Goal: Navigation & Orientation: Locate item on page

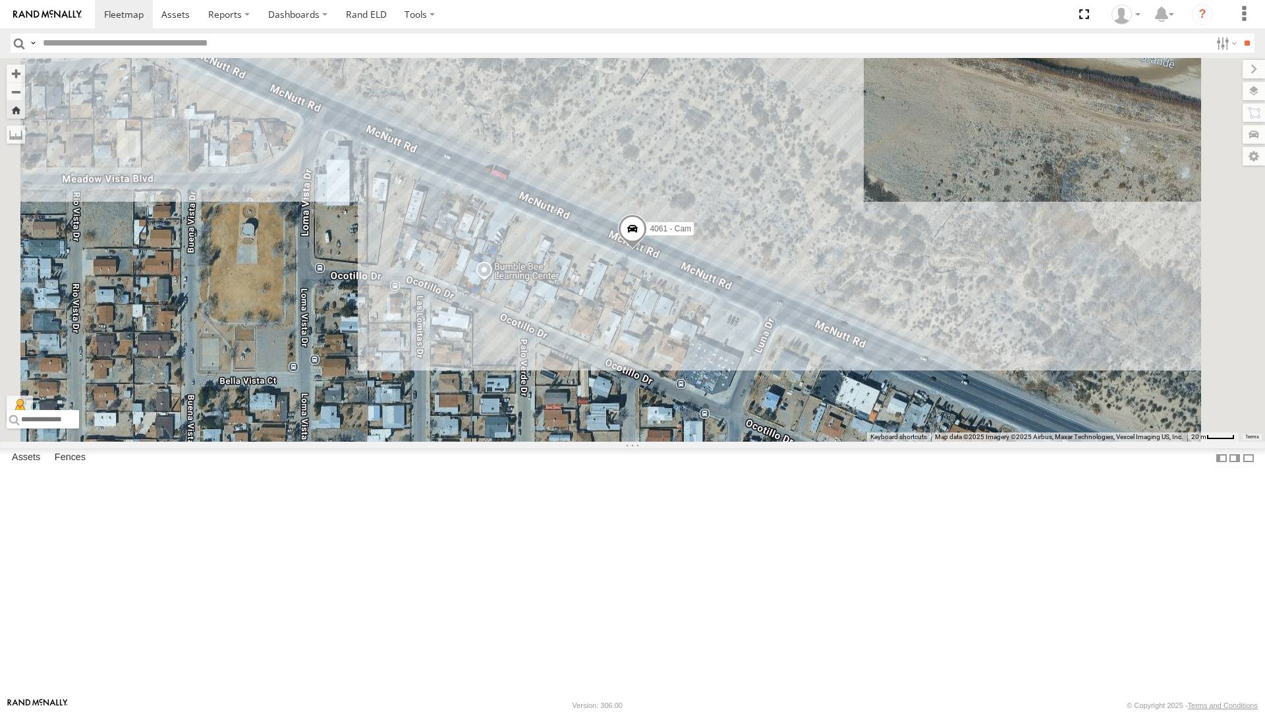
click at [0, 0] on div "4069 - Cam" at bounding box center [0, 0] width 0 height 0
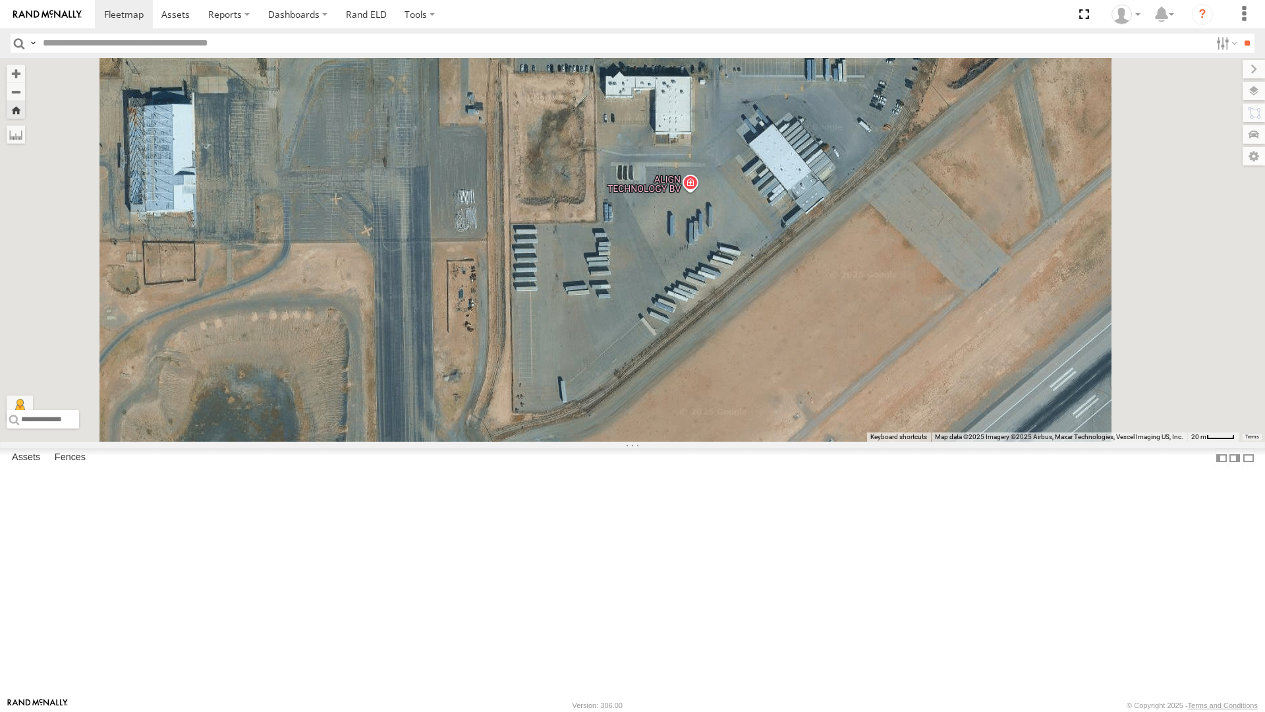
click at [0, 0] on div "4061 - Cam All Assets" at bounding box center [0, 0] width 0 height 0
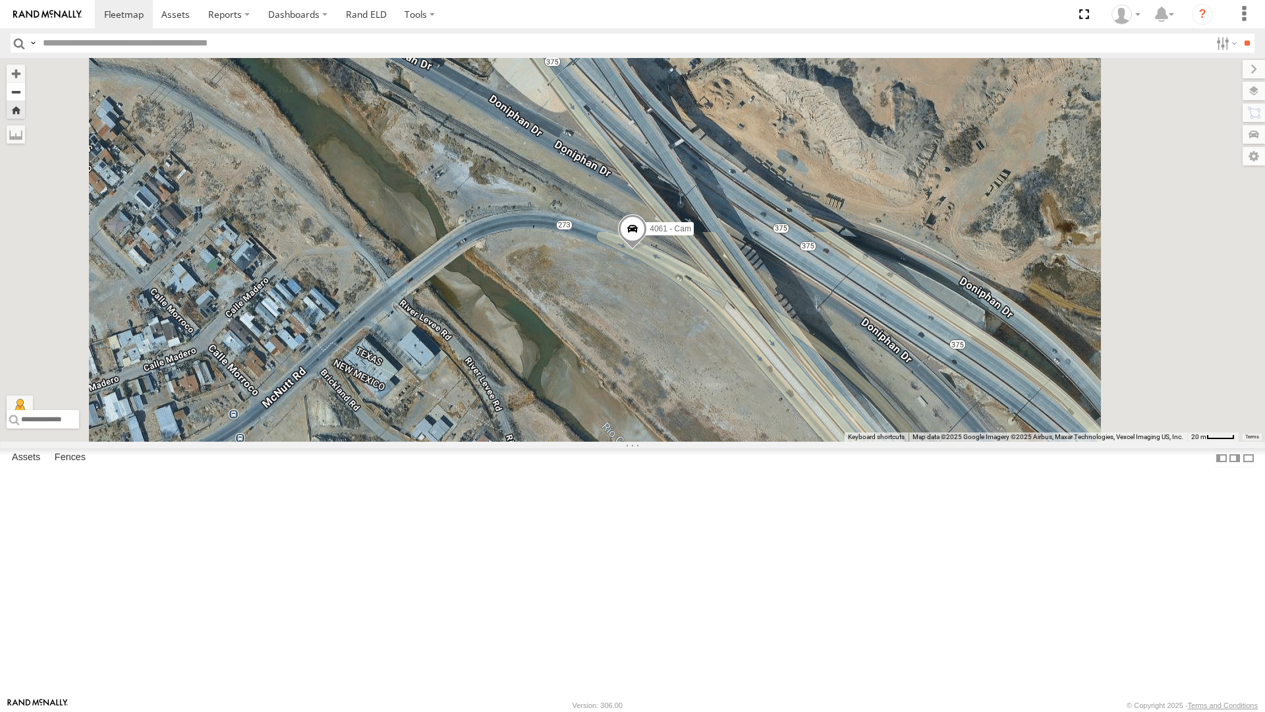
click at [25, 82] on button "Zoom out" at bounding box center [16, 91] width 18 height 18
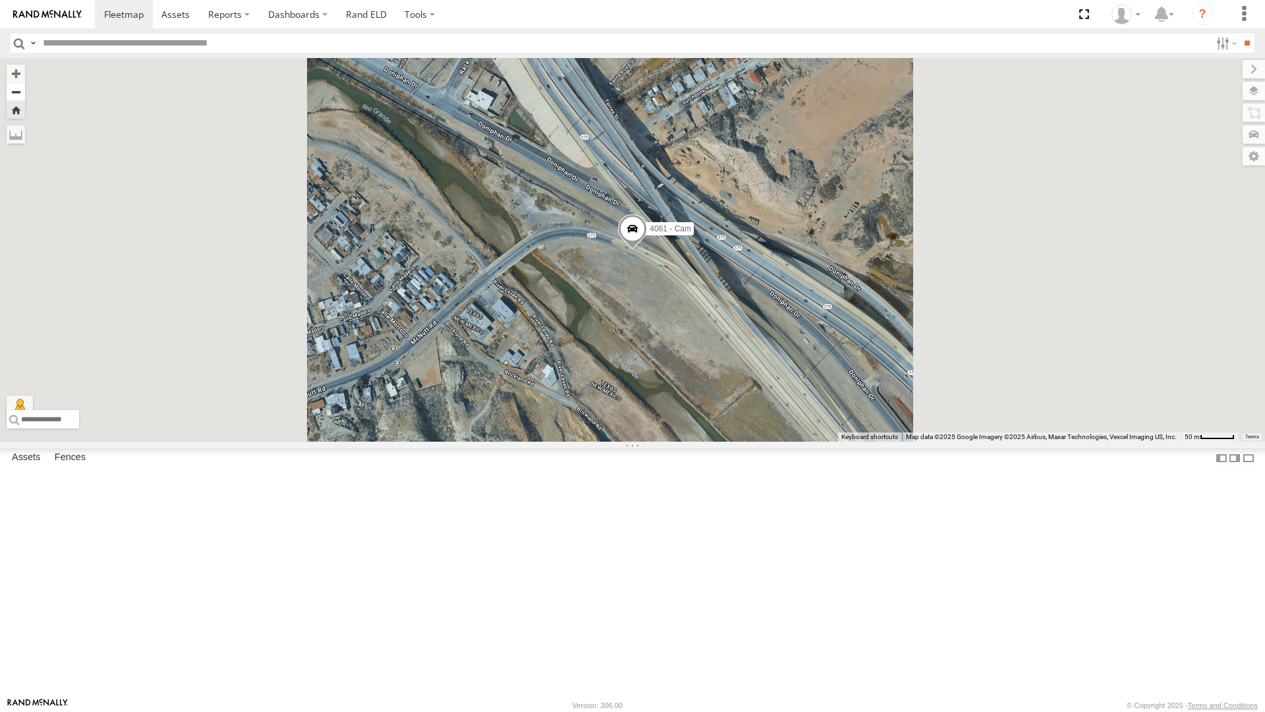
click at [25, 82] on button "Zoom out" at bounding box center [16, 91] width 18 height 18
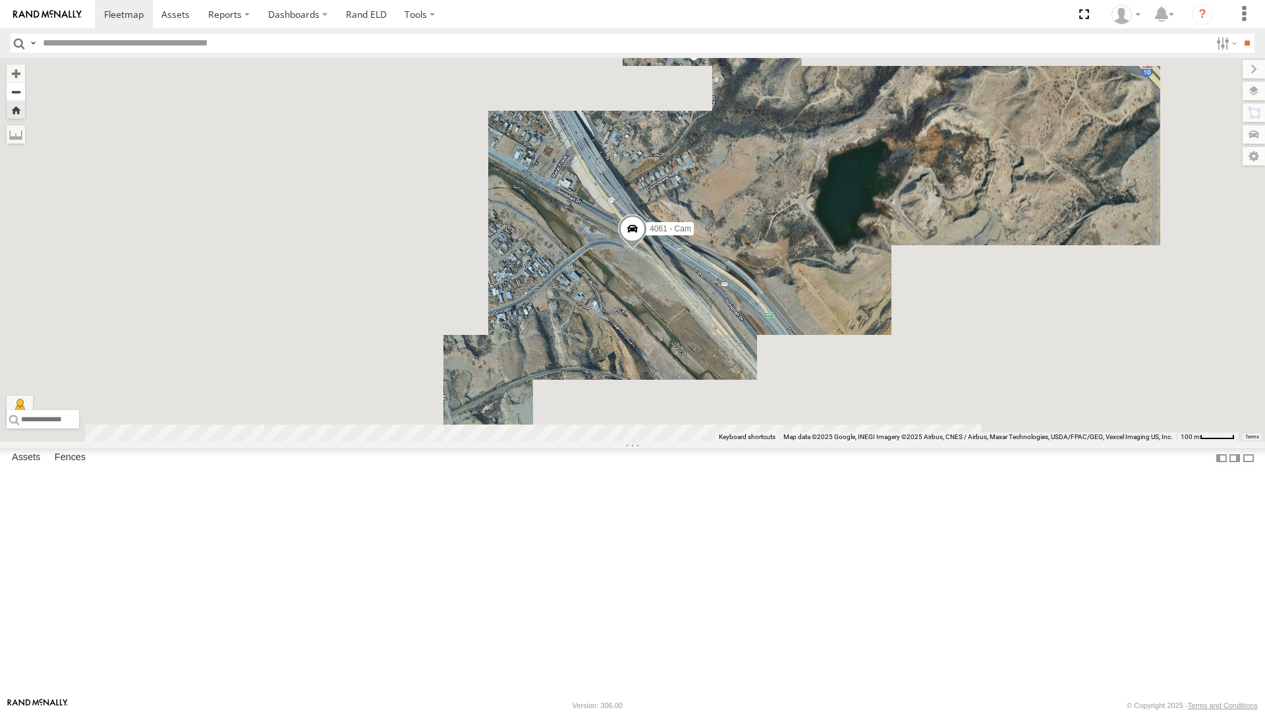
click at [25, 82] on button "Zoom out" at bounding box center [16, 91] width 18 height 18
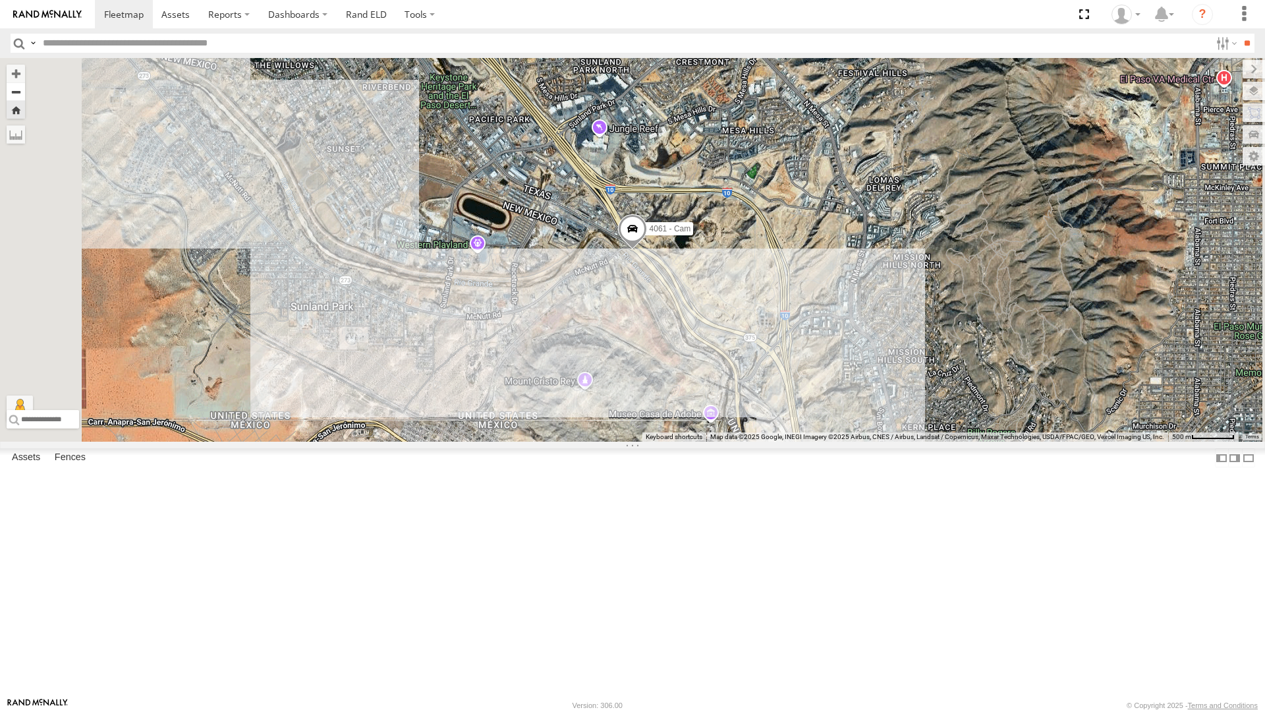
click at [25, 82] on button "Zoom out" at bounding box center [16, 91] width 18 height 18
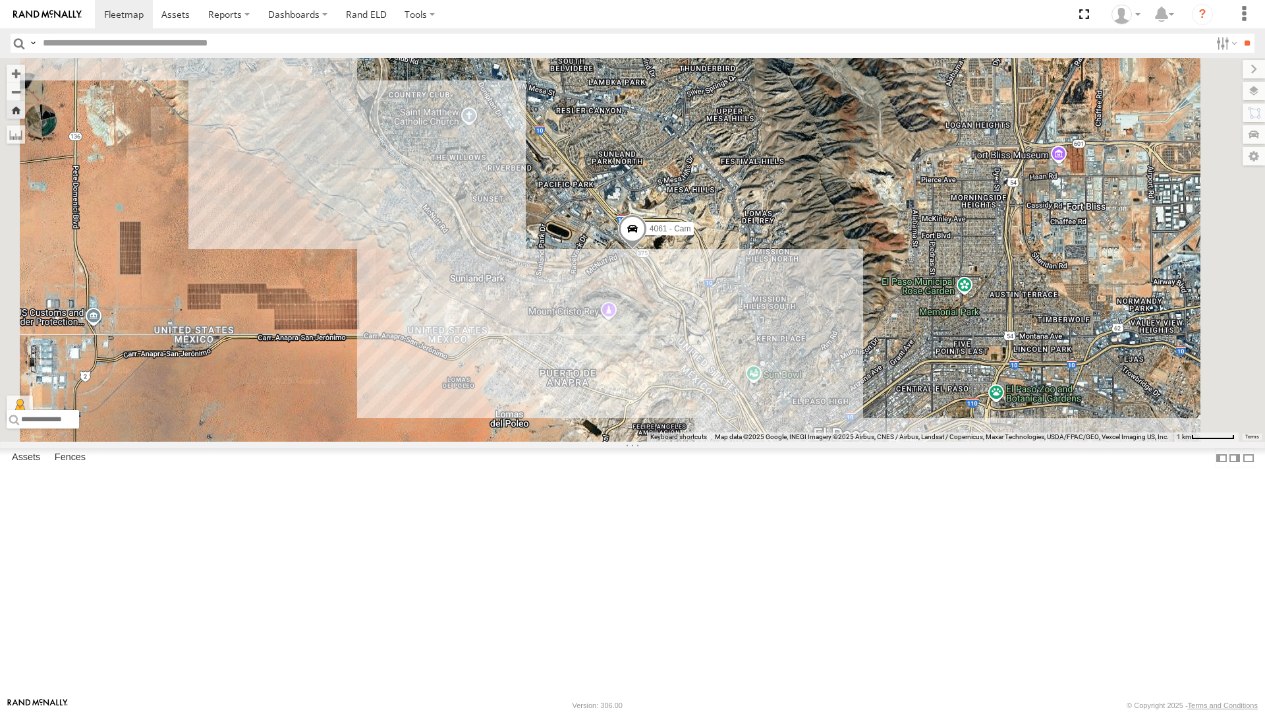
click at [0, 0] on div "All Assets" at bounding box center [0, 0] width 0 height 0
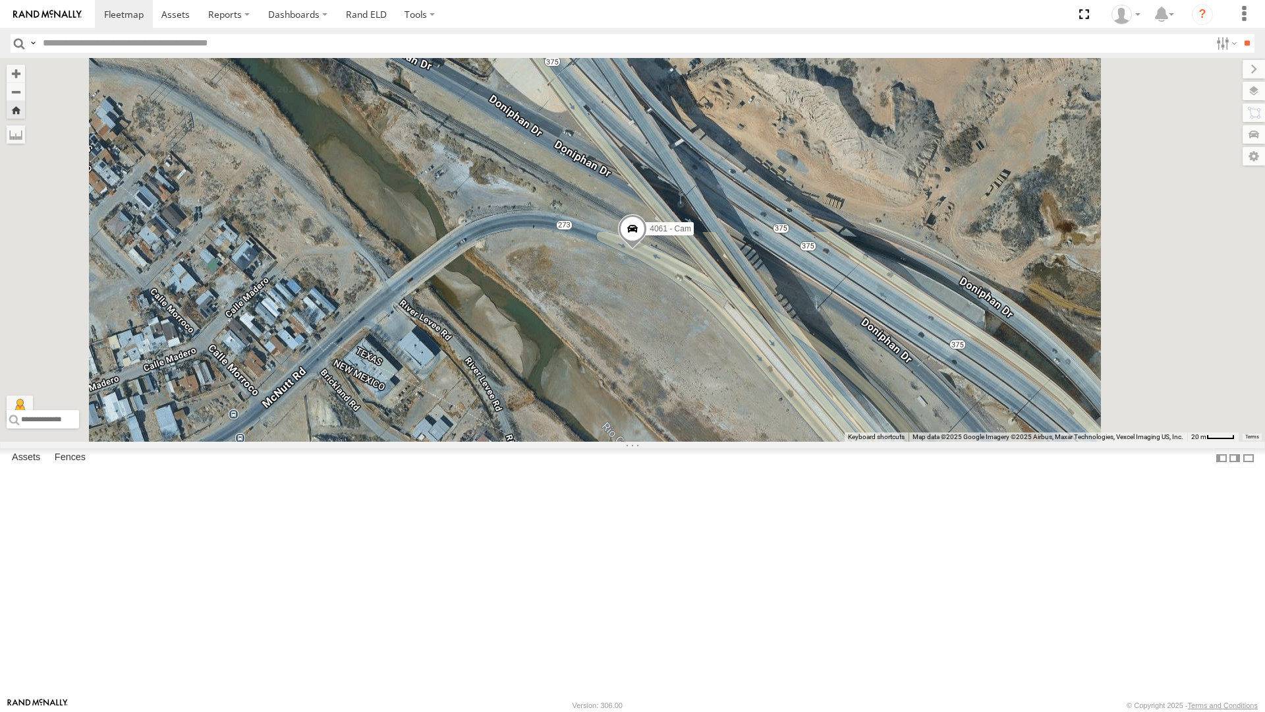
click at [0, 0] on div "4067 - Cam All Assets" at bounding box center [0, 0] width 0 height 0
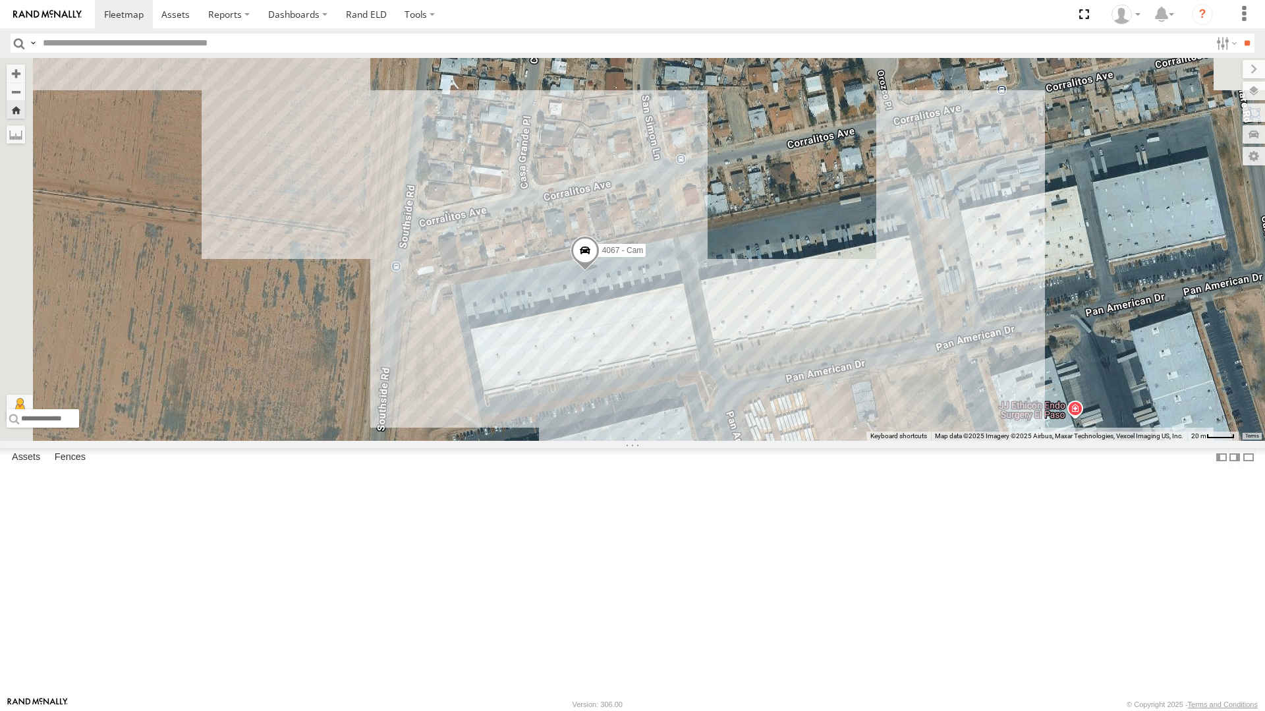
click at [0, 0] on div "4061 - Cam" at bounding box center [0, 0] width 0 height 0
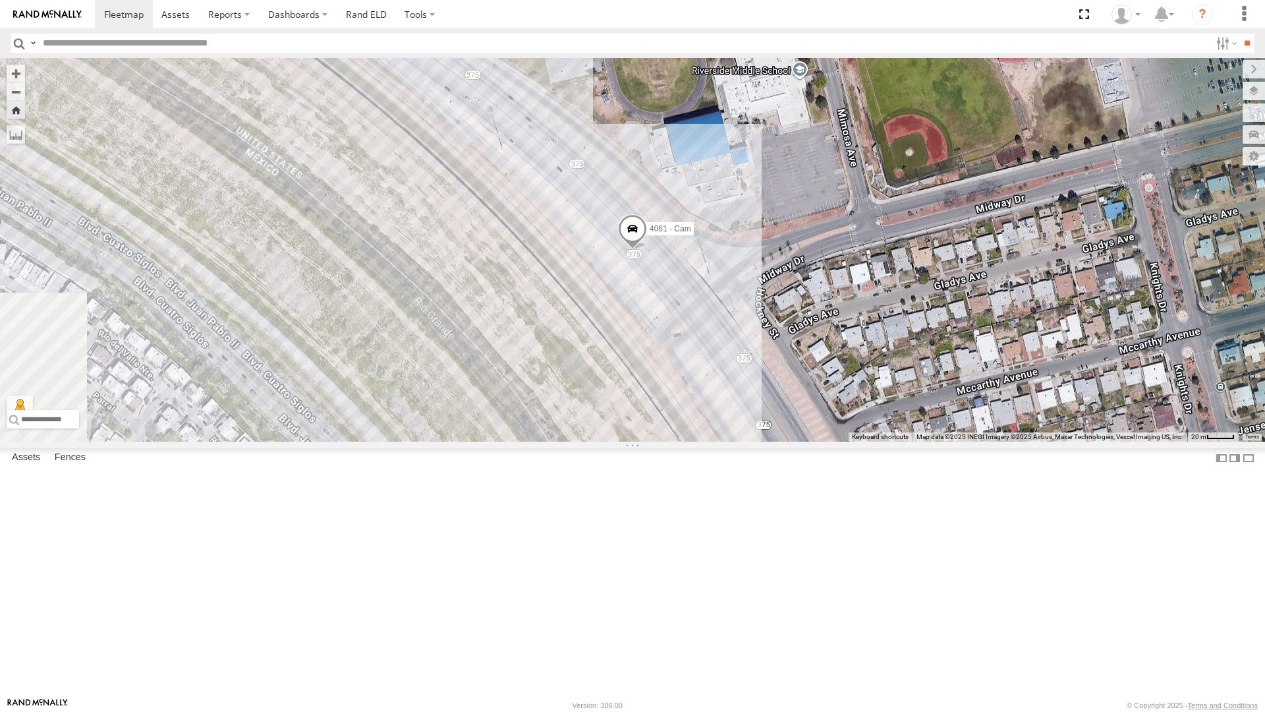
click at [0, 0] on div "All Assets" at bounding box center [0, 0] width 0 height 0
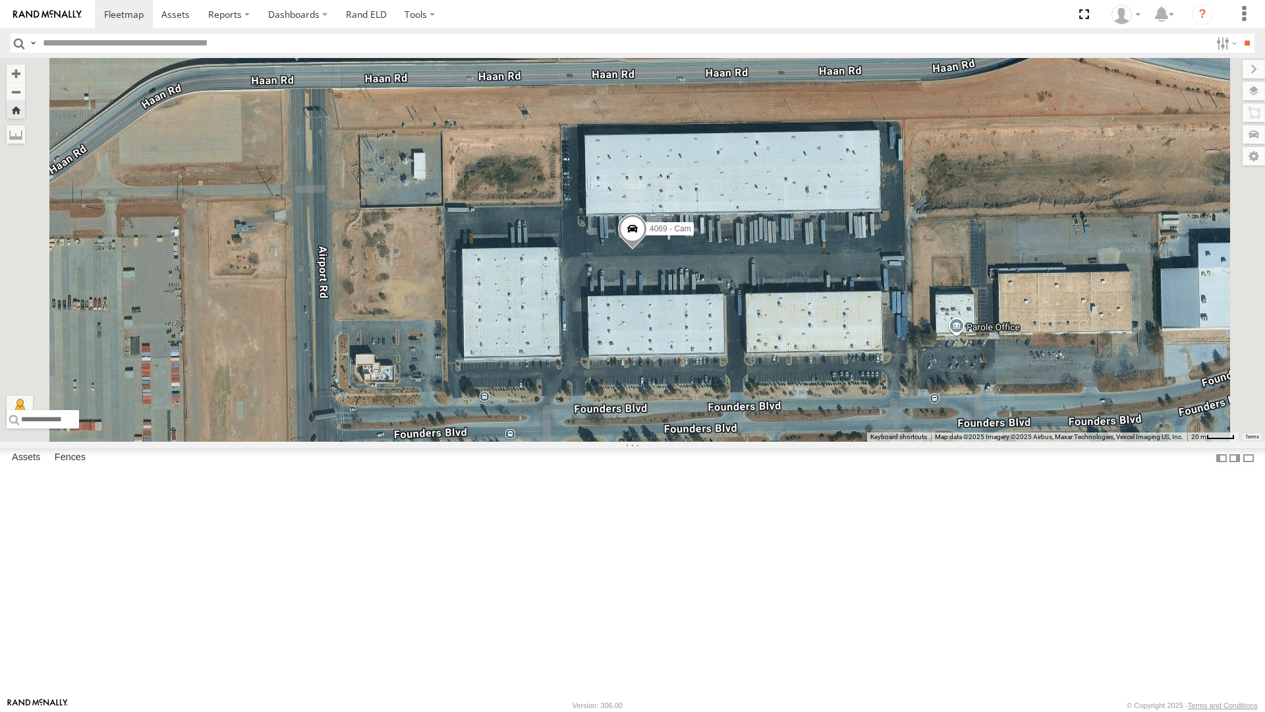
click at [0, 0] on div "All Assets" at bounding box center [0, 0] width 0 height 0
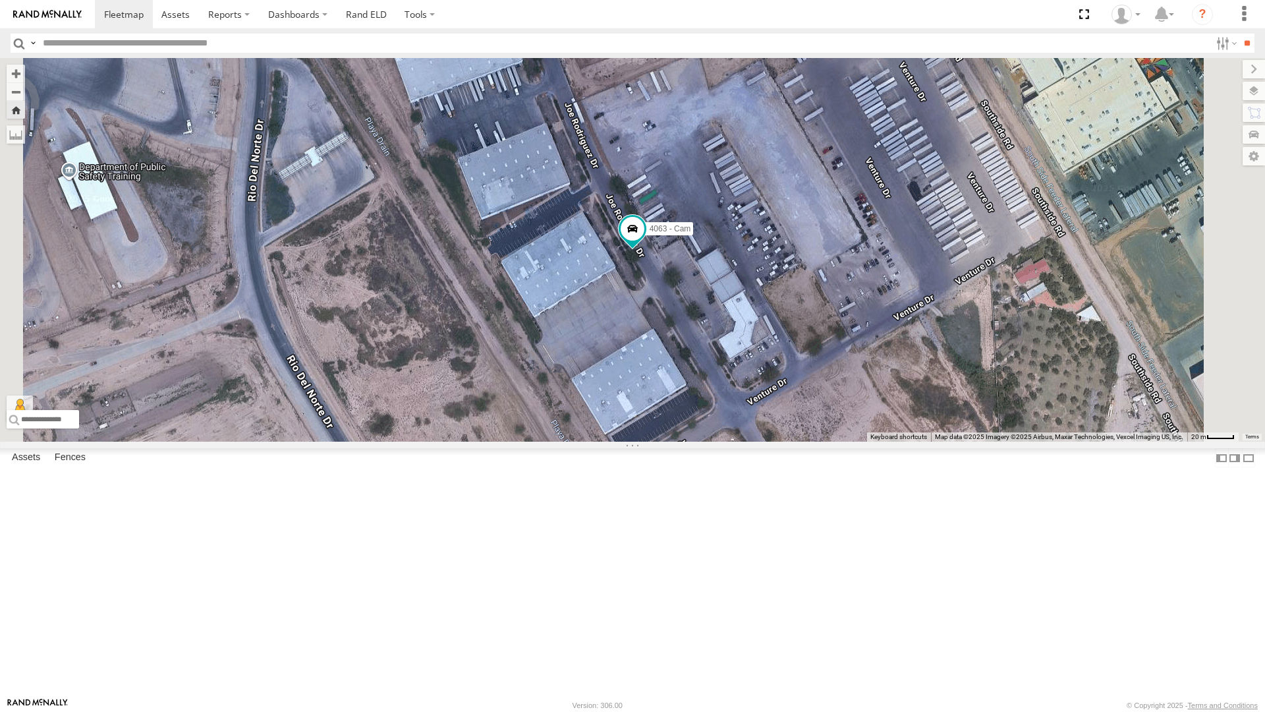
click at [0, 0] on div "4069 - Cam" at bounding box center [0, 0] width 0 height 0
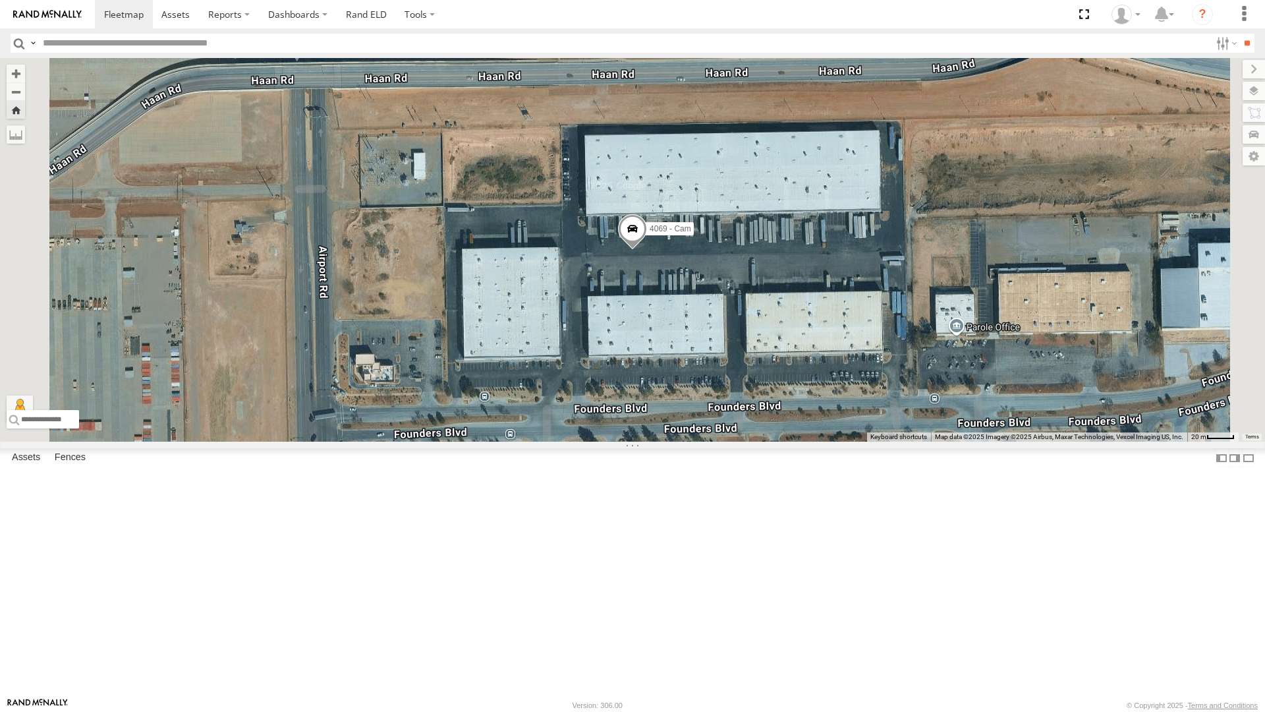
click at [0, 0] on div "4067 - Cam" at bounding box center [0, 0] width 0 height 0
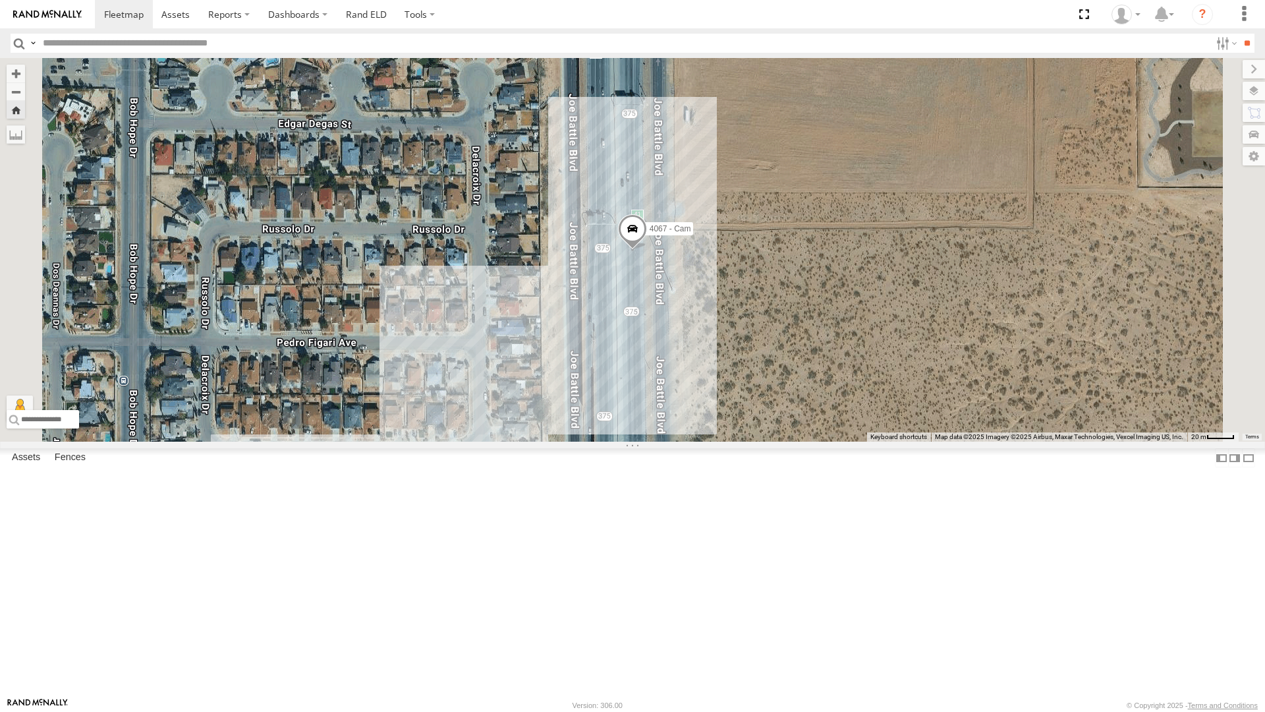
click at [0, 0] on div "4061 - Cam" at bounding box center [0, 0] width 0 height 0
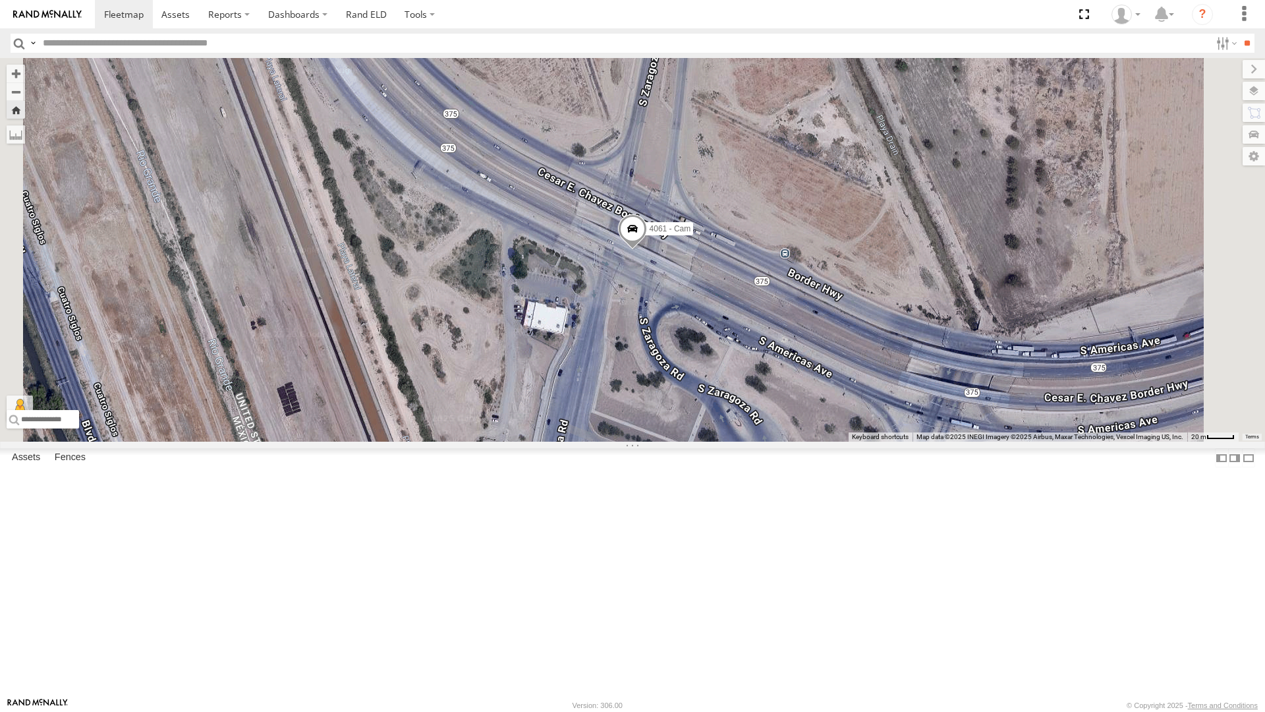
click at [534, 441] on div "4061 - Cam" at bounding box center [632, 249] width 1265 height 383
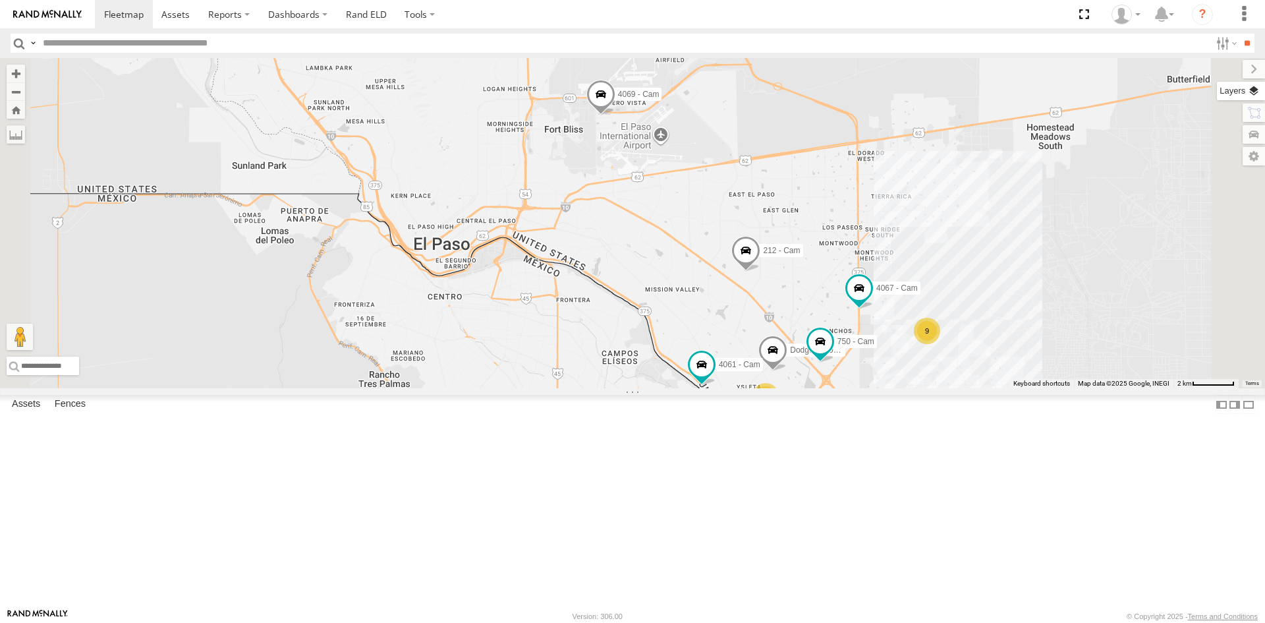
click at [1253, 89] on label at bounding box center [1241, 91] width 48 height 18
click at [0, 0] on span "Basemaps" at bounding box center [0, 0] width 0 height 0
click at [0, 0] on span "Satellite + Roadmap" at bounding box center [0, 0] width 0 height 0
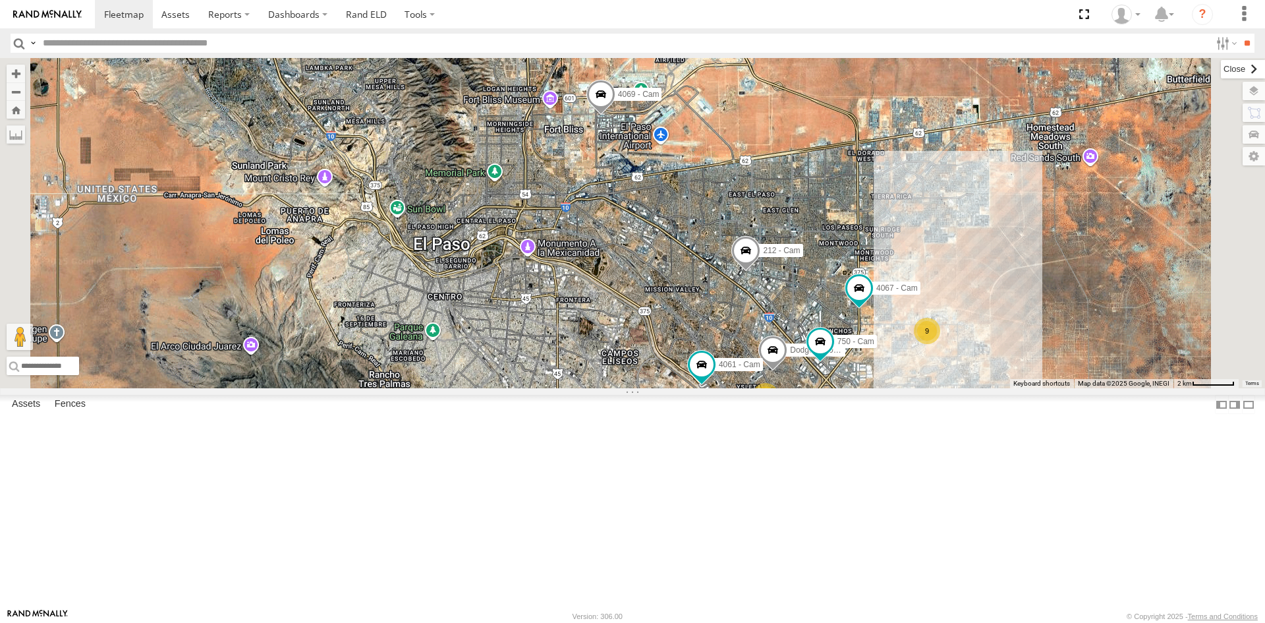
click at [1221, 70] on label at bounding box center [1243, 69] width 44 height 18
click at [1089, 14] on span at bounding box center [1083, 14] width 27 height 28
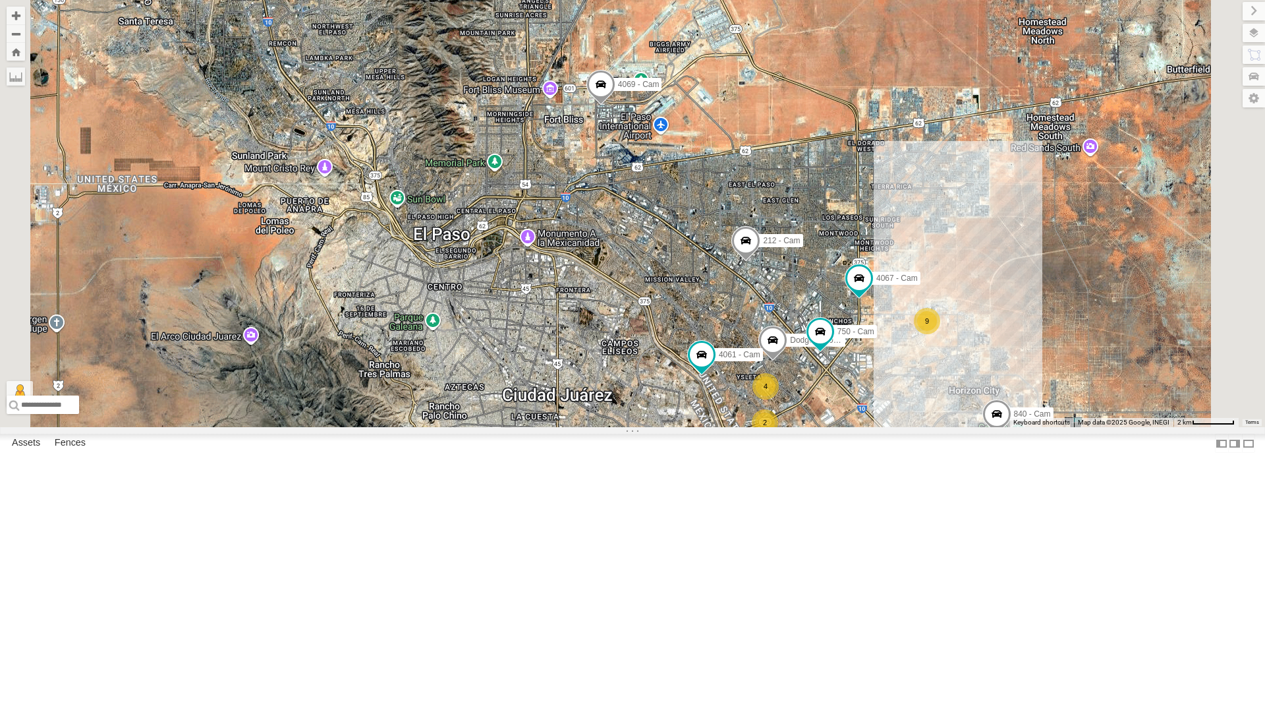
click at [0, 0] on div "4061 - Cam" at bounding box center [0, 0] width 0 height 0
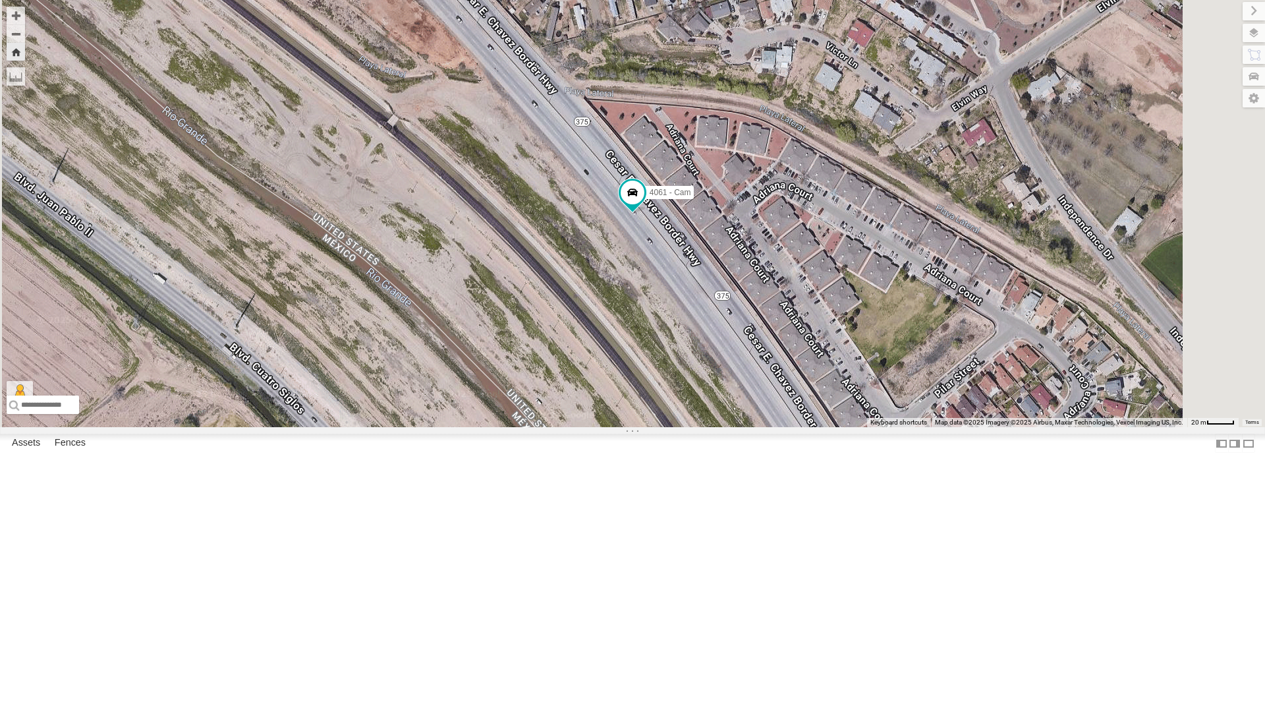
click at [0, 0] on div "All Assets" at bounding box center [0, 0] width 0 height 0
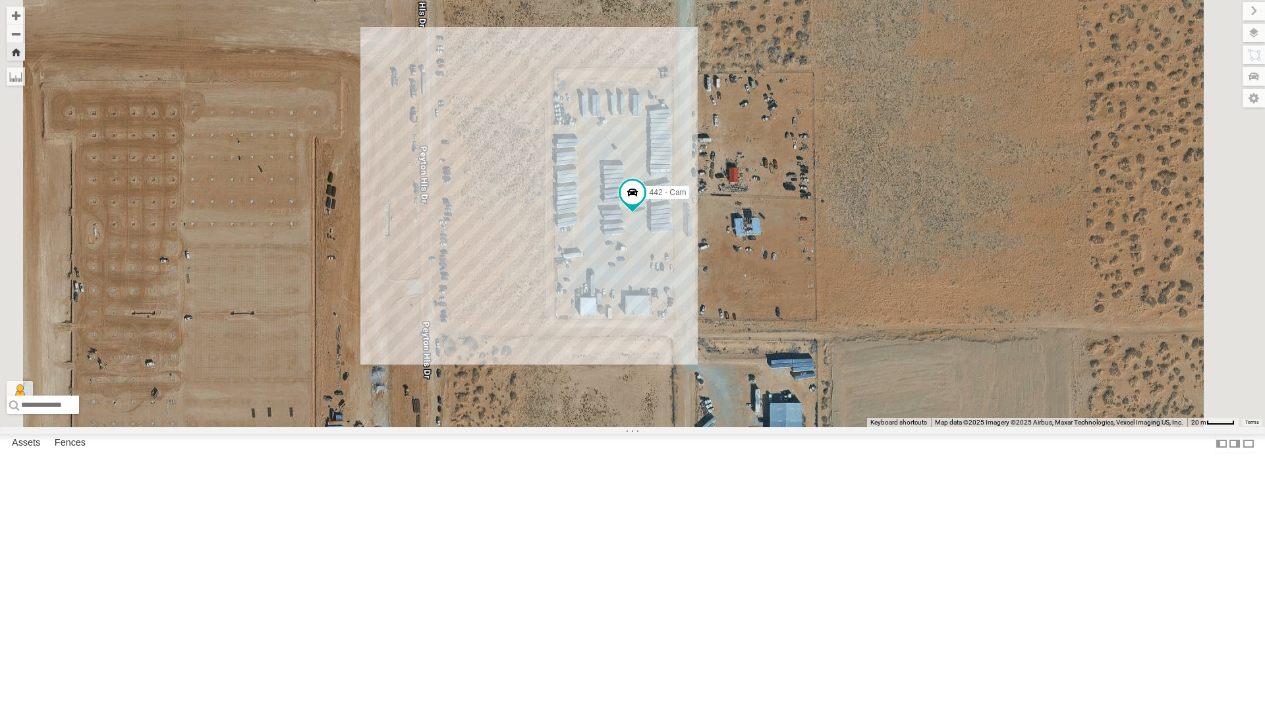
click at [0, 0] on div "4061 - Cam" at bounding box center [0, 0] width 0 height 0
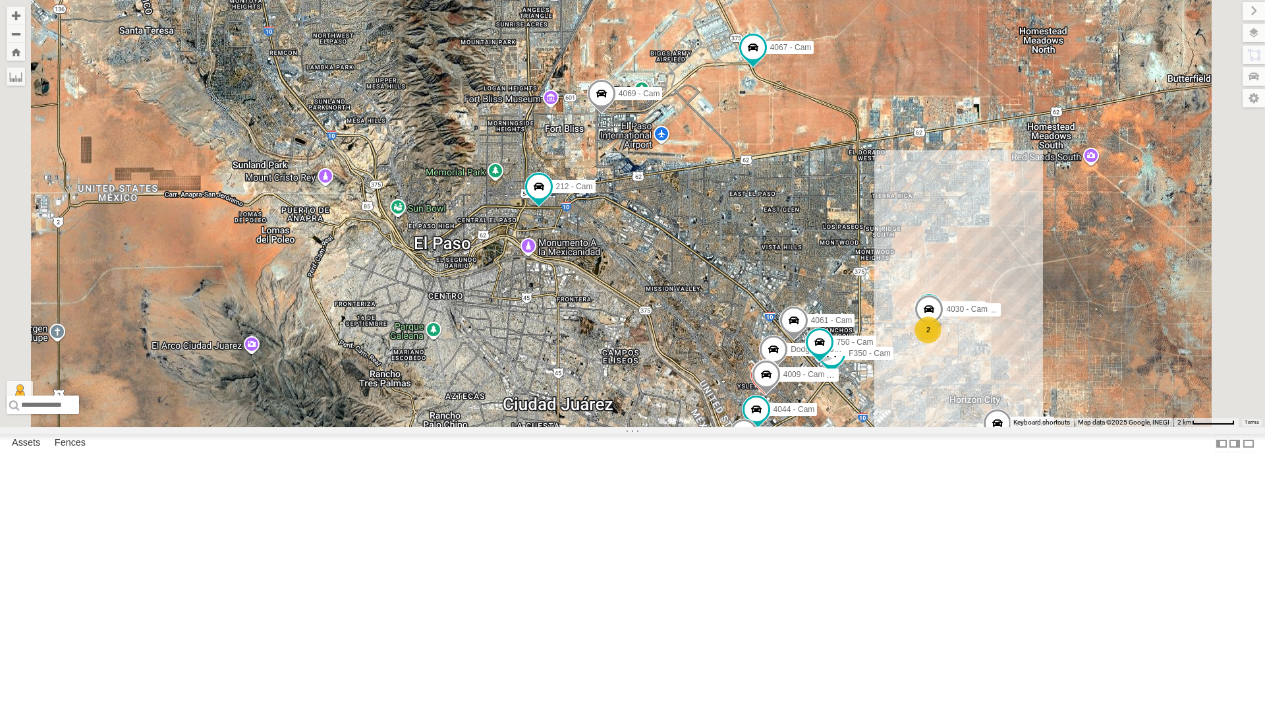
click at [0, 0] on div "4061 - Cam All Assets" at bounding box center [0, 0] width 0 height 0
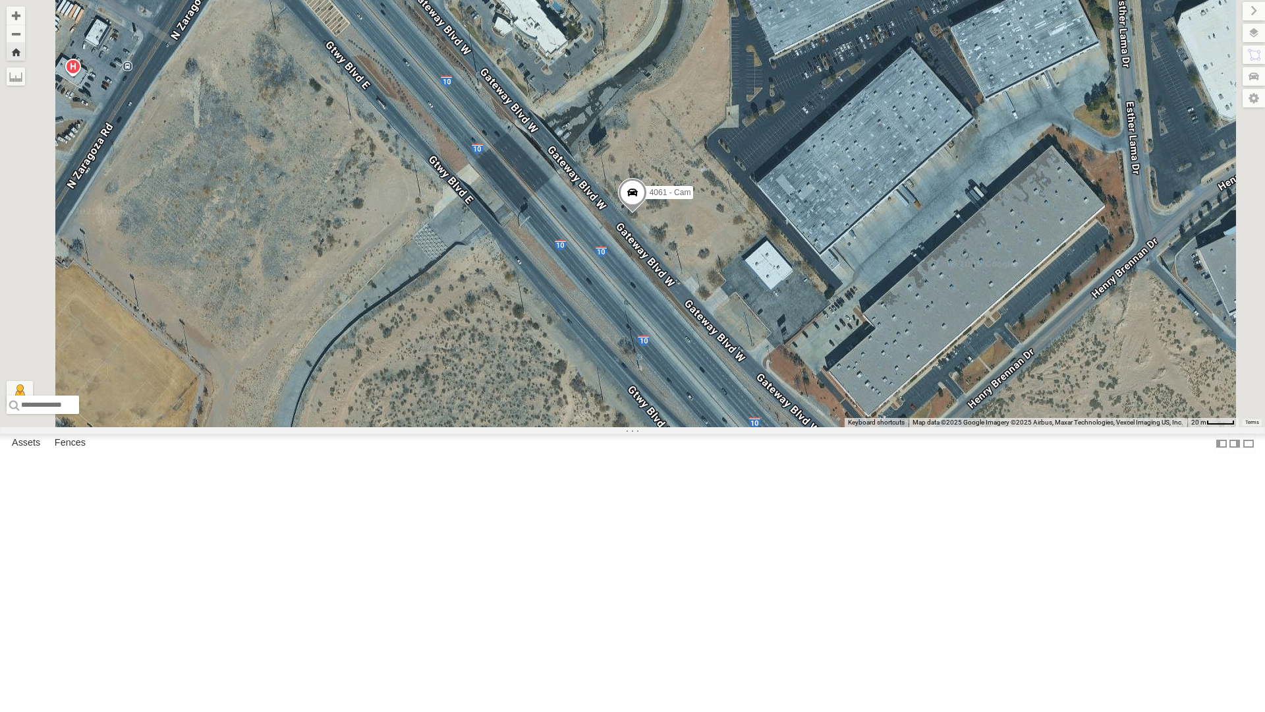
click at [647, 213] on span at bounding box center [632, 196] width 29 height 36
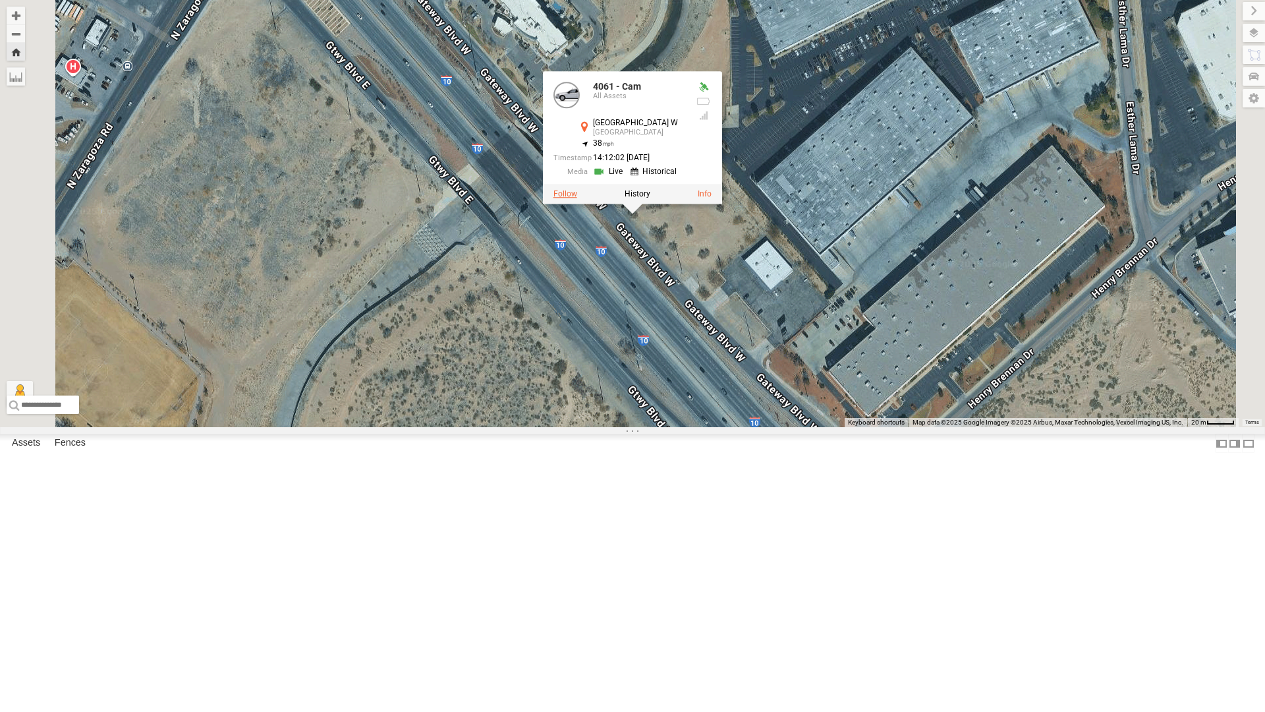
click at [577, 198] on label at bounding box center [565, 193] width 24 height 9
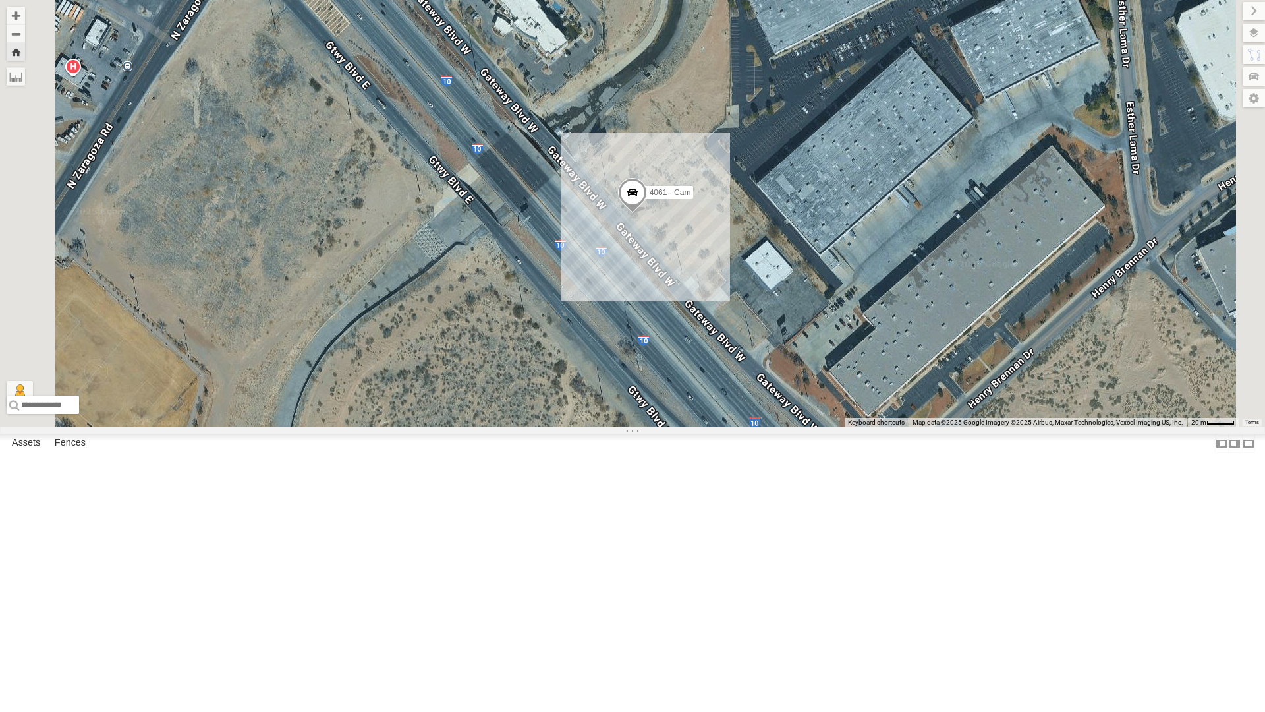
drag, startPoint x: 351, startPoint y: 675, endPoint x: 744, endPoint y: 349, distance: 510.9
click at [744, 349] on div "4061 - Cam Keyboard shortcuts Map Data Map data ©2025 Google Imagery ©2025 Airb…" at bounding box center [632, 213] width 1265 height 427
click at [33, 407] on button "Drag Pegman onto the map to open Street View" at bounding box center [20, 394] width 26 height 26
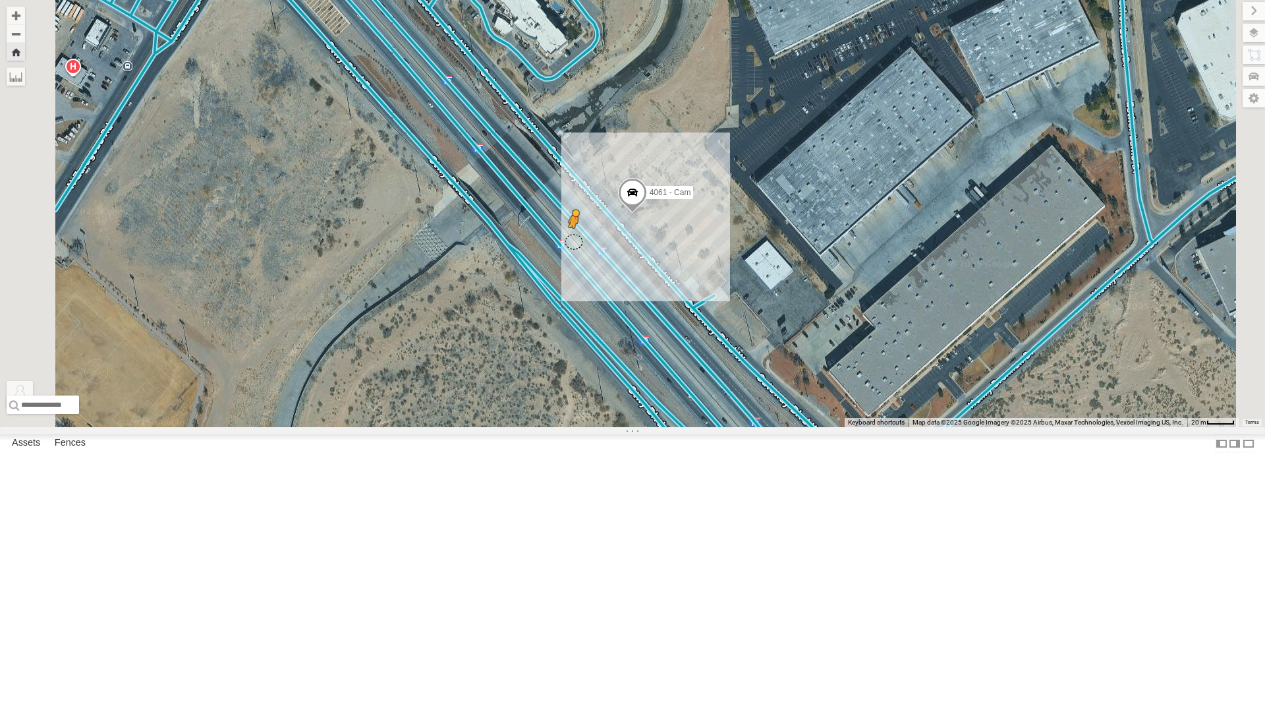
drag, startPoint x: 352, startPoint y: 675, endPoint x: 762, endPoint y: 376, distance: 507.3
click at [748, 376] on div "4061 - Cam To activate drag with keyboard, press Alt + Enter. Once in keyboard …" at bounding box center [632, 213] width 1265 height 427
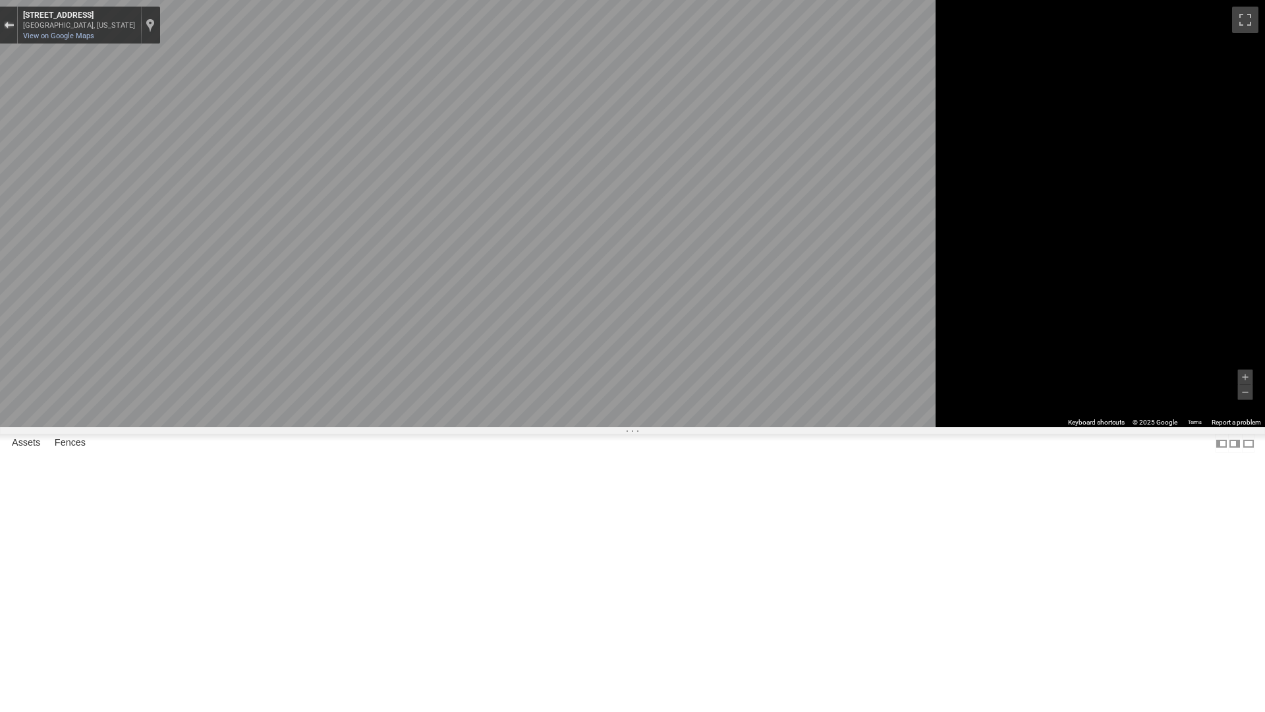
click at [14, 23] on div "Exit the Street View" at bounding box center [9, 25] width 10 height 8
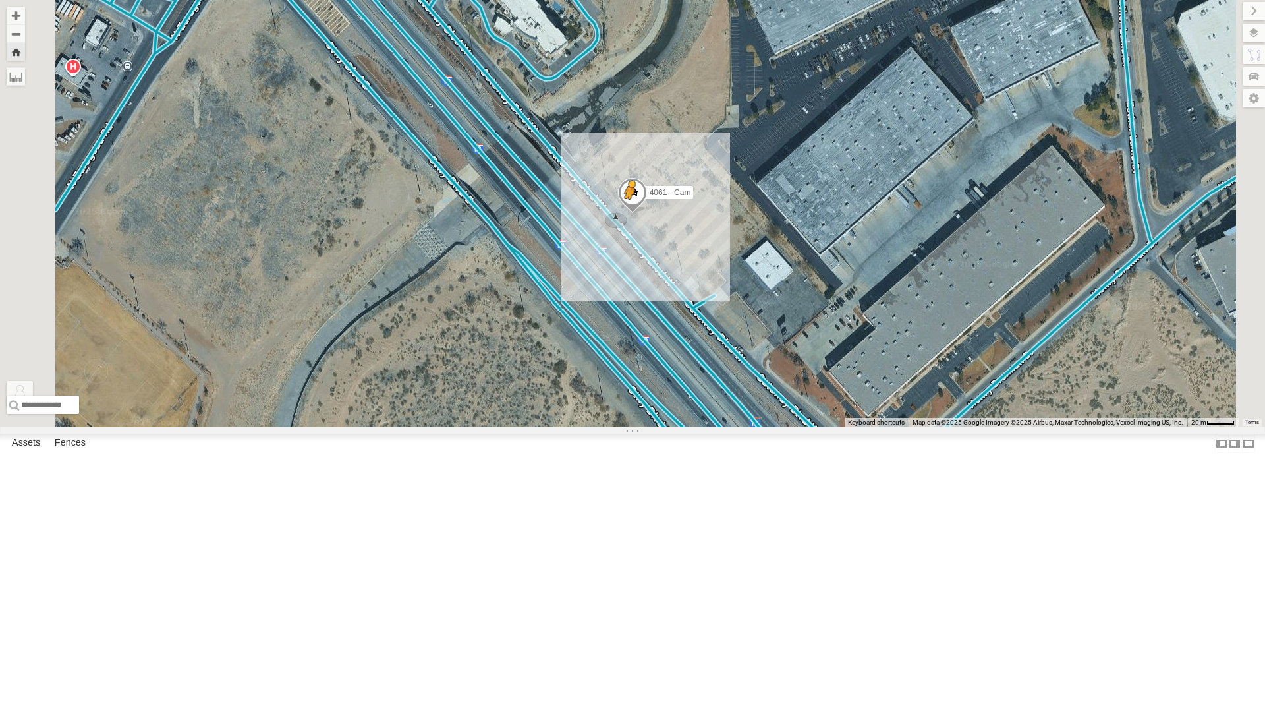
drag, startPoint x: 354, startPoint y: 674, endPoint x: 795, endPoint y: 354, distance: 544.8
click at [795, 354] on div "4061 - Cam To activate drag with keyboard, press Alt + Enter. Once in keyboard …" at bounding box center [632, 213] width 1265 height 427
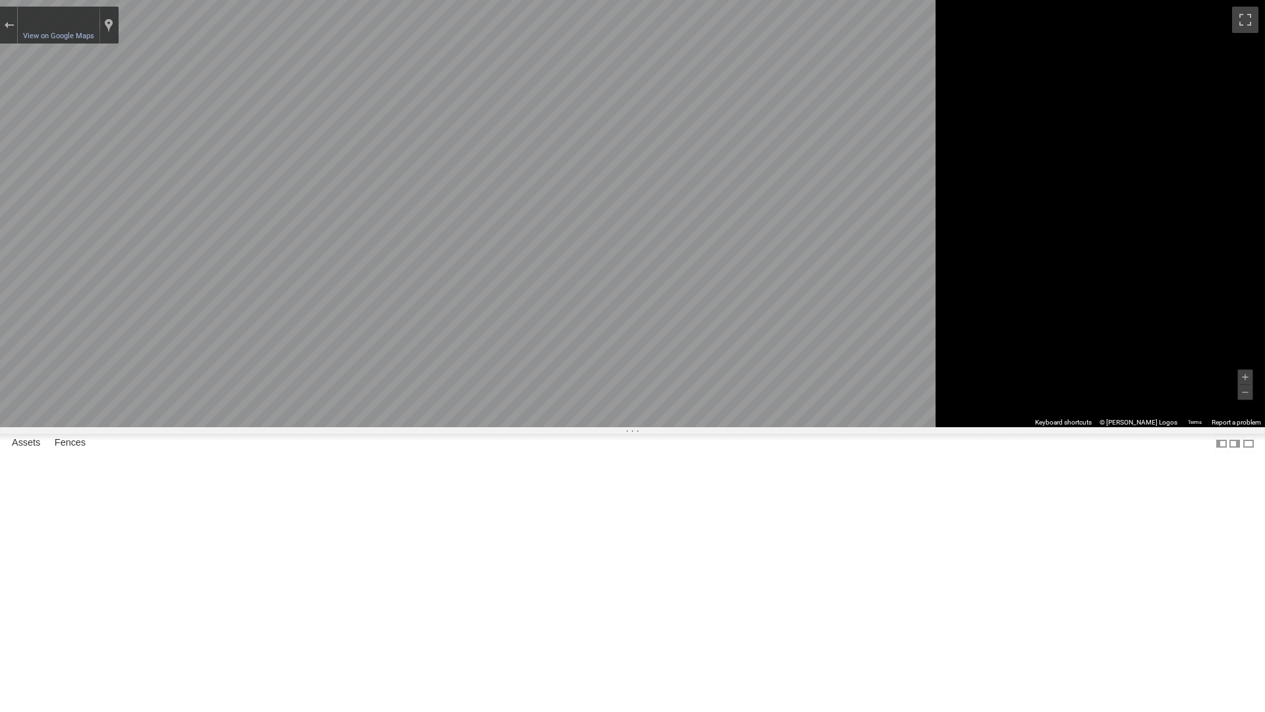
click at [1264, 252] on html at bounding box center [632, 356] width 1265 height 712
click at [17, 29] on button "Exit the Street View" at bounding box center [8, 25] width 17 height 18
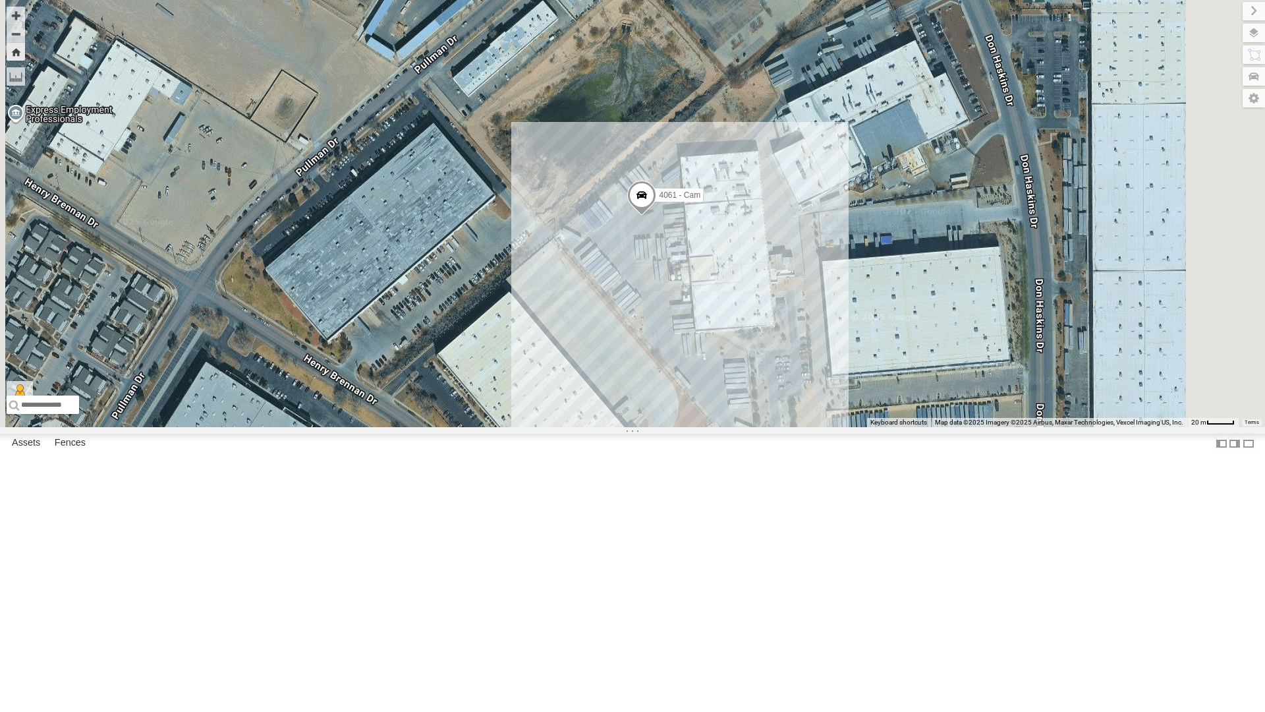
click at [7, 381] on button "Drag Pegman onto the map to open Street View" at bounding box center [20, 394] width 26 height 26
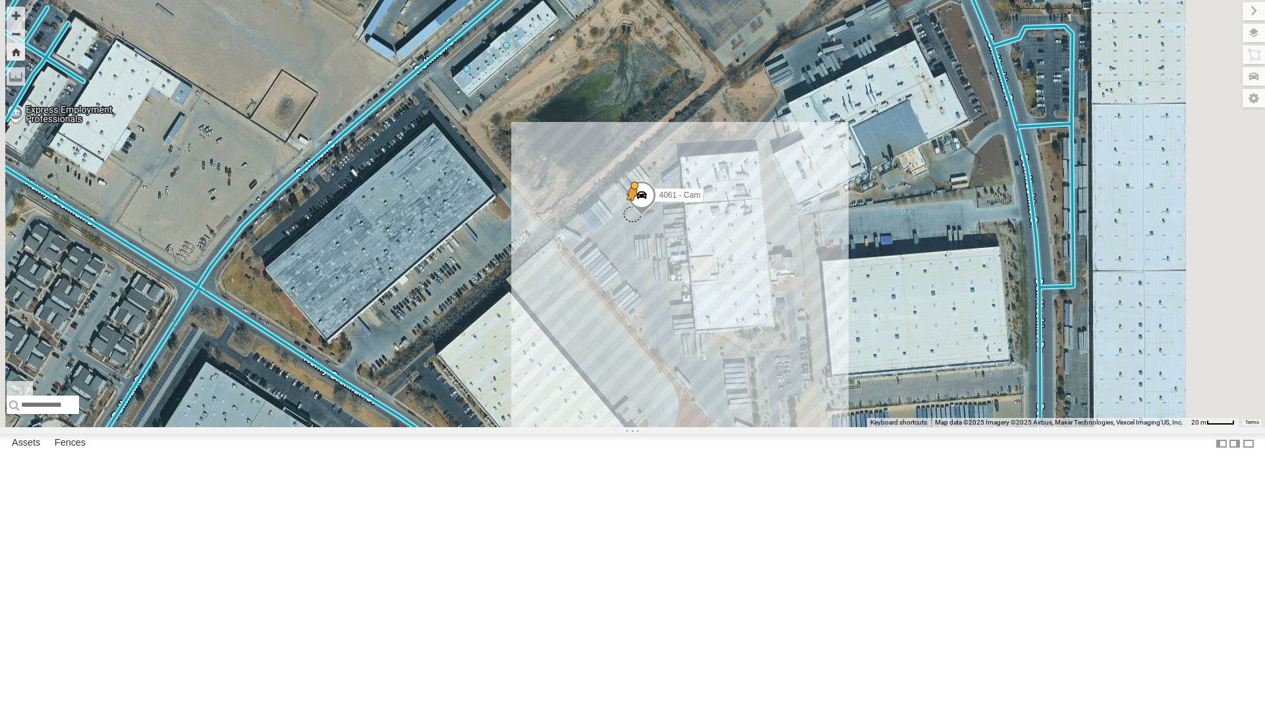
click at [831, 427] on div "4061 - Cam To activate drag with keyboard, press Alt + Enter. Once in keyboard …" at bounding box center [632, 213] width 1265 height 427
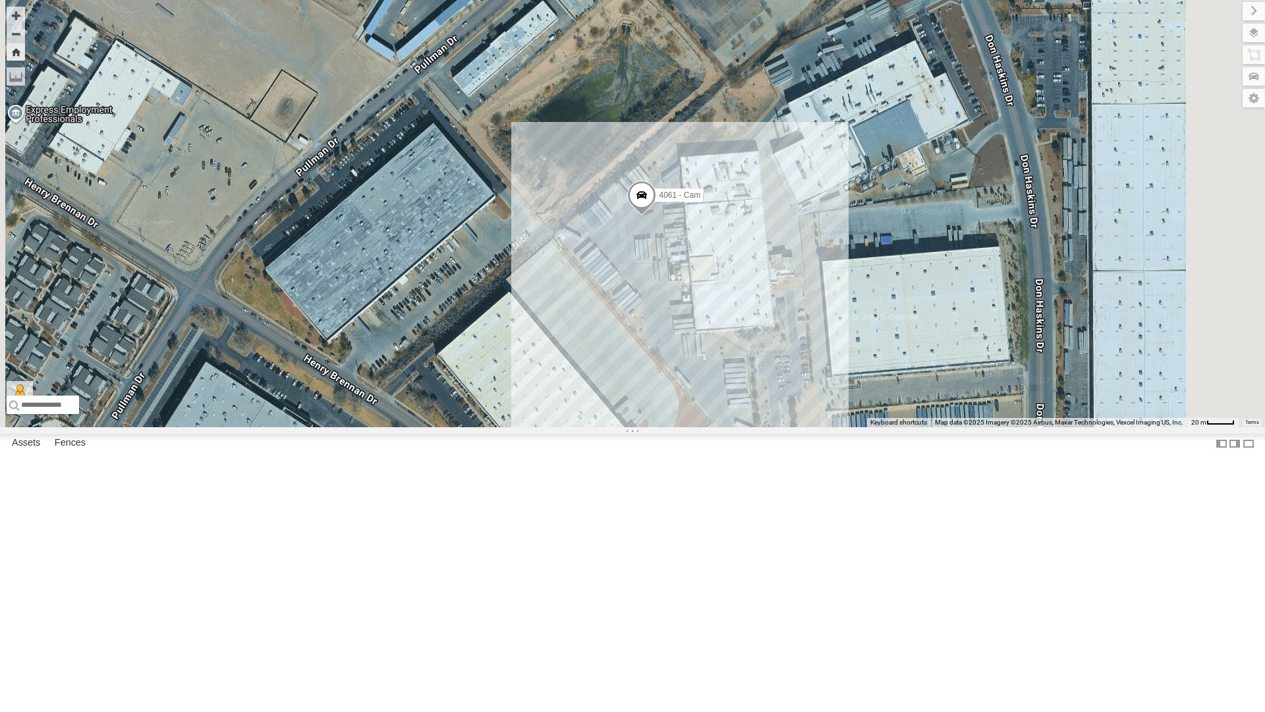
click at [0, 0] on div "4069 - Cam" at bounding box center [0, 0] width 0 height 0
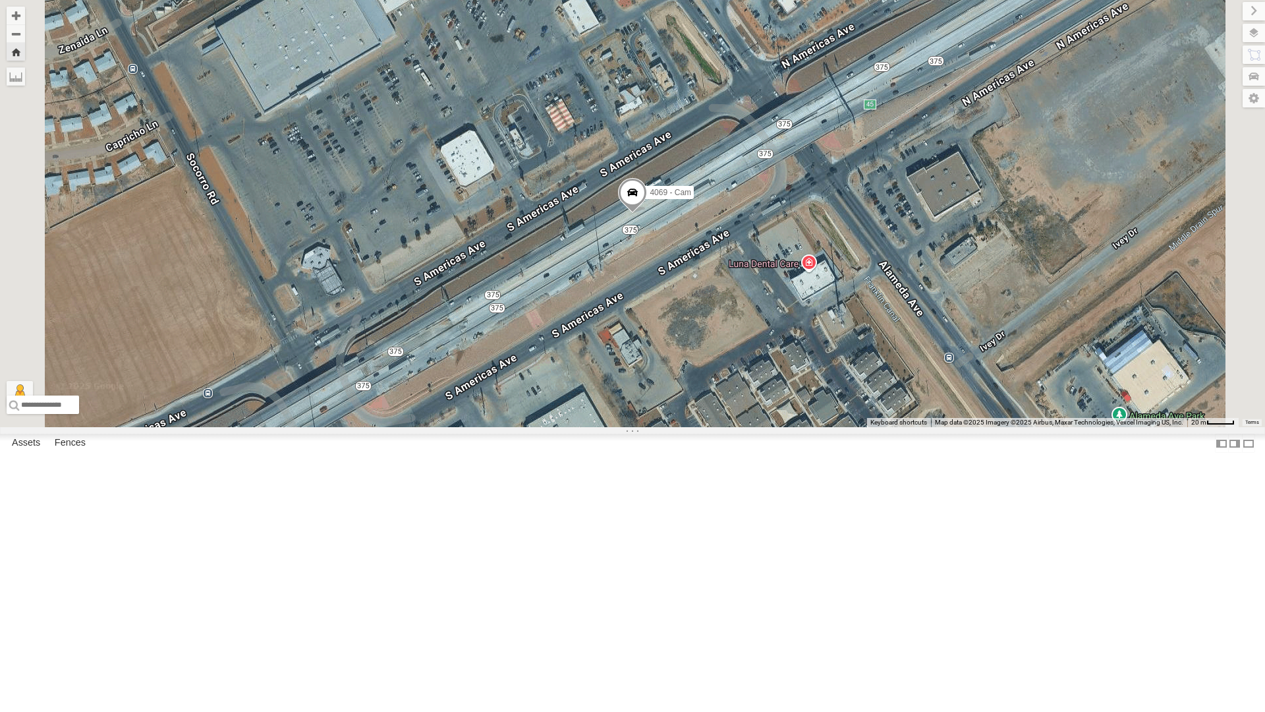
click at [647, 213] on span at bounding box center [632, 196] width 29 height 36
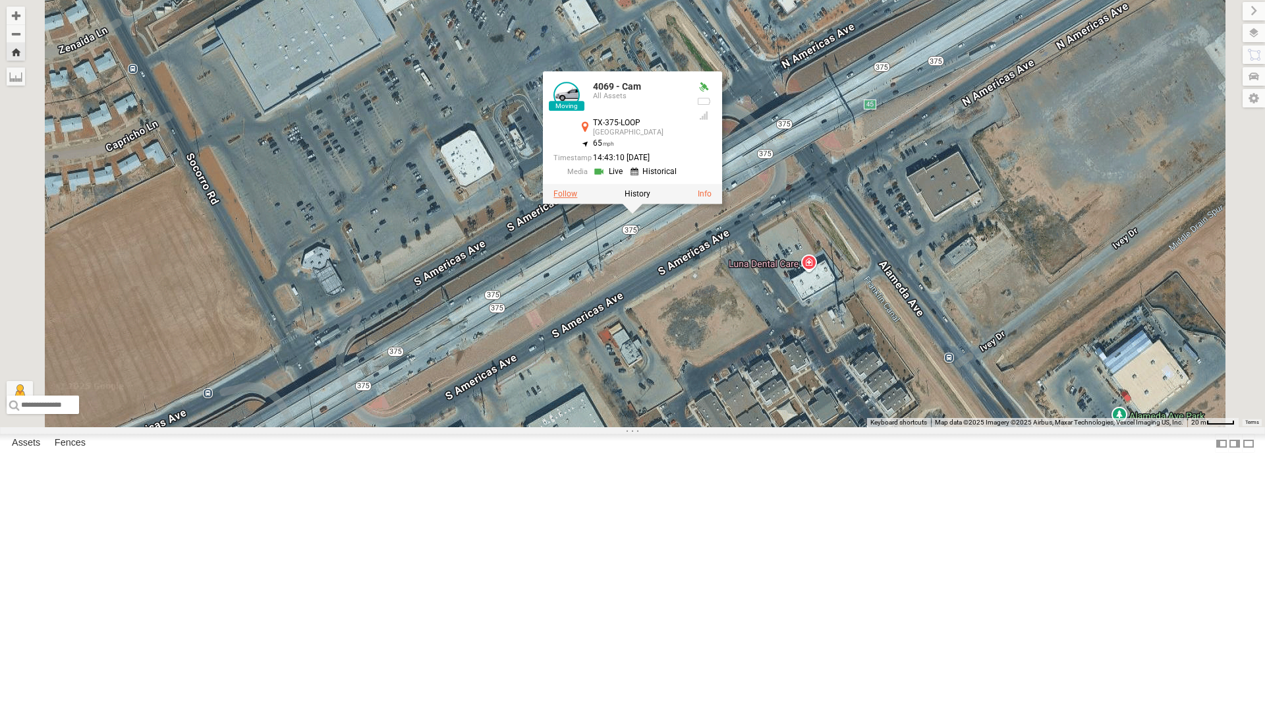
click at [577, 198] on label at bounding box center [565, 193] width 24 height 9
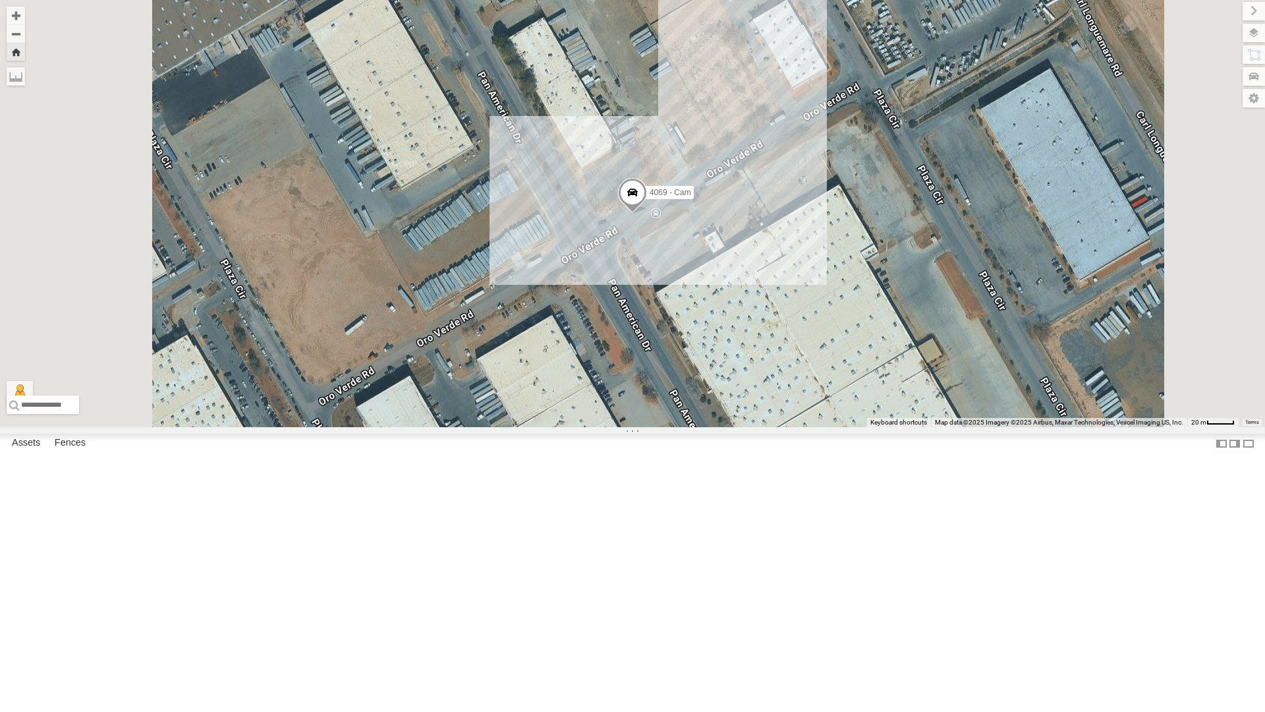
click at [0, 0] on div "4067 - Cam" at bounding box center [0, 0] width 0 height 0
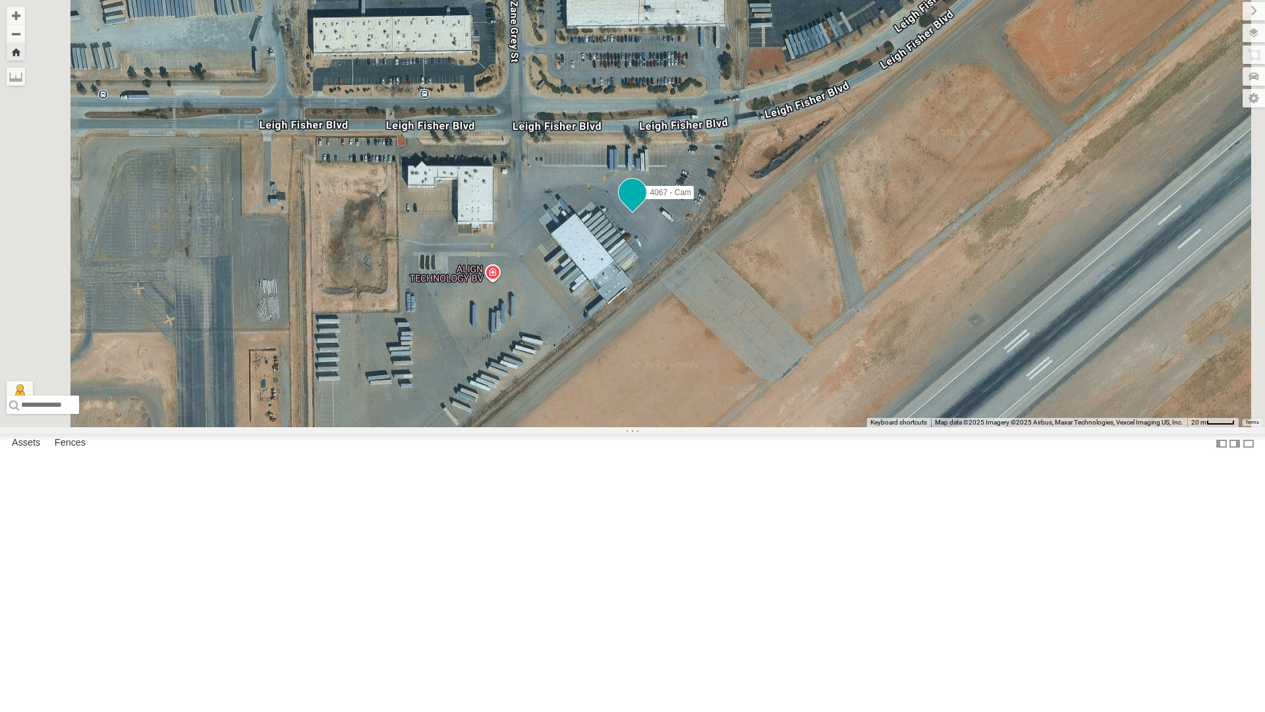
click at [644, 204] on span at bounding box center [633, 193] width 24 height 24
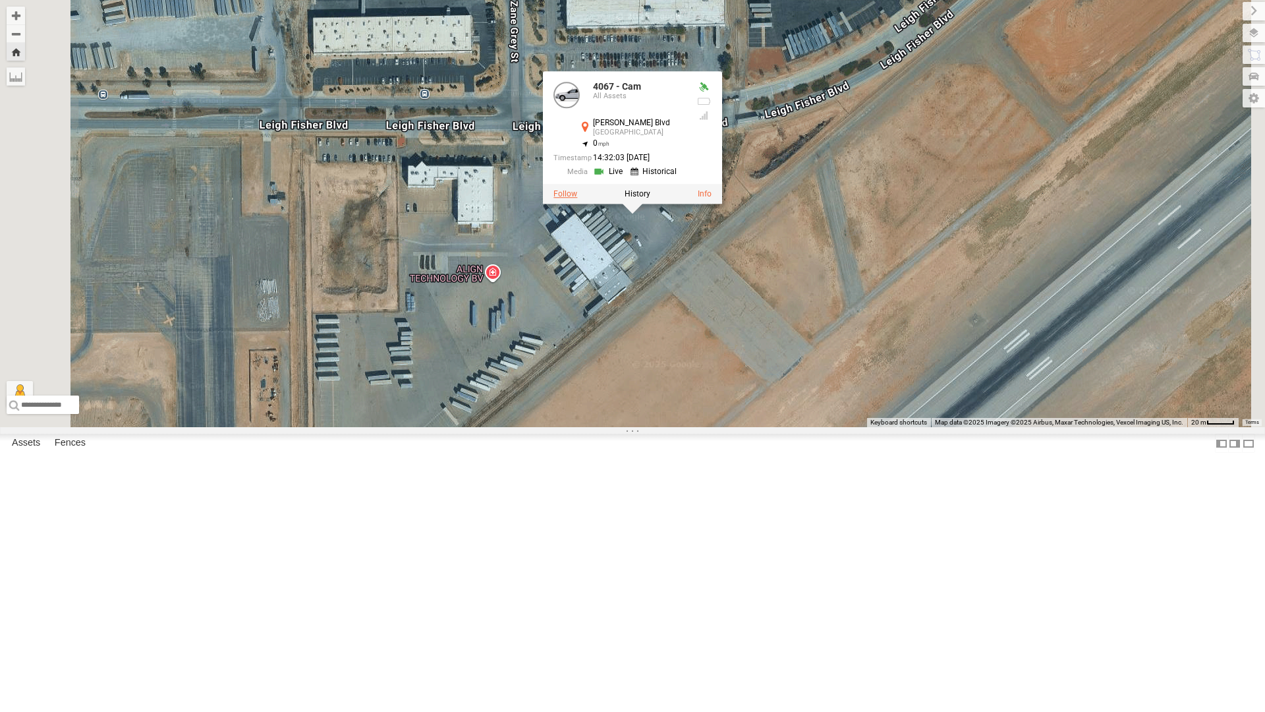
click at [577, 198] on label at bounding box center [565, 193] width 24 height 9
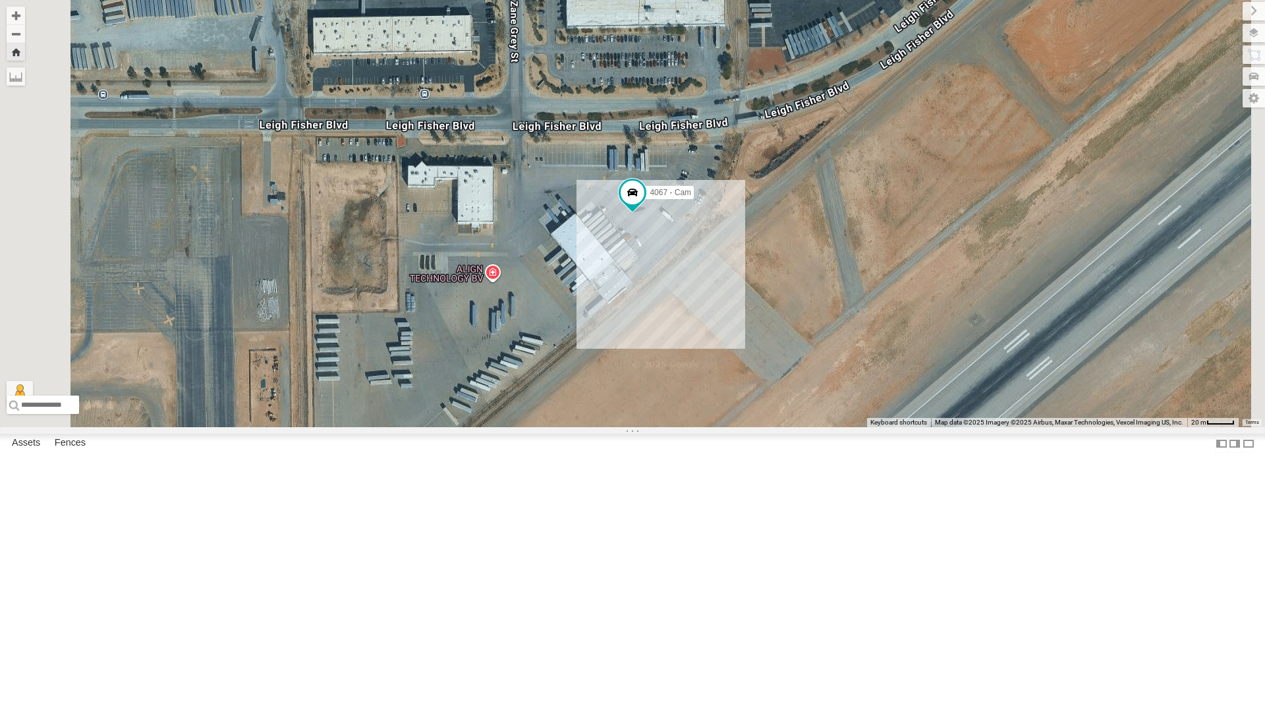
click at [0, 0] on div "442 - Cam" at bounding box center [0, 0] width 0 height 0
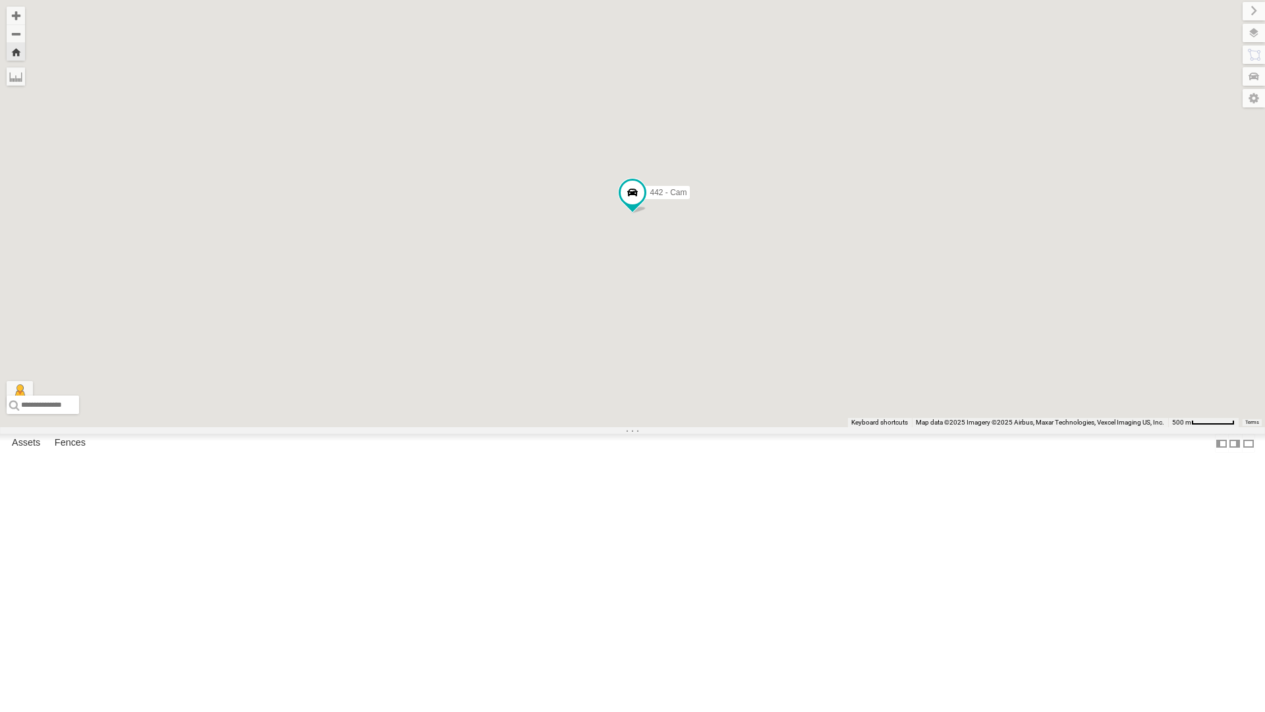
click at [0, 0] on div "442 - Cam" at bounding box center [0, 0] width 0 height 0
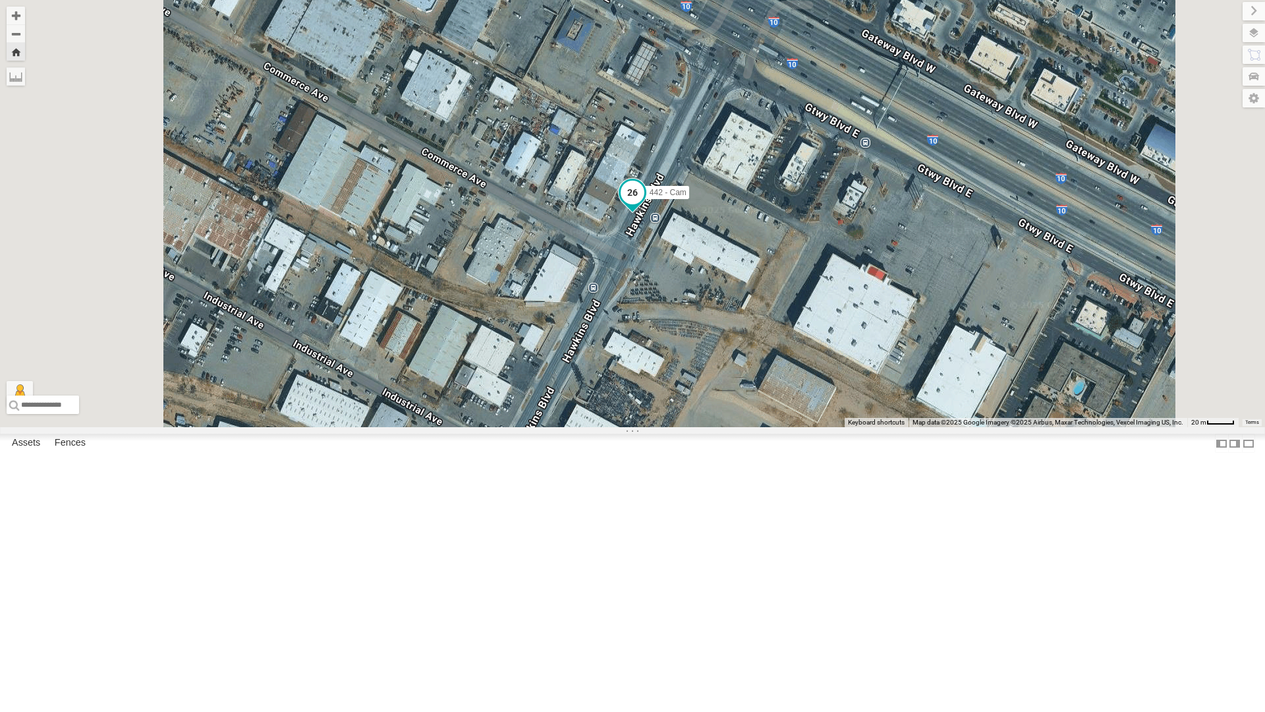
click at [644, 204] on span at bounding box center [633, 193] width 24 height 24
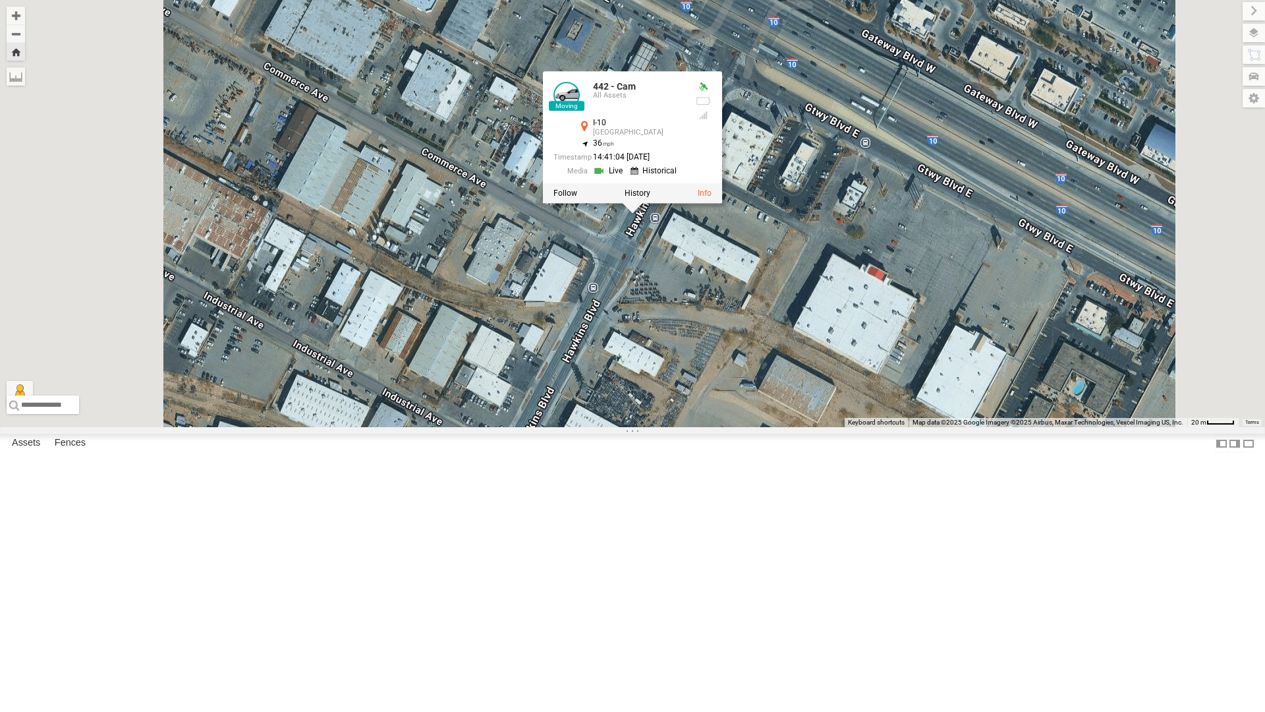
click at [577, 198] on label at bounding box center [565, 193] width 24 height 9
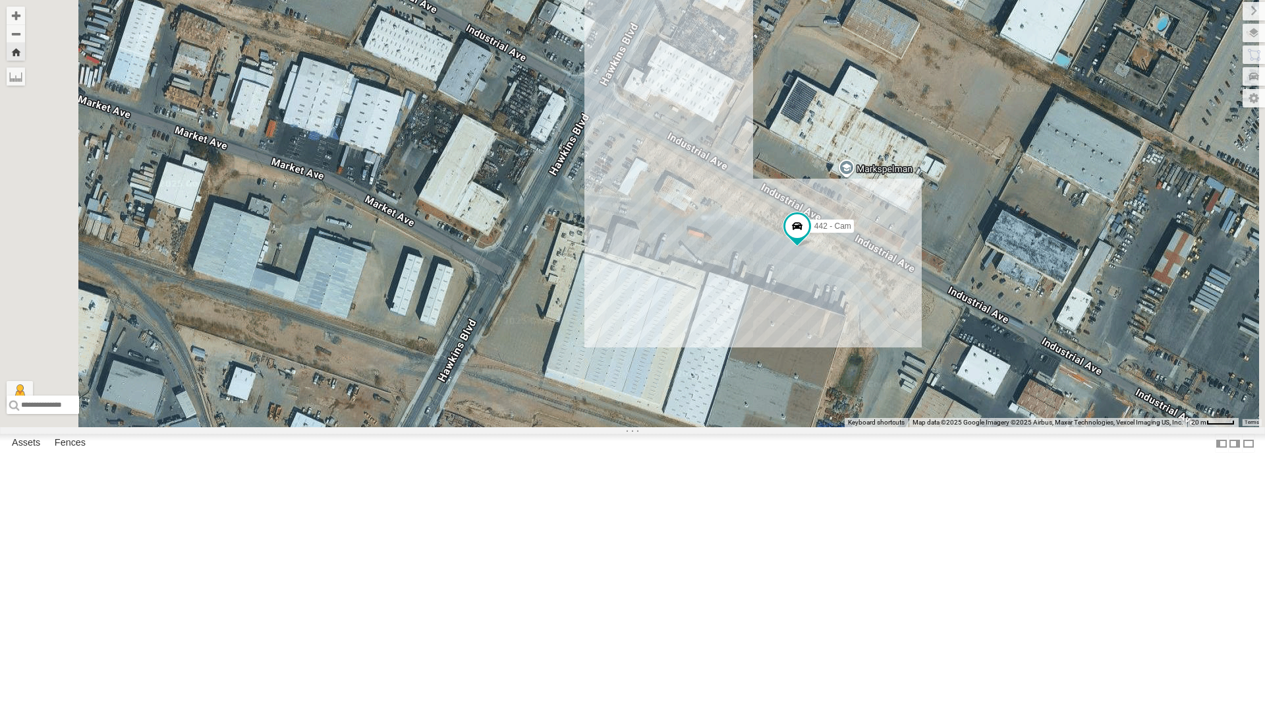
click at [0, 0] on div "4061 - Cam" at bounding box center [0, 0] width 0 height 0
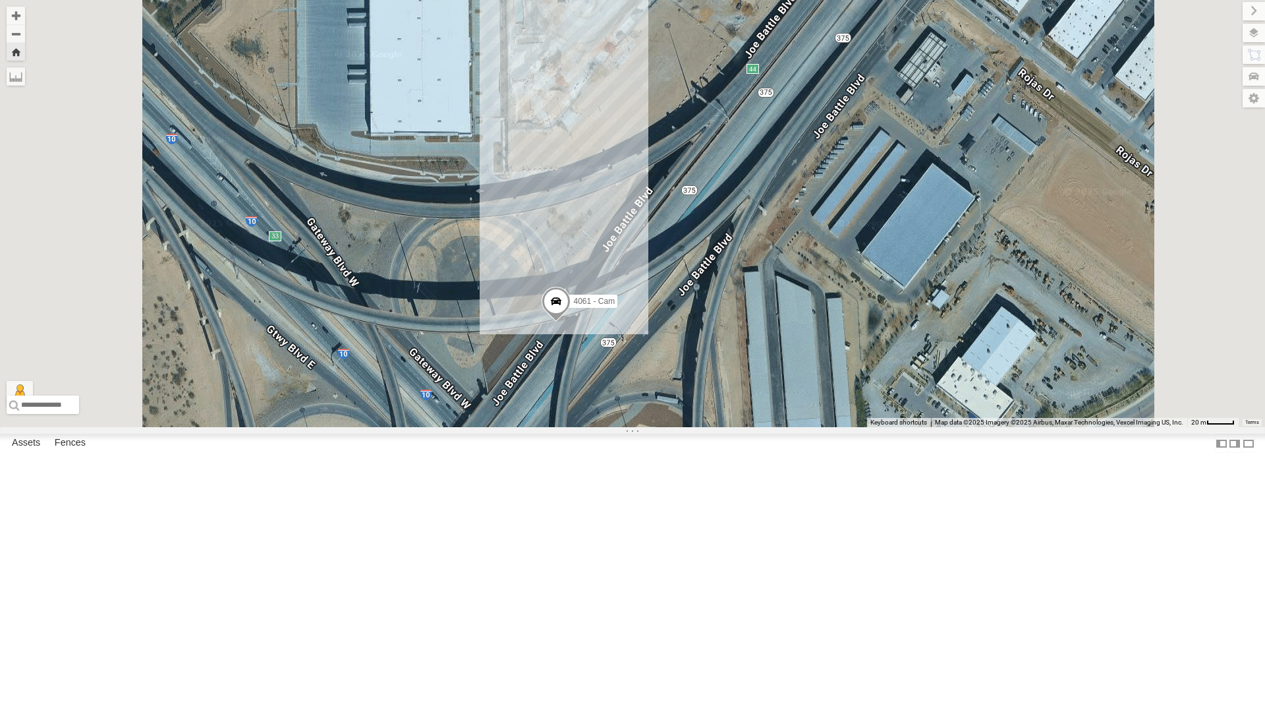
click at [0, 0] on div "4067 - Cam" at bounding box center [0, 0] width 0 height 0
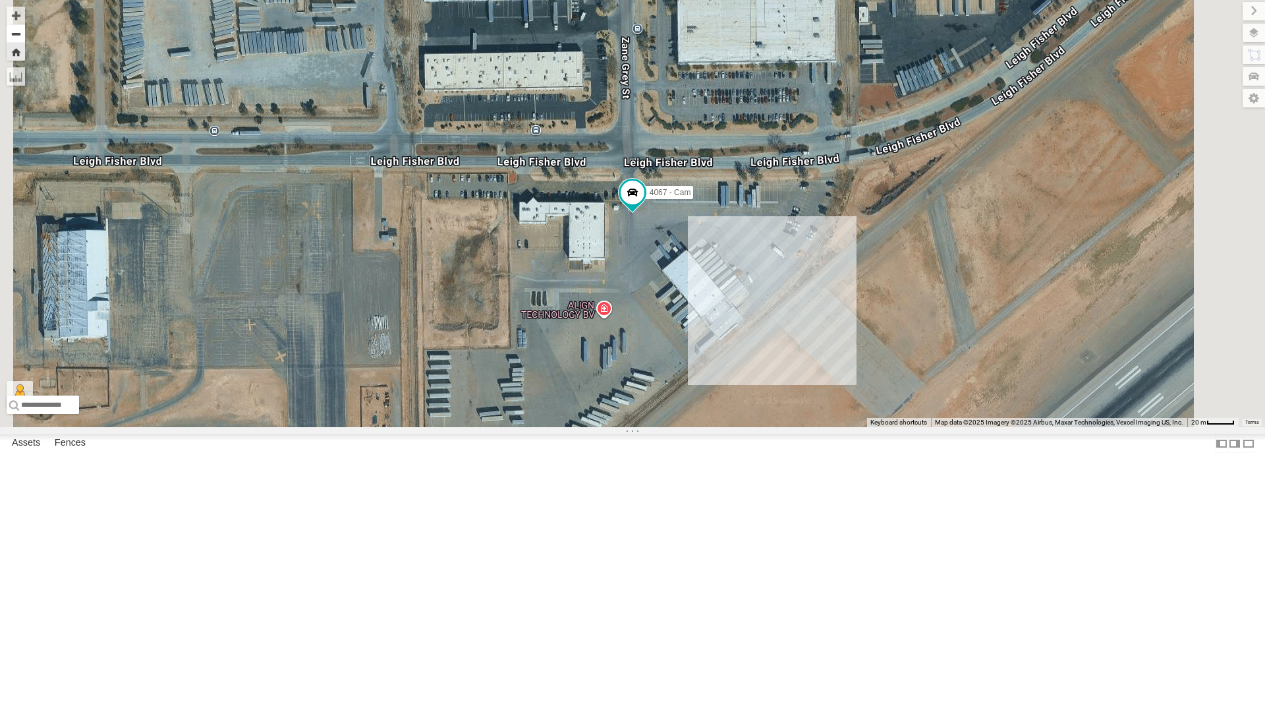
click at [25, 37] on button "Zoom out" at bounding box center [16, 33] width 18 height 18
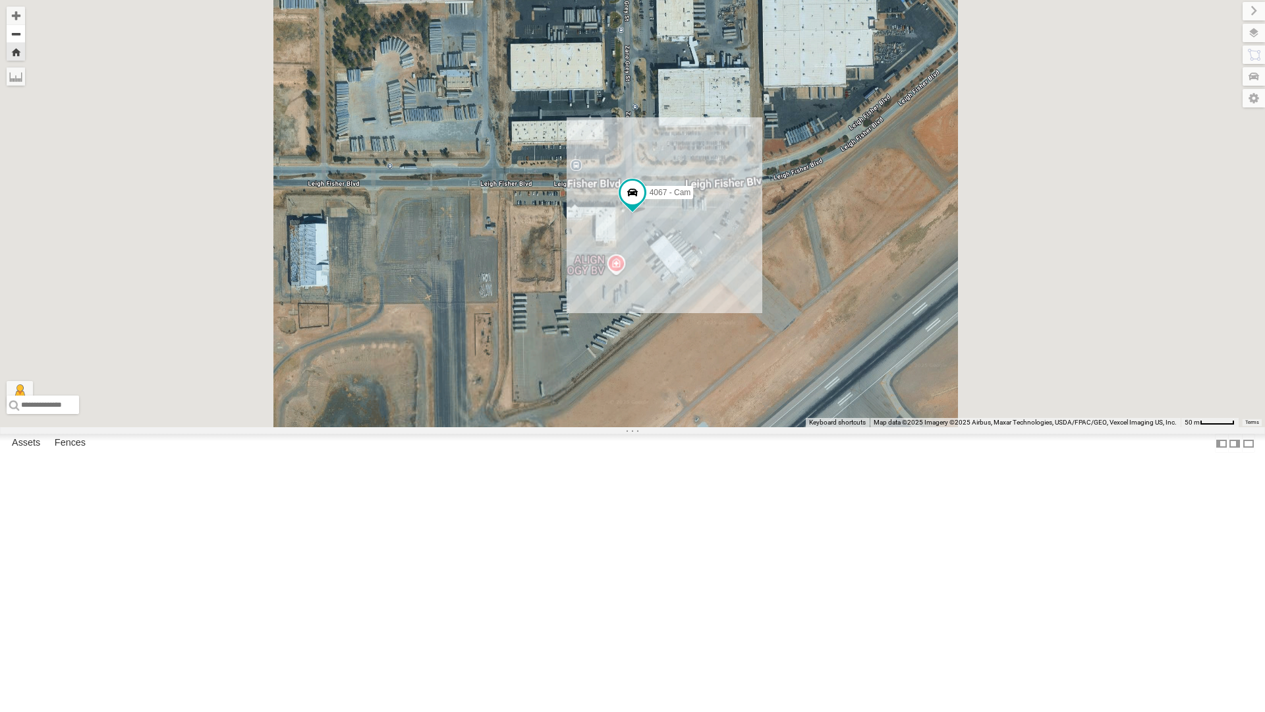
click at [25, 37] on button "Zoom out" at bounding box center [16, 33] width 18 height 18
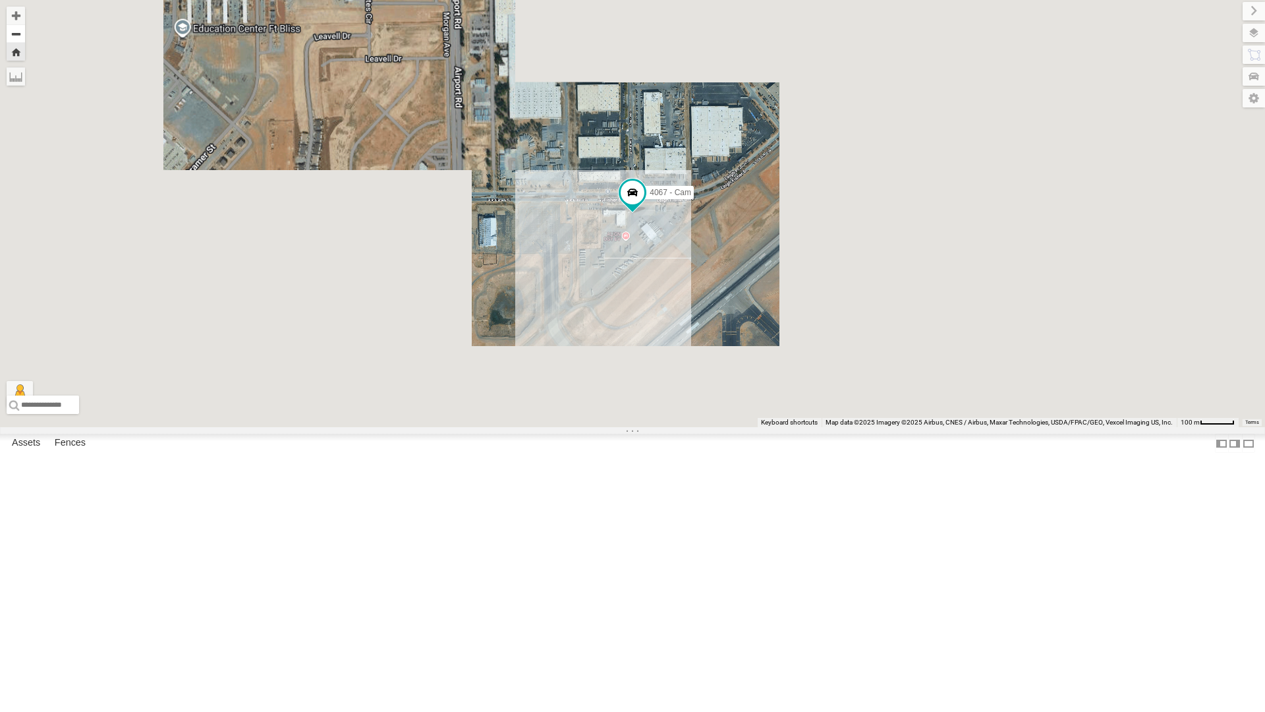
click at [25, 37] on button "Zoom out" at bounding box center [16, 33] width 18 height 18
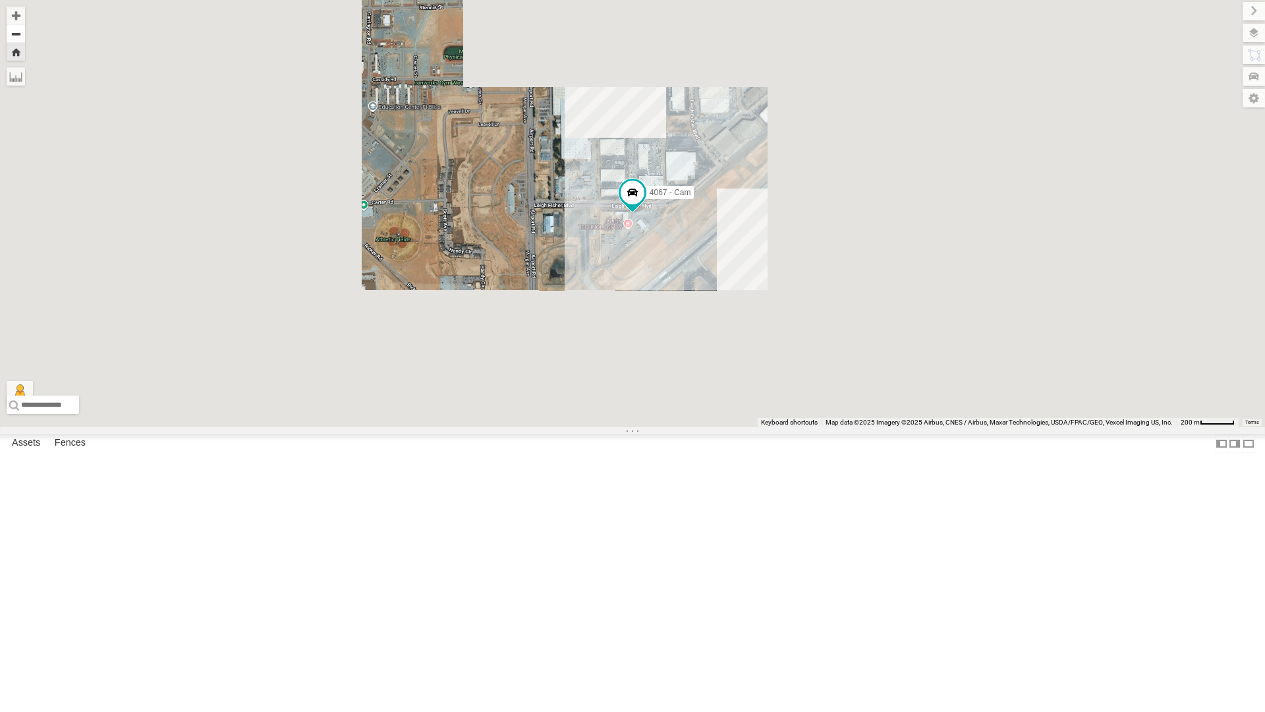
click at [25, 37] on button "Zoom out" at bounding box center [16, 33] width 18 height 18
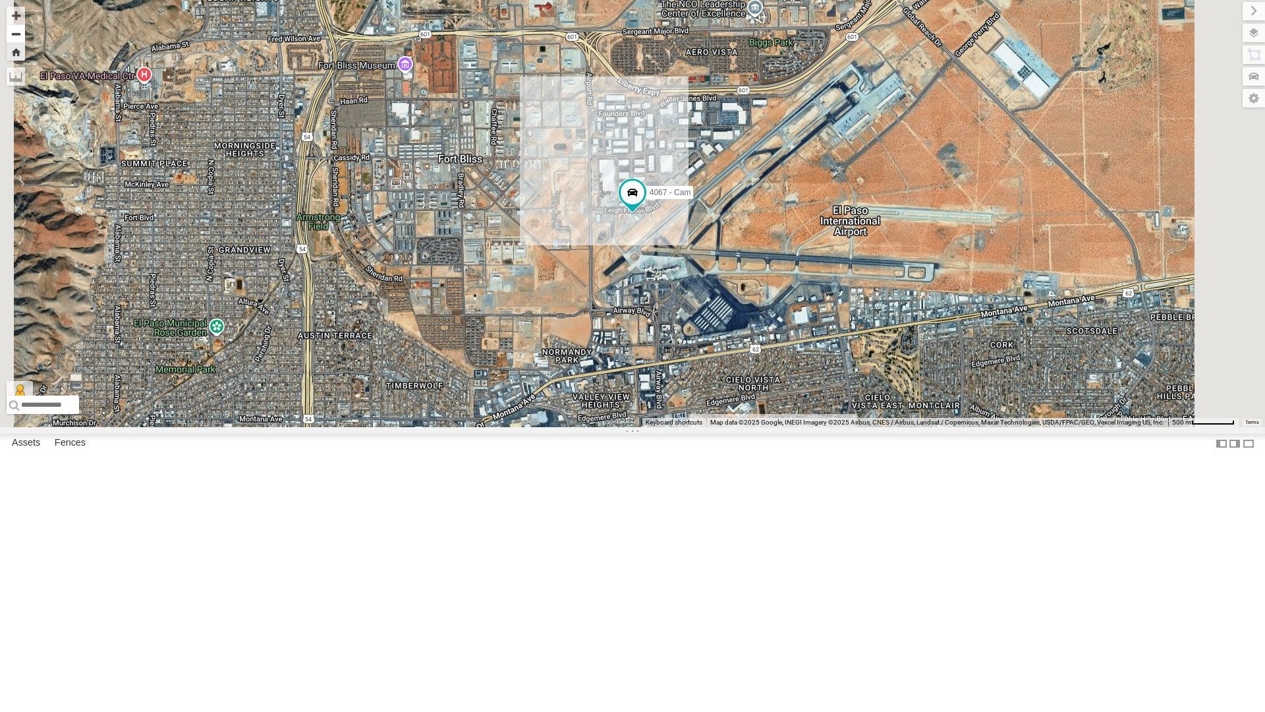
click at [25, 37] on button "Zoom out" at bounding box center [16, 33] width 18 height 18
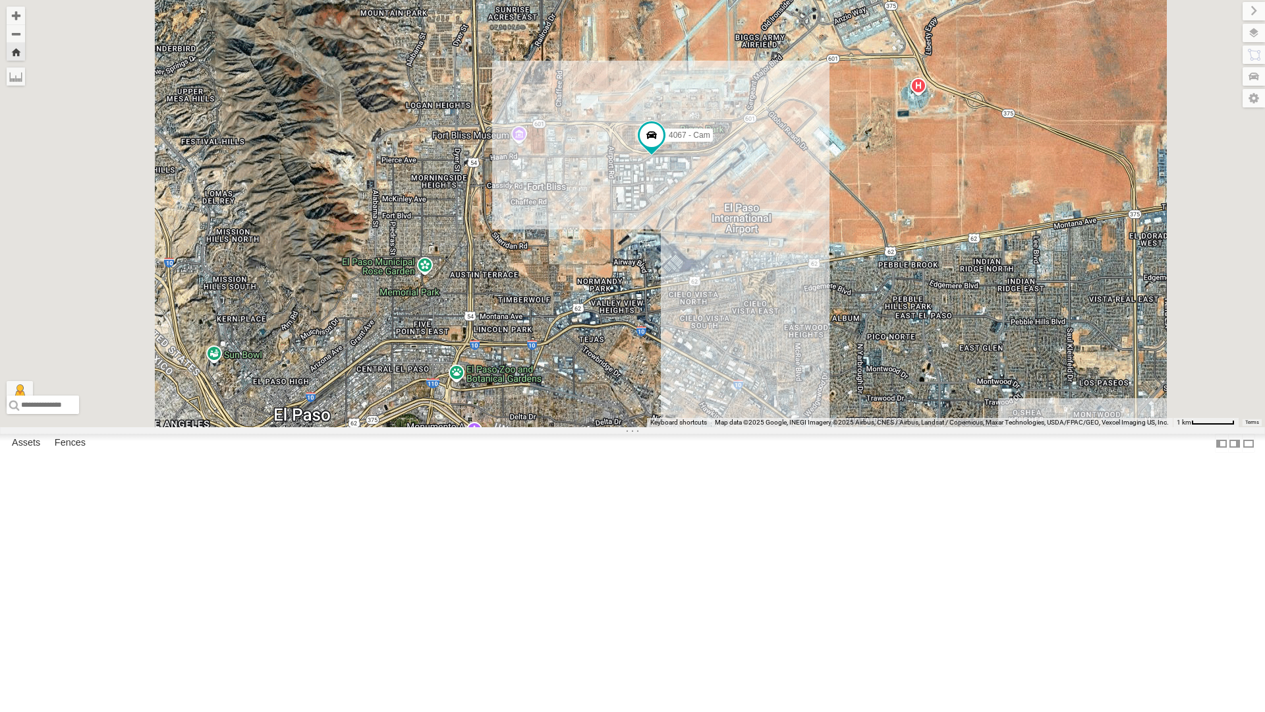
click at [0, 0] on div "4061 - Cam" at bounding box center [0, 0] width 0 height 0
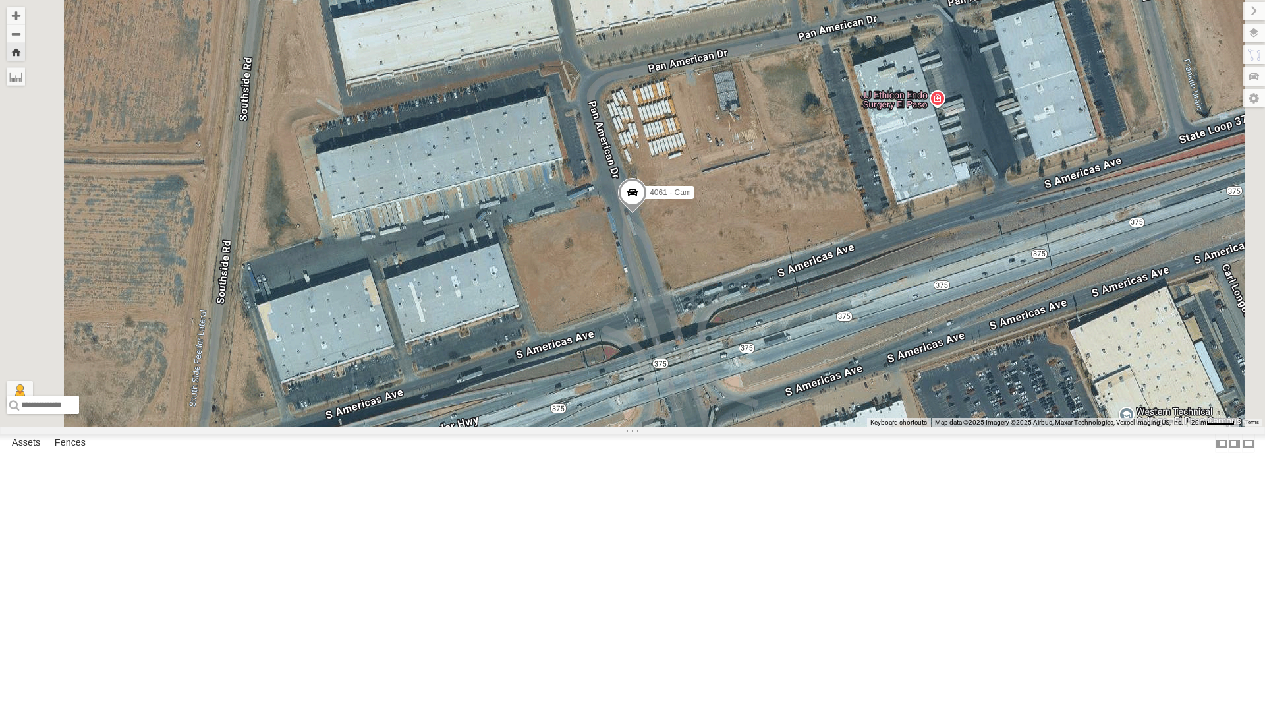
click at [647, 213] on span at bounding box center [632, 196] width 29 height 36
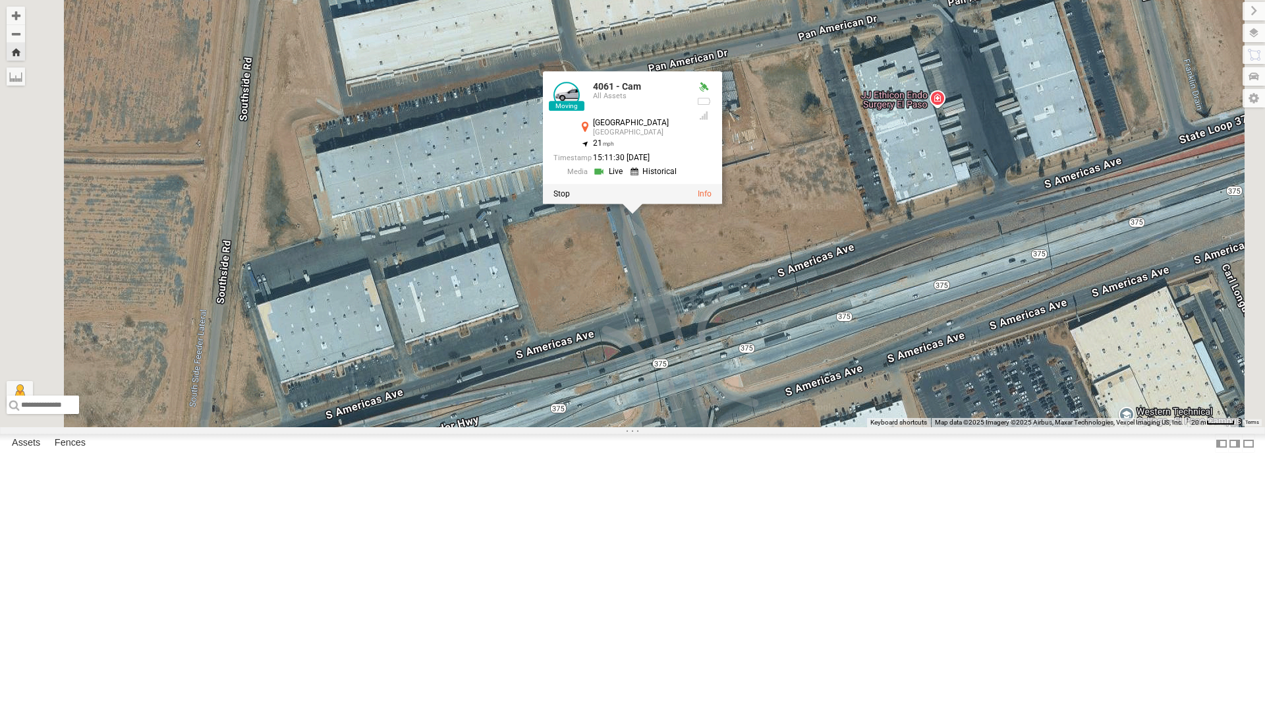
click at [807, 378] on div "4061 - Cam 4061 - Cam All Assets N Americas Ave El Paso 31.67726 , -106.3238 21…" at bounding box center [632, 213] width 1265 height 427
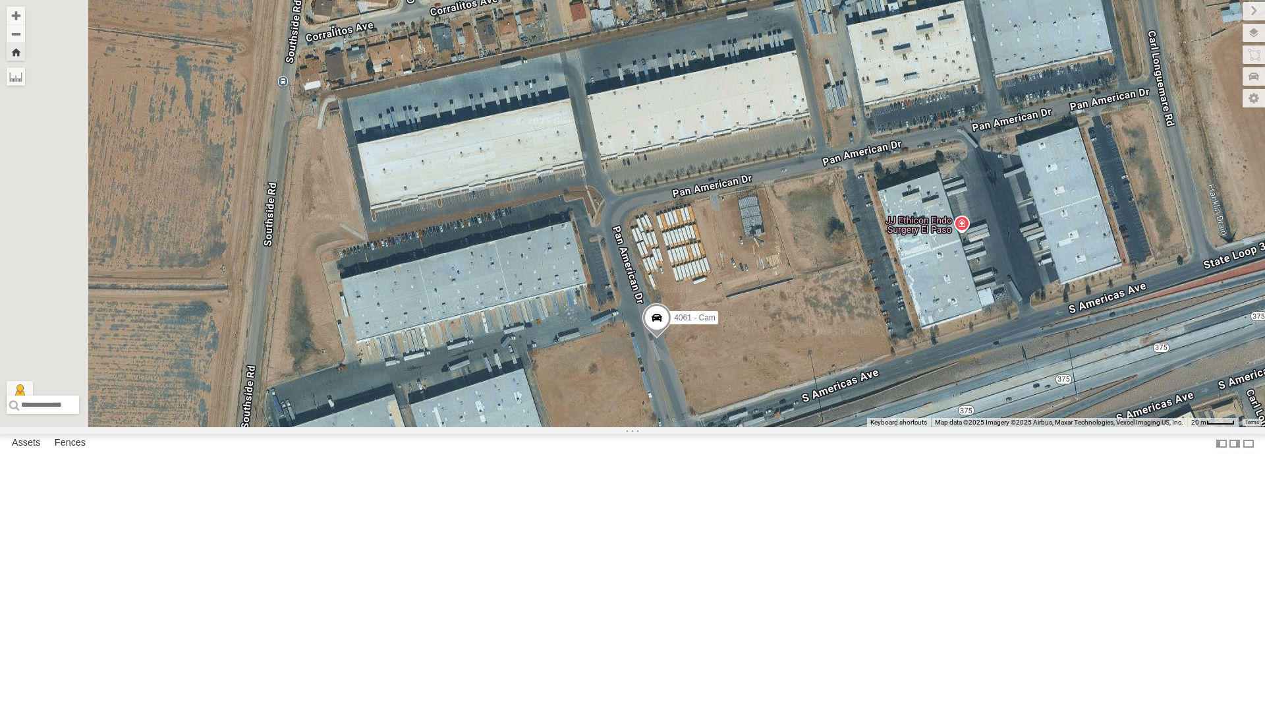
drag, startPoint x: 827, startPoint y: 407, endPoint x: 851, endPoint y: 519, distance: 113.8
click at [851, 427] on div "4061 - Cam No data available." at bounding box center [632, 213] width 1265 height 427
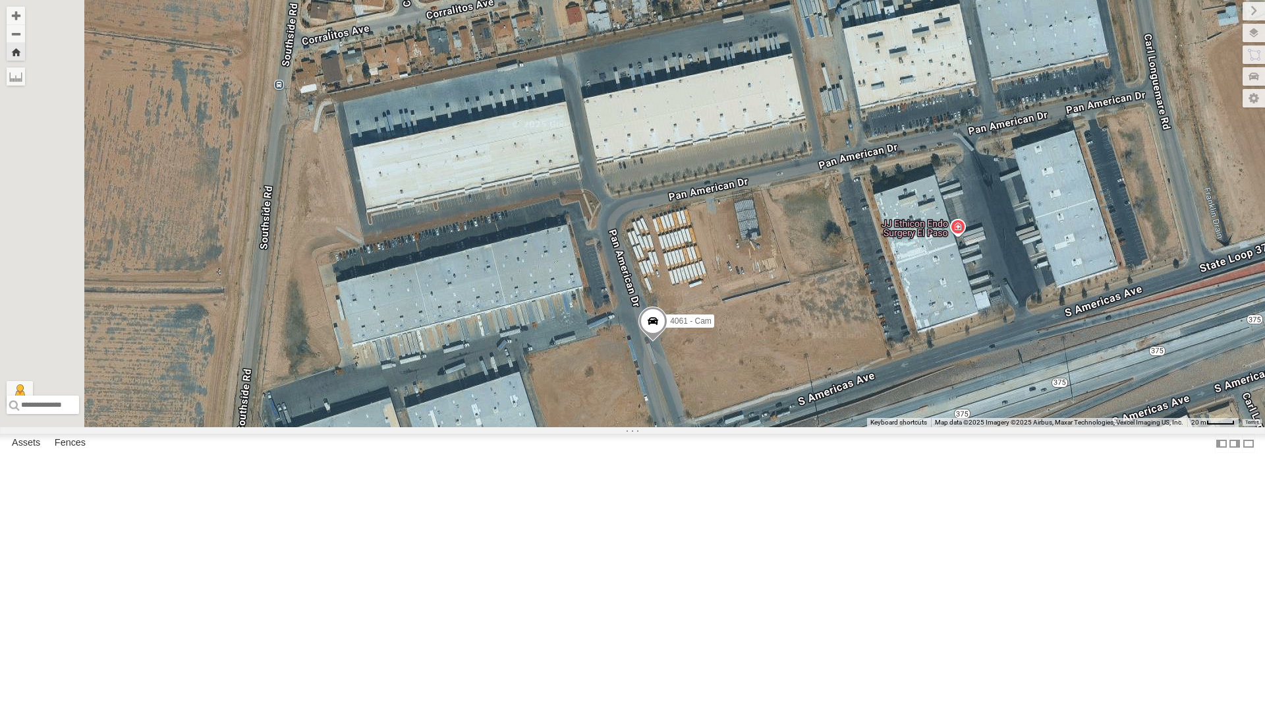
drag, startPoint x: 975, startPoint y: 411, endPoint x: 958, endPoint y: 433, distance: 27.7
click at [958, 427] on div "4061 - Cam No data available." at bounding box center [632, 213] width 1265 height 427
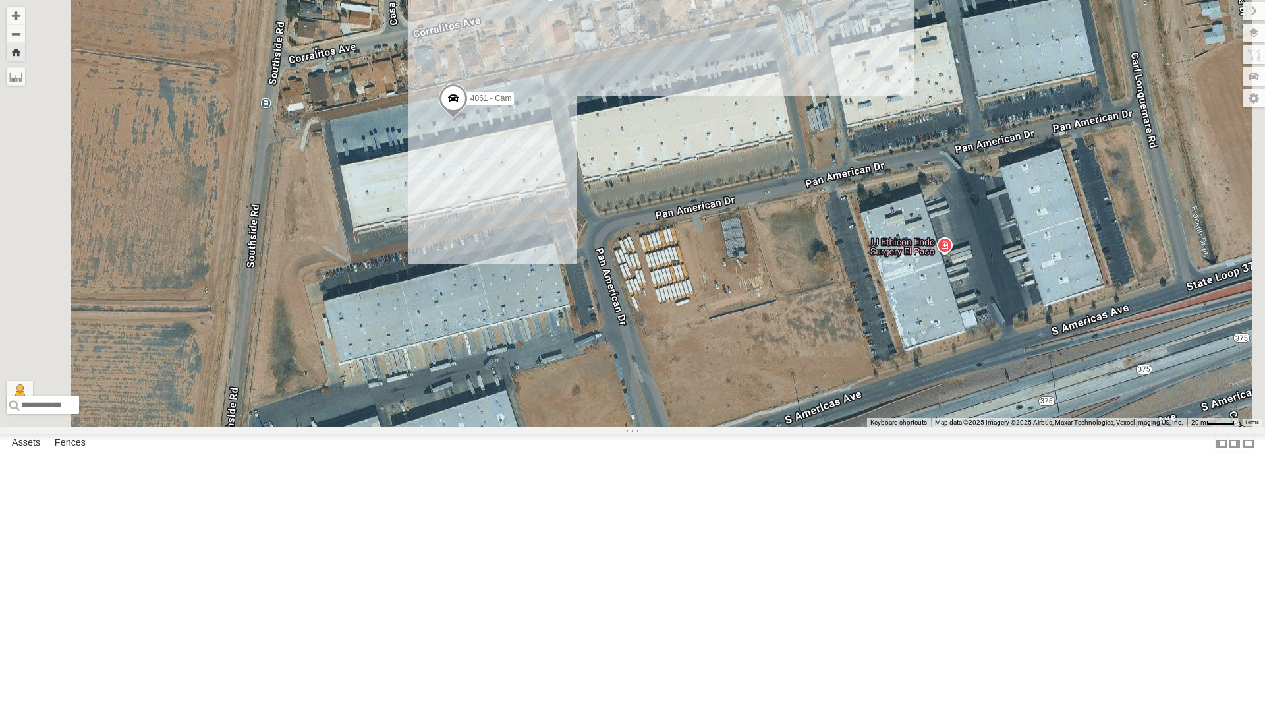
click at [0, 0] on div "4067 - Cam" at bounding box center [0, 0] width 0 height 0
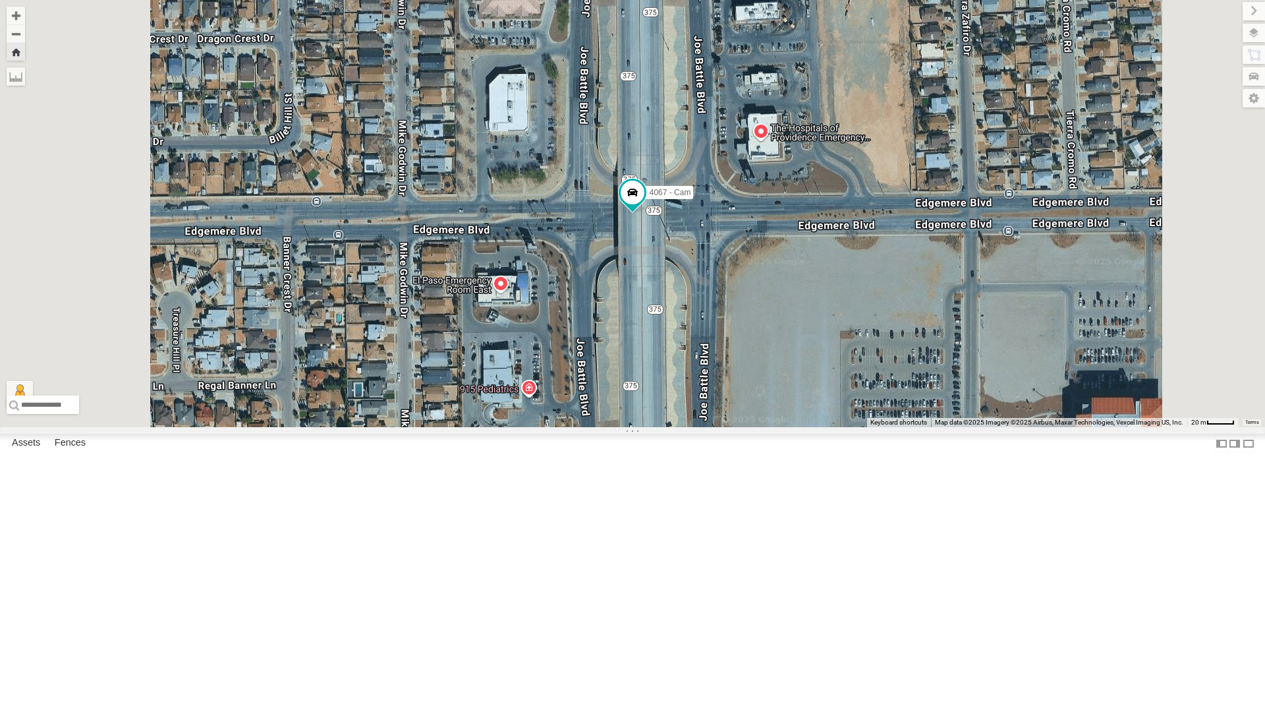
click at [0, 0] on div "4069 - Cam" at bounding box center [0, 0] width 0 height 0
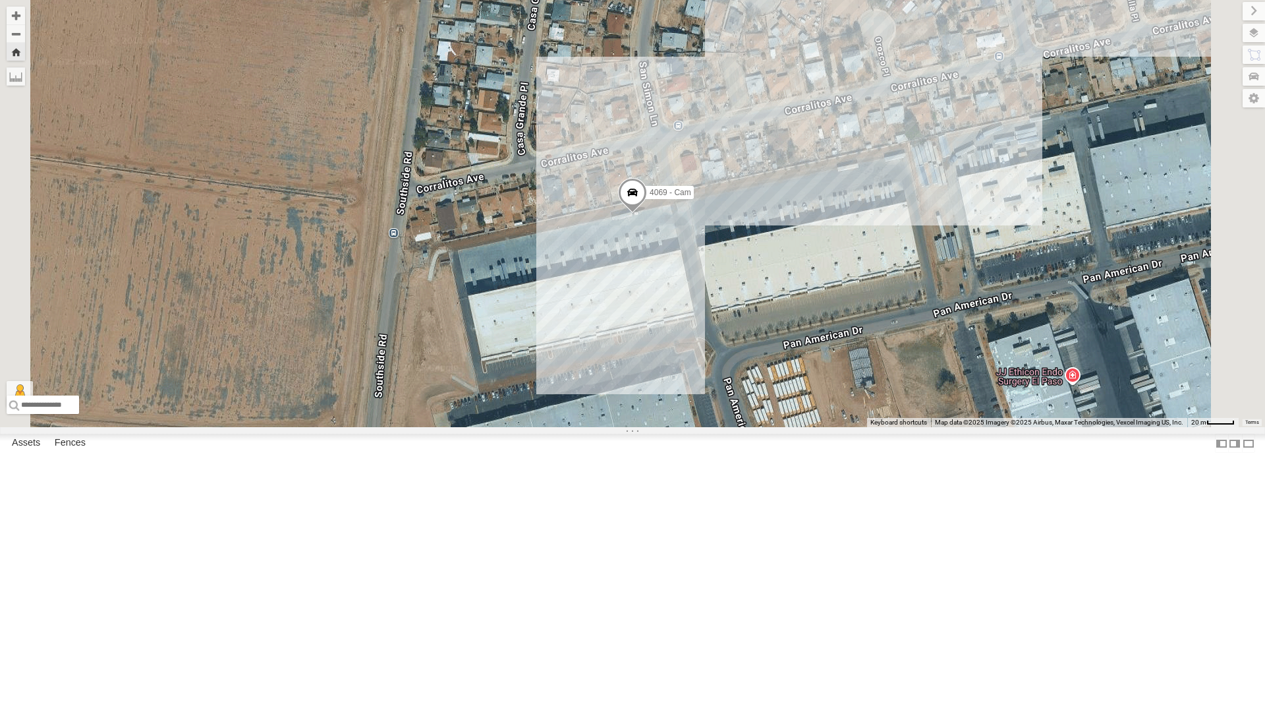
click at [0, 0] on div "4061 - Cam" at bounding box center [0, 0] width 0 height 0
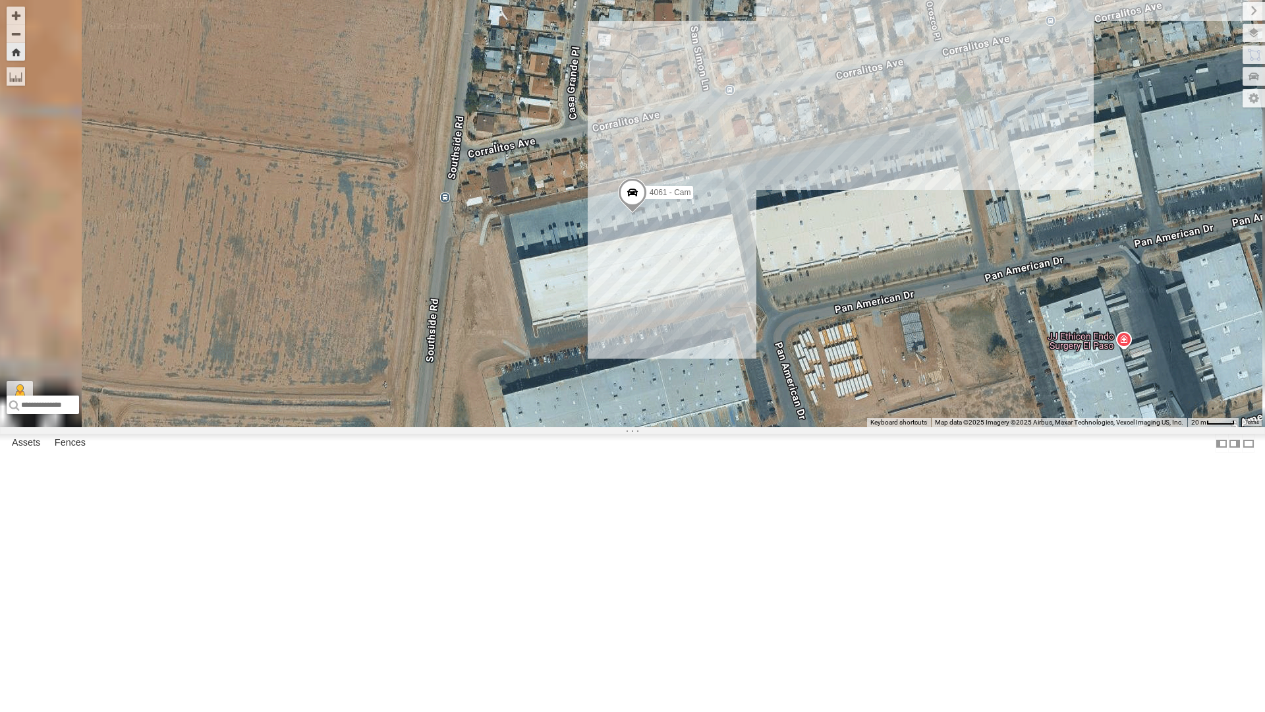
click at [0, 0] on div "442 - Cam" at bounding box center [0, 0] width 0 height 0
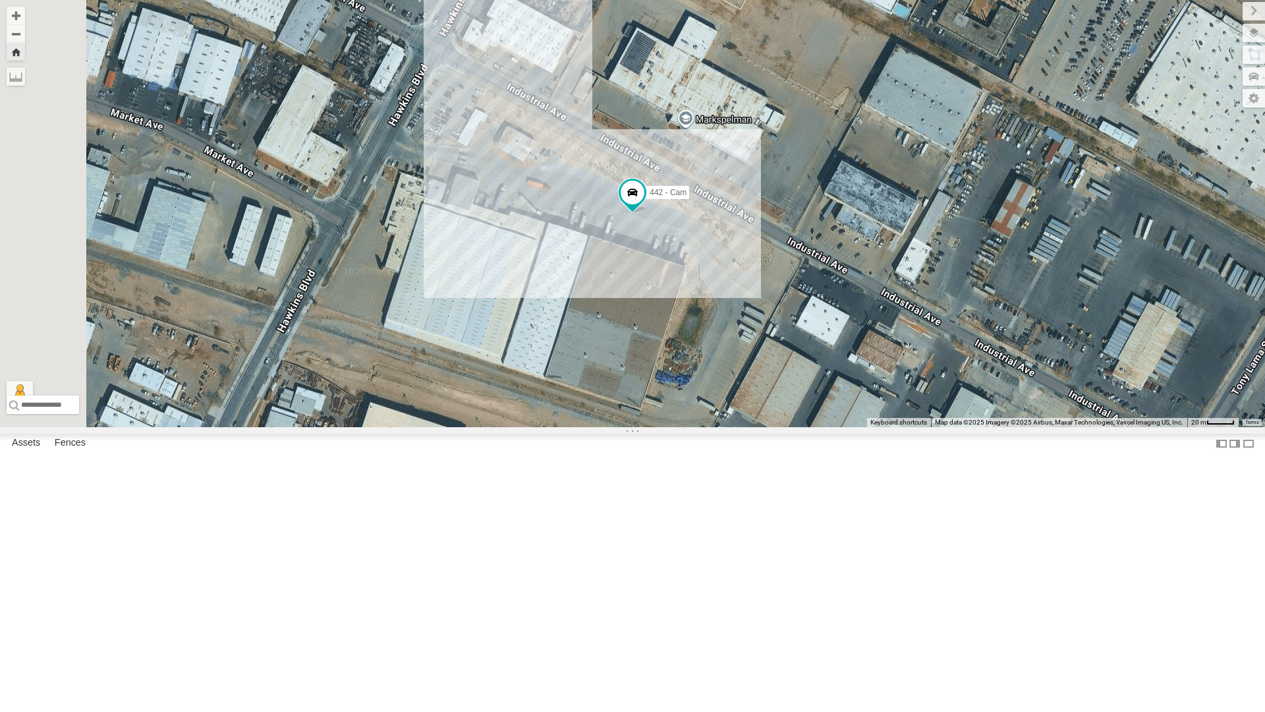
click at [0, 0] on div "4061 - Cam" at bounding box center [0, 0] width 0 height 0
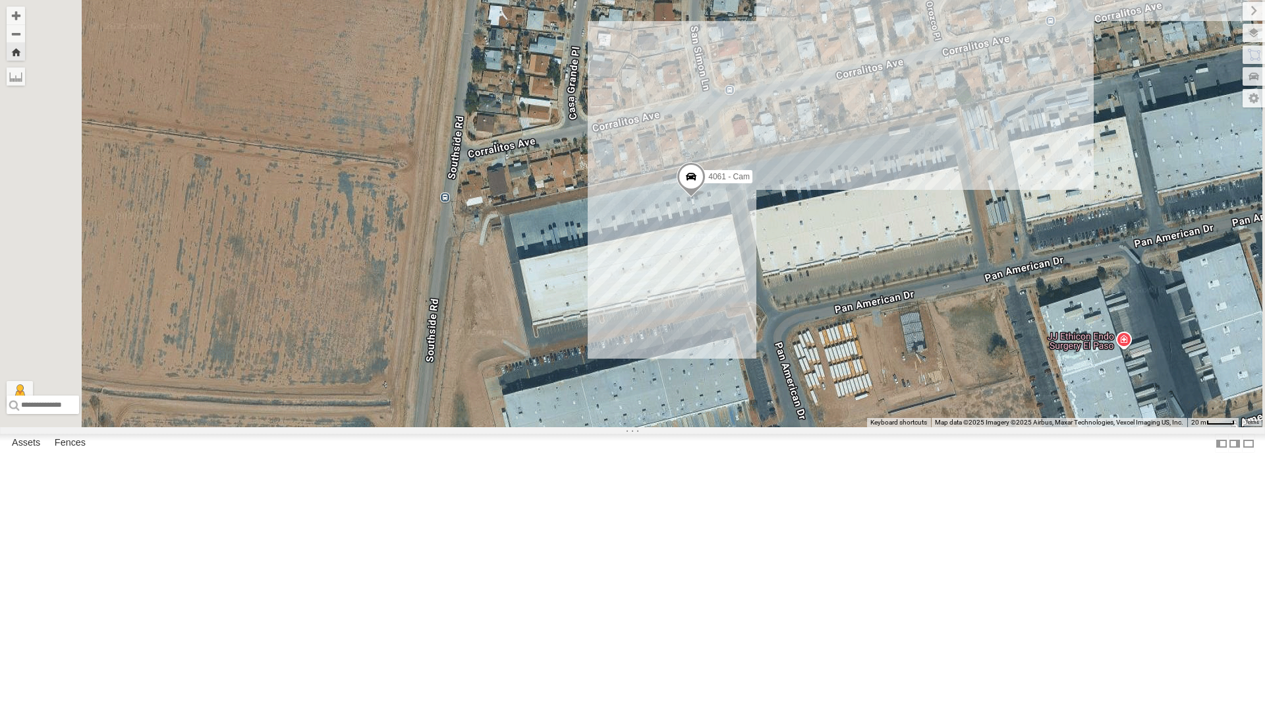
click at [0, 0] on div "All Assets" at bounding box center [0, 0] width 0 height 0
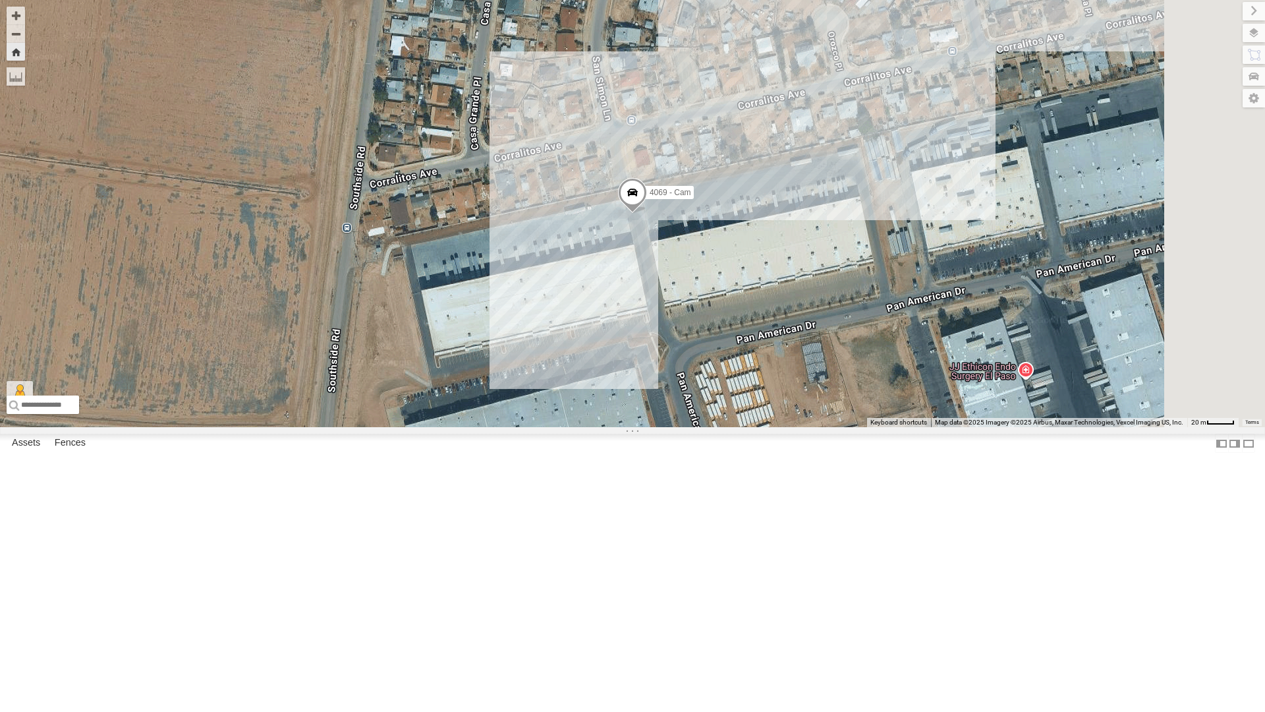
click at [0, 0] on div "4061 - Cam" at bounding box center [0, 0] width 0 height 0
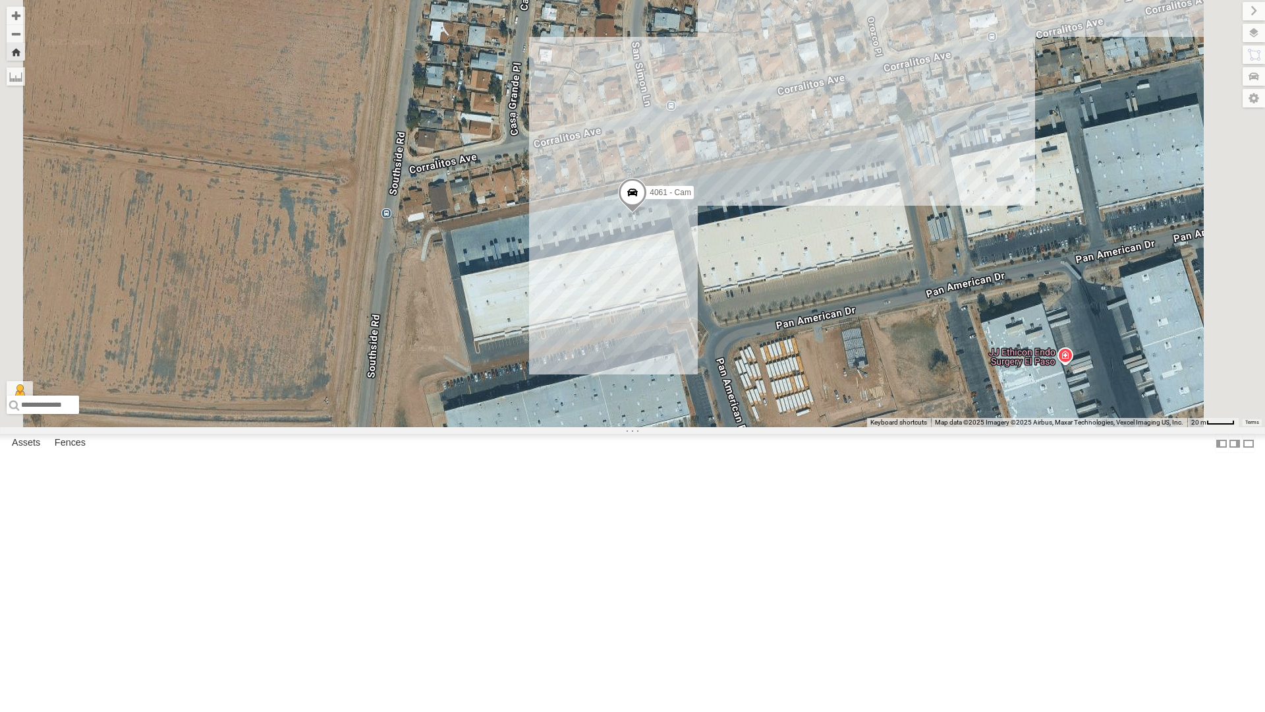
click at [0, 0] on div "All Assets" at bounding box center [0, 0] width 0 height 0
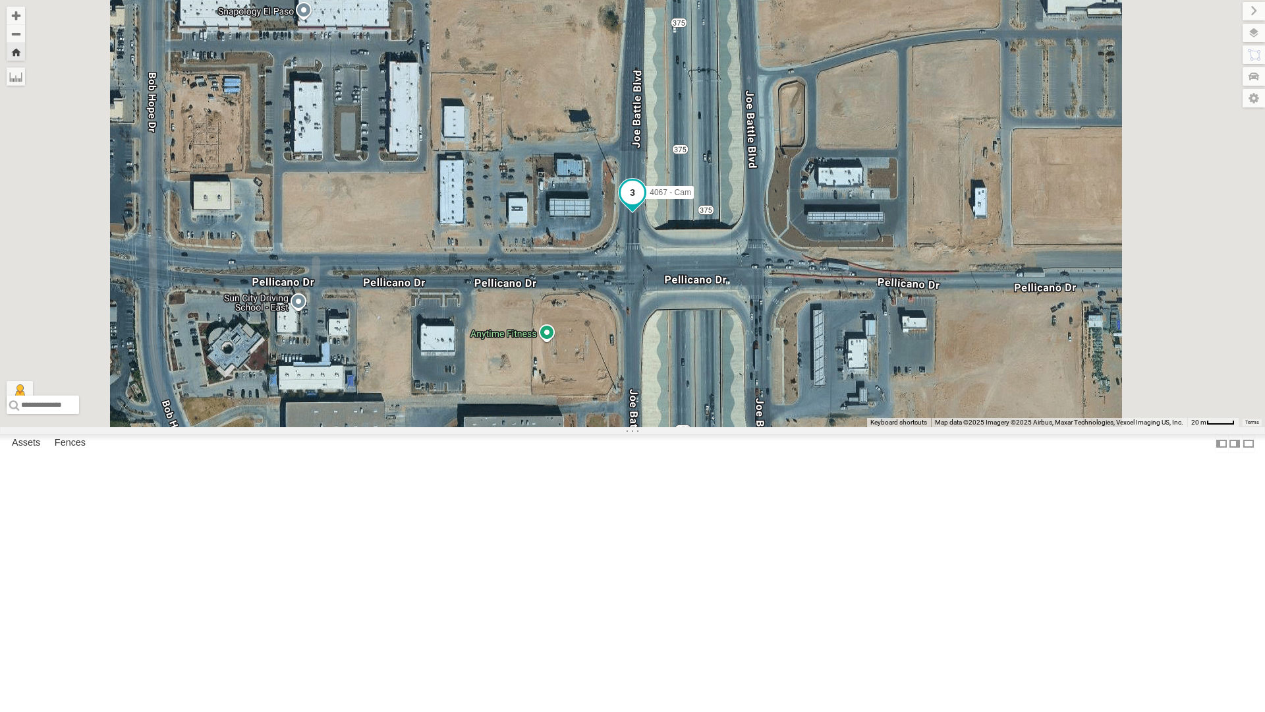
click at [644, 204] on span at bounding box center [633, 193] width 24 height 24
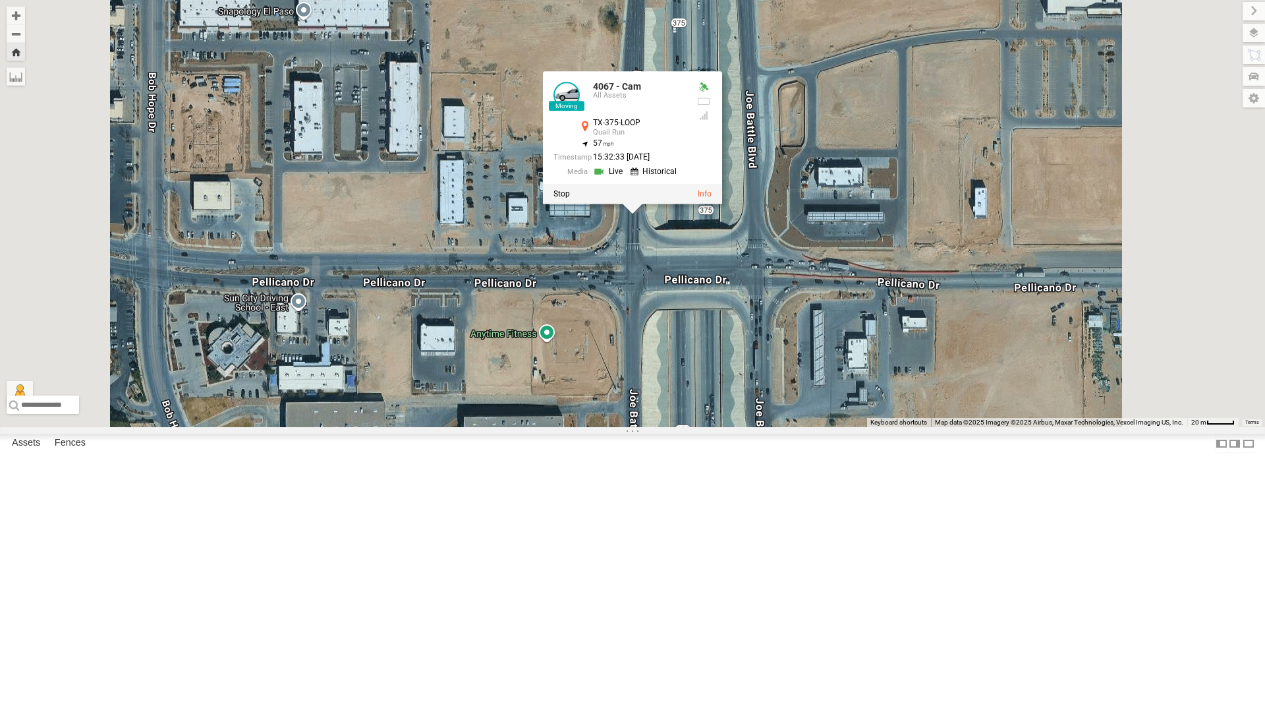
click at [781, 427] on div "4067 - Cam 4067 - Cam All Assets TX-375-LOOP Quail Run 31.72657 , -106.26787 57…" at bounding box center [632, 213] width 1265 height 427
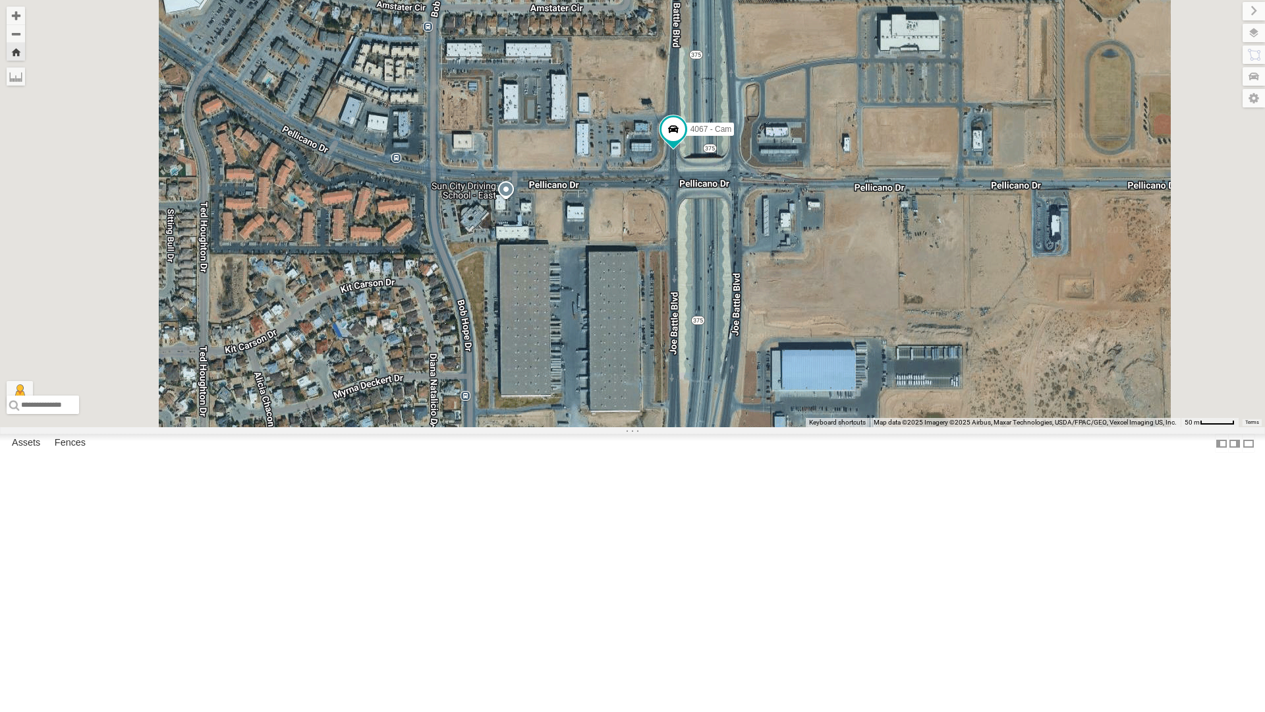
drag, startPoint x: 791, startPoint y: 555, endPoint x: 843, endPoint y: 421, distance: 144.1
click at [843, 421] on div "4067 - Cam No data available." at bounding box center [632, 213] width 1265 height 427
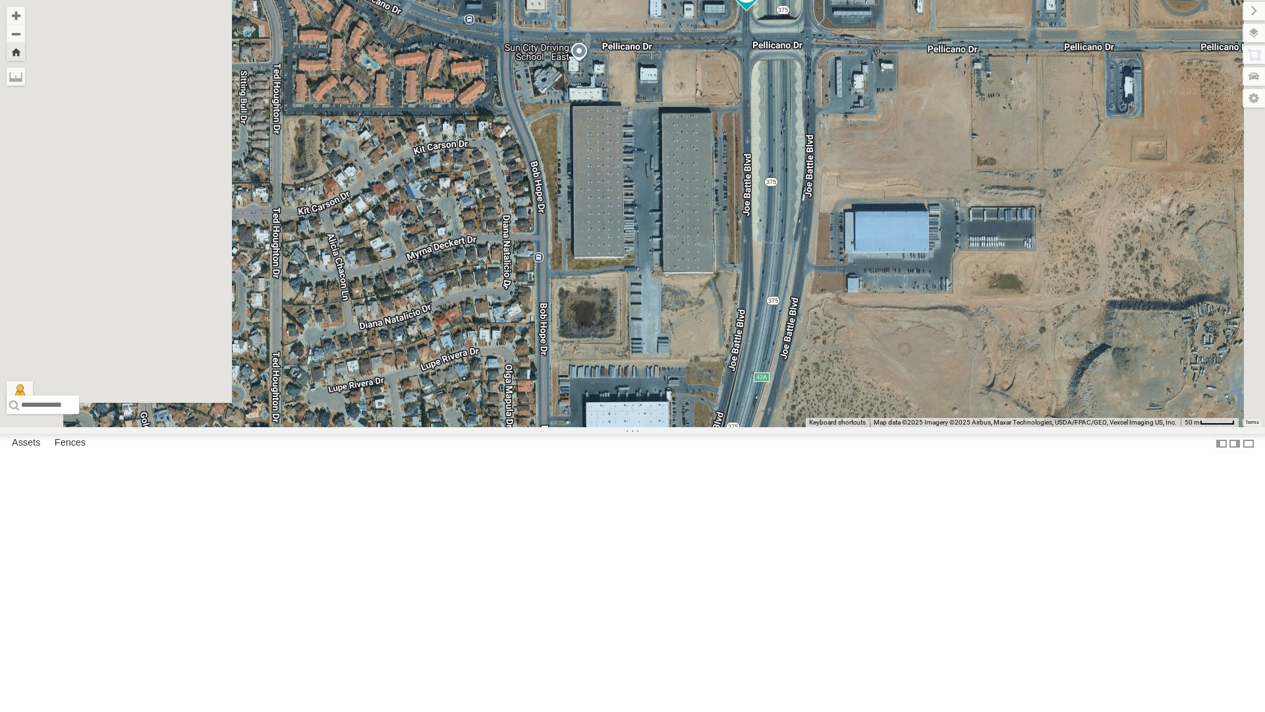
drag, startPoint x: 819, startPoint y: 528, endPoint x: 892, endPoint y: 395, distance: 151.9
click at [892, 395] on div "4067 - Cam No data available." at bounding box center [632, 213] width 1265 height 427
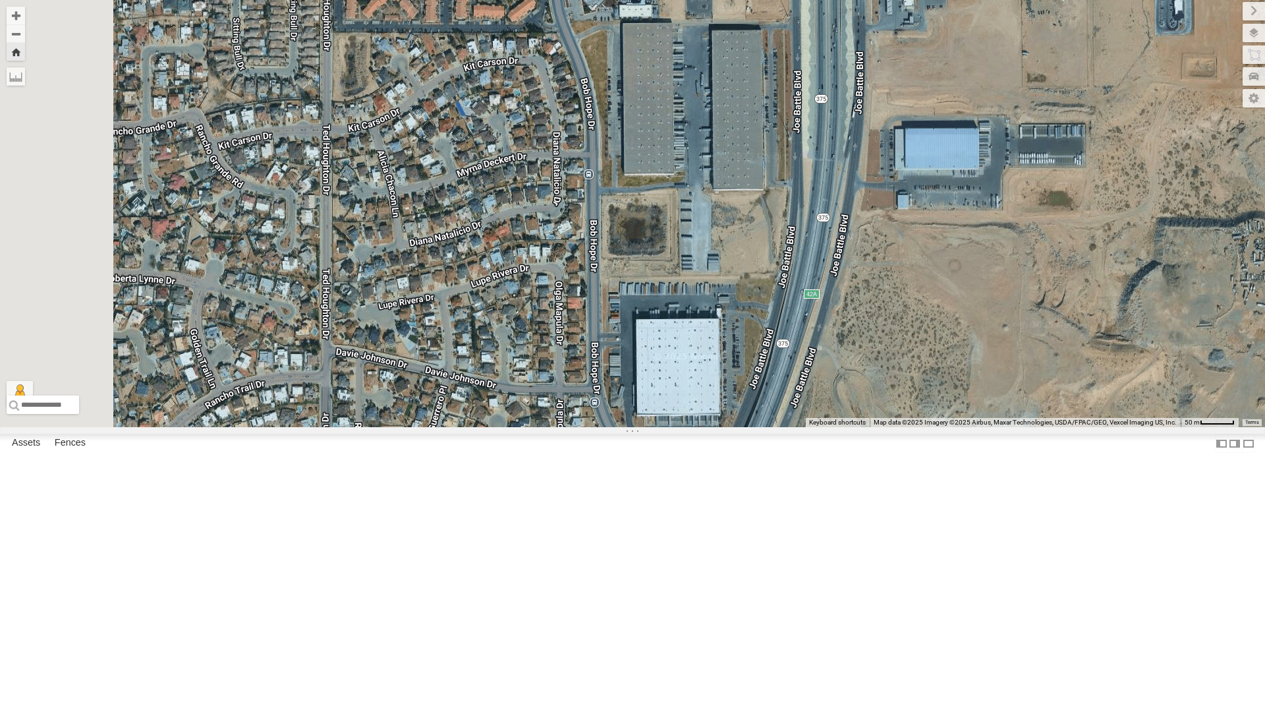
drag, startPoint x: 654, startPoint y: 410, endPoint x: 703, endPoint y: 329, distance: 95.5
click at [703, 329] on div "4067 - Cam No data available." at bounding box center [632, 213] width 1265 height 427
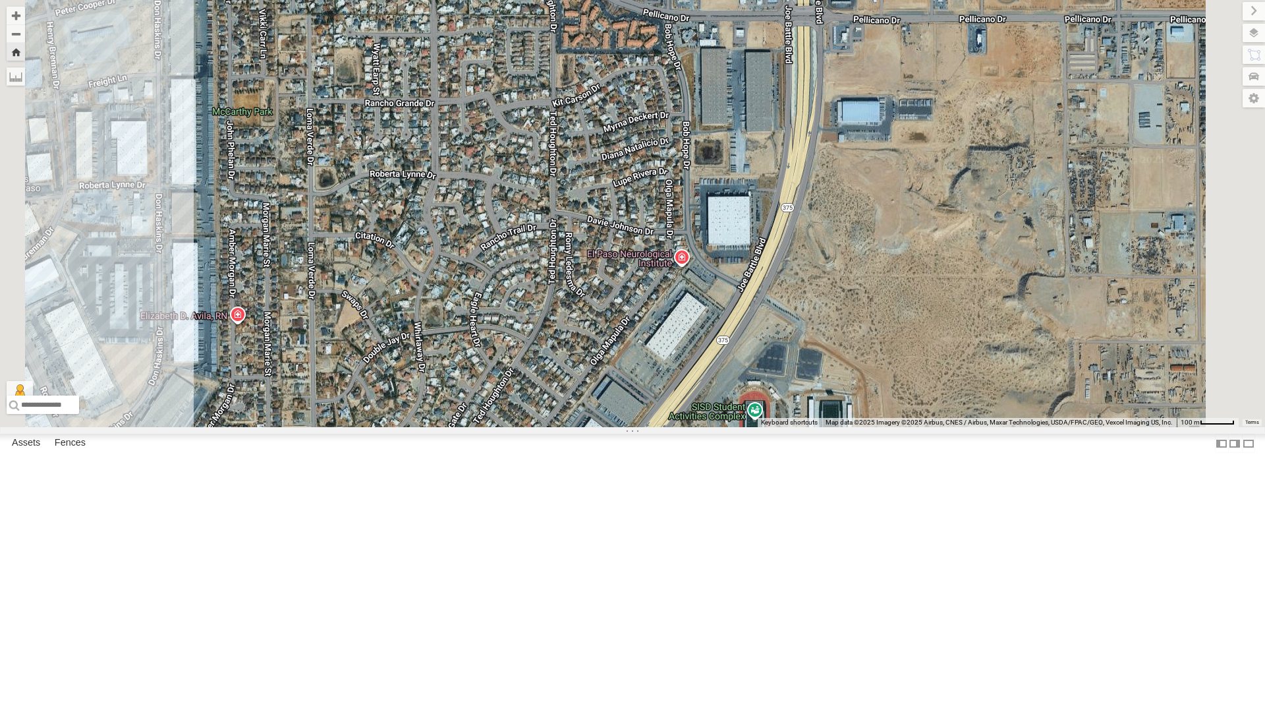
drag, startPoint x: 848, startPoint y: 455, endPoint x: 886, endPoint y: 439, distance: 41.4
click at [886, 427] on div "4067 - Cam No data available." at bounding box center [632, 213] width 1265 height 427
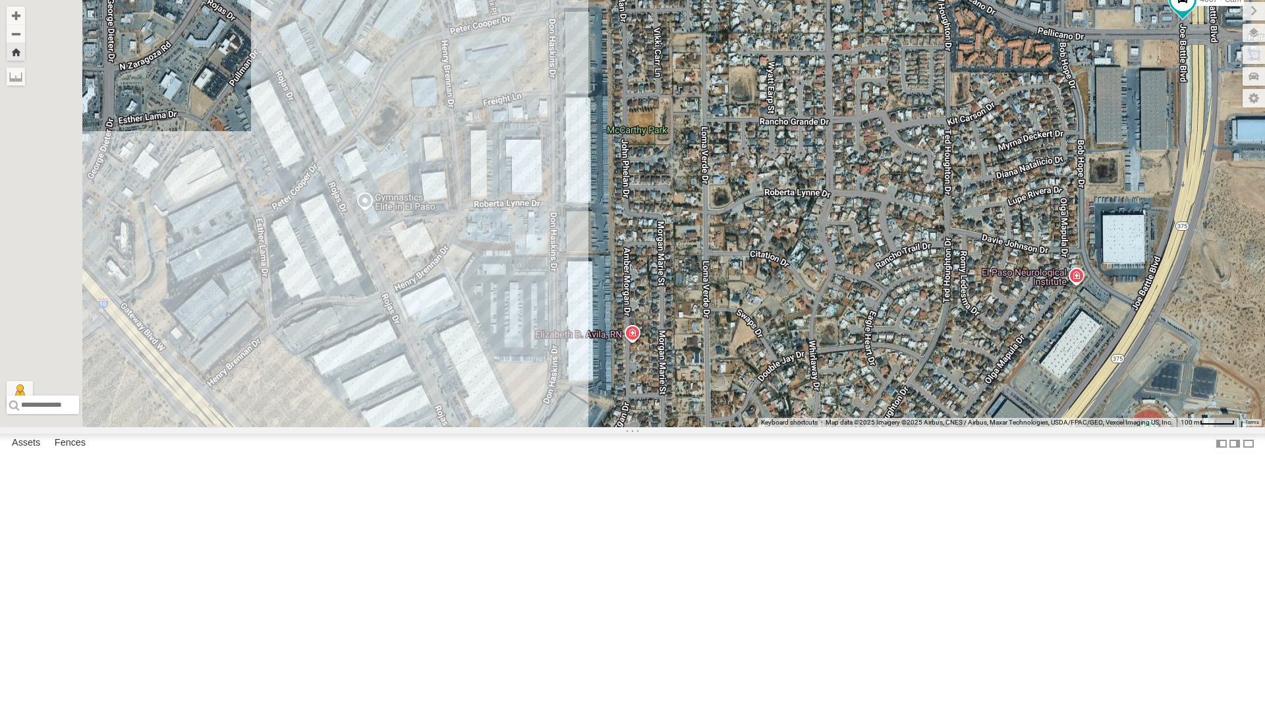
drag, startPoint x: 532, startPoint y: 383, endPoint x: 932, endPoint y: 402, distance: 399.7
click at [932, 402] on div "4067 - Cam No data available." at bounding box center [632, 213] width 1265 height 427
click at [804, 421] on div "4067 - Cam No data available." at bounding box center [632, 213] width 1265 height 427
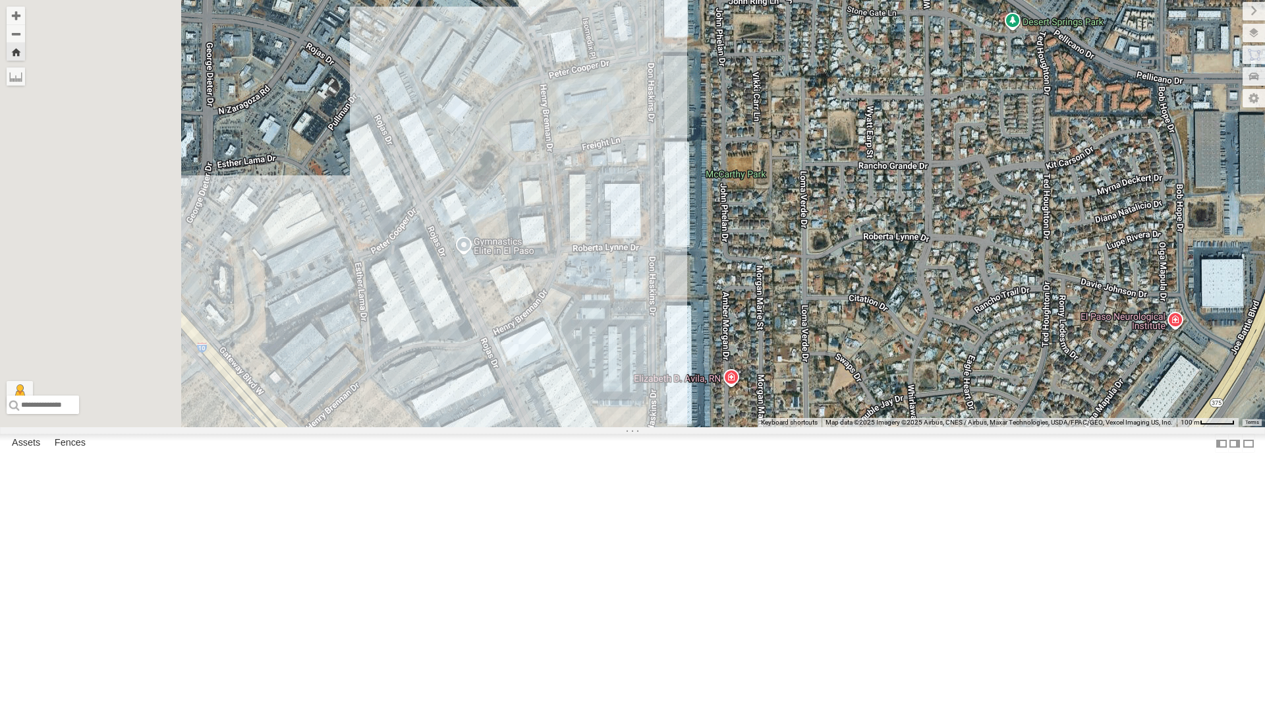
click at [872, 427] on div "4067 - Cam No data available." at bounding box center [632, 213] width 1265 height 427
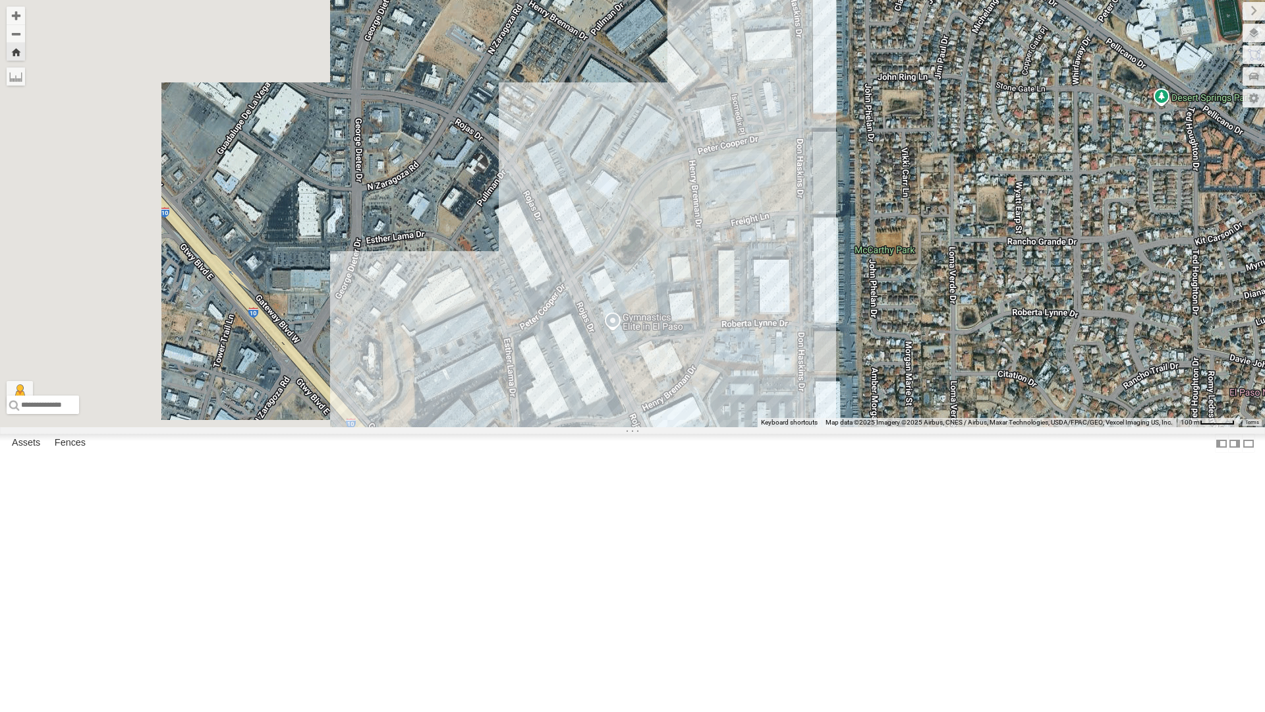
click at [890, 427] on div "4067 - Cam No data available." at bounding box center [632, 213] width 1265 height 427
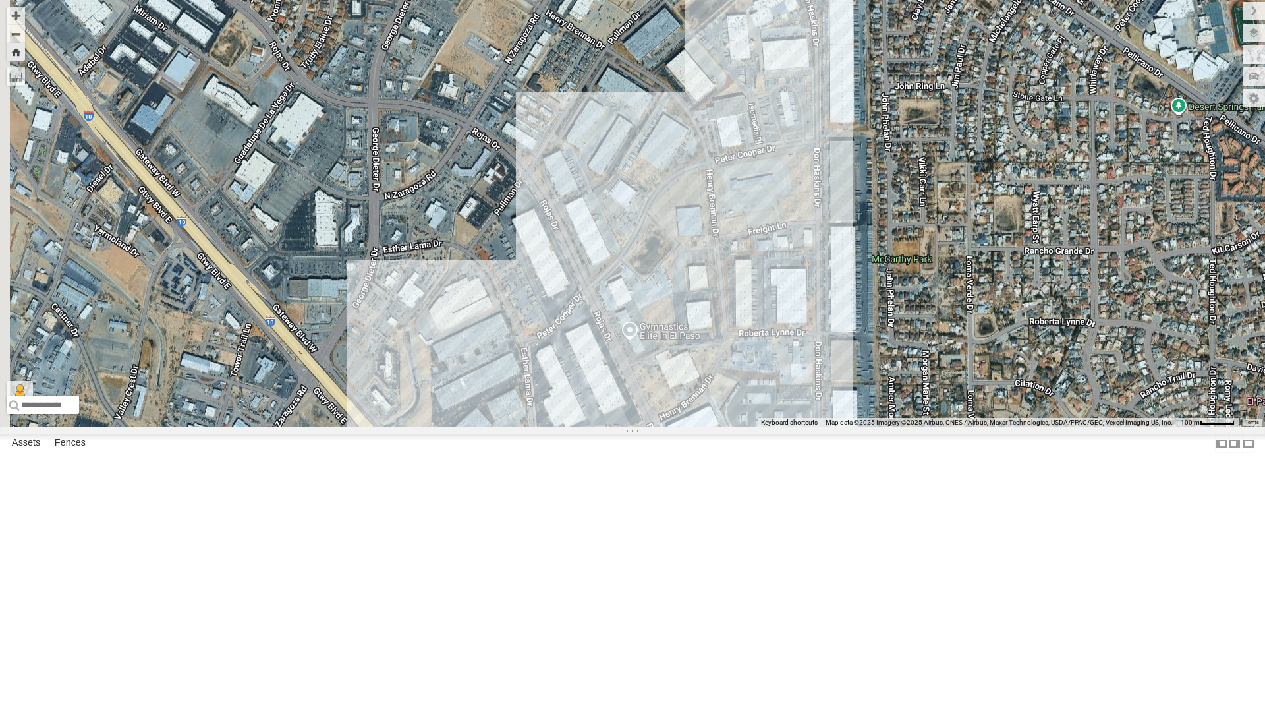
click at [0, 0] on div "4061 - Cam" at bounding box center [0, 0] width 0 height 0
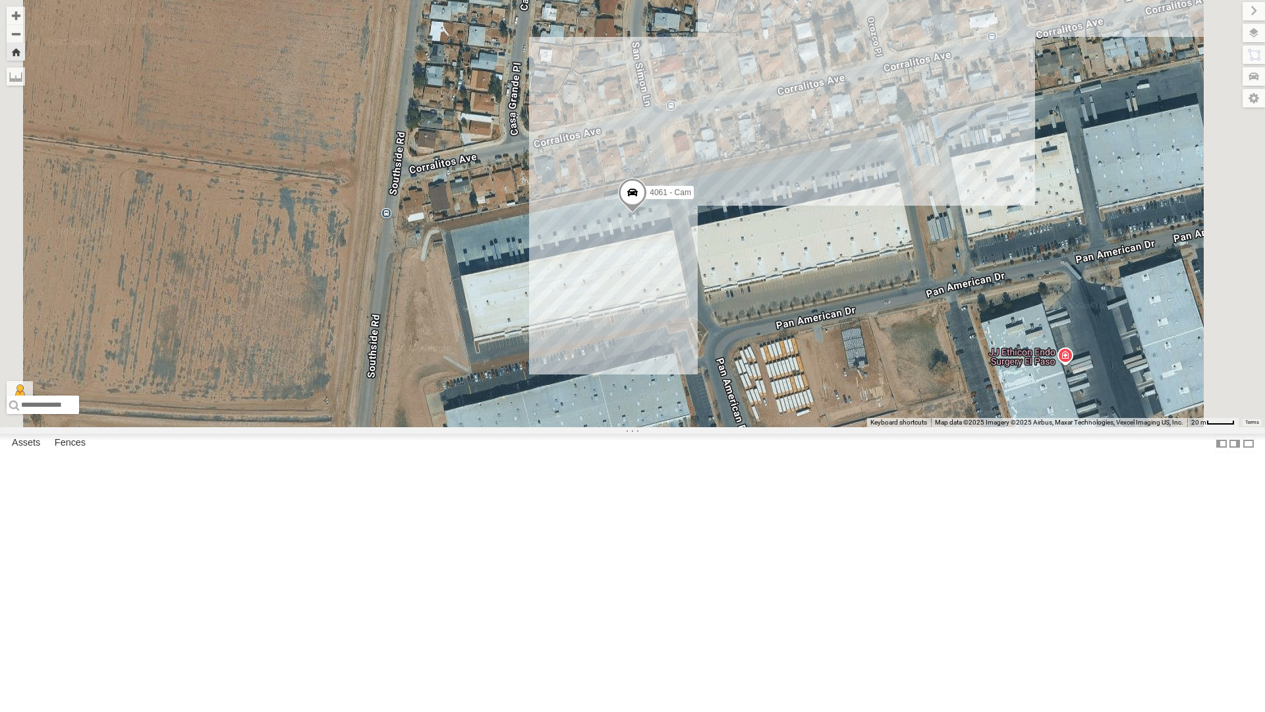
click at [0, 0] on div "4069 - Cam" at bounding box center [0, 0] width 0 height 0
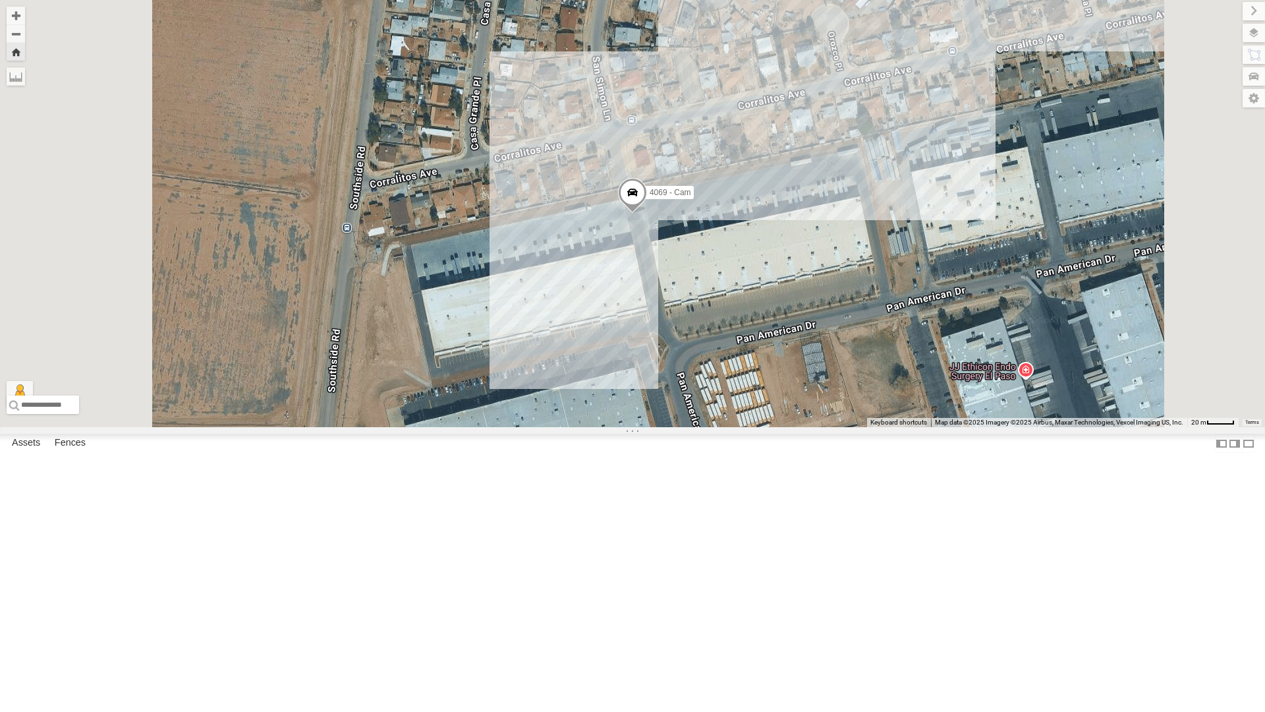
click at [0, 0] on div "4061 - Cam" at bounding box center [0, 0] width 0 height 0
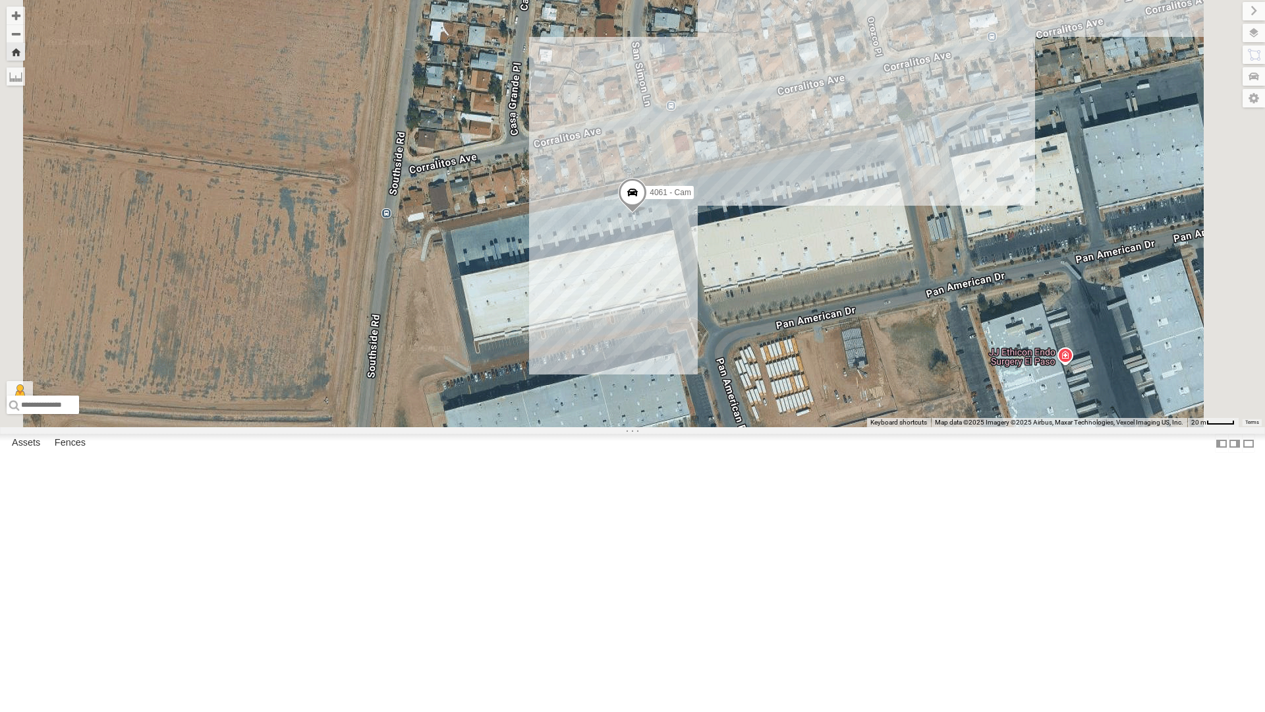
click at [0, 0] on div "4067 - Cam" at bounding box center [0, 0] width 0 height 0
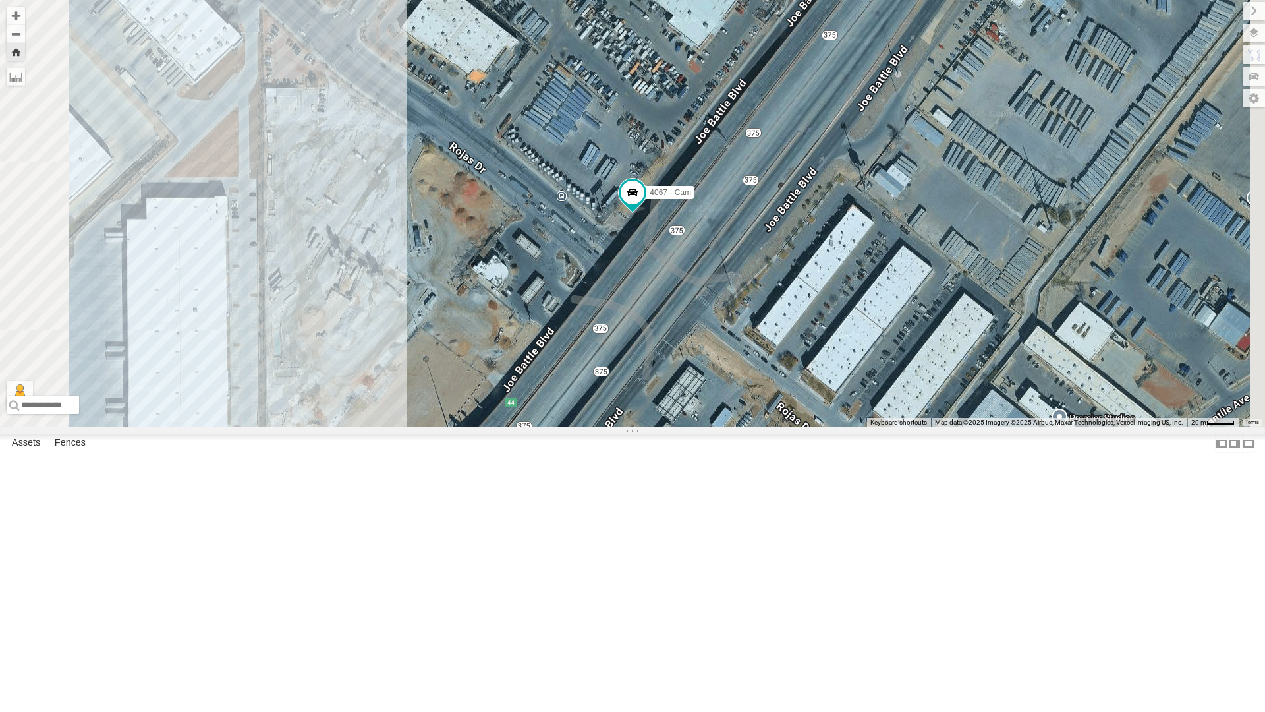
click at [0, 0] on div "4061 - Cam" at bounding box center [0, 0] width 0 height 0
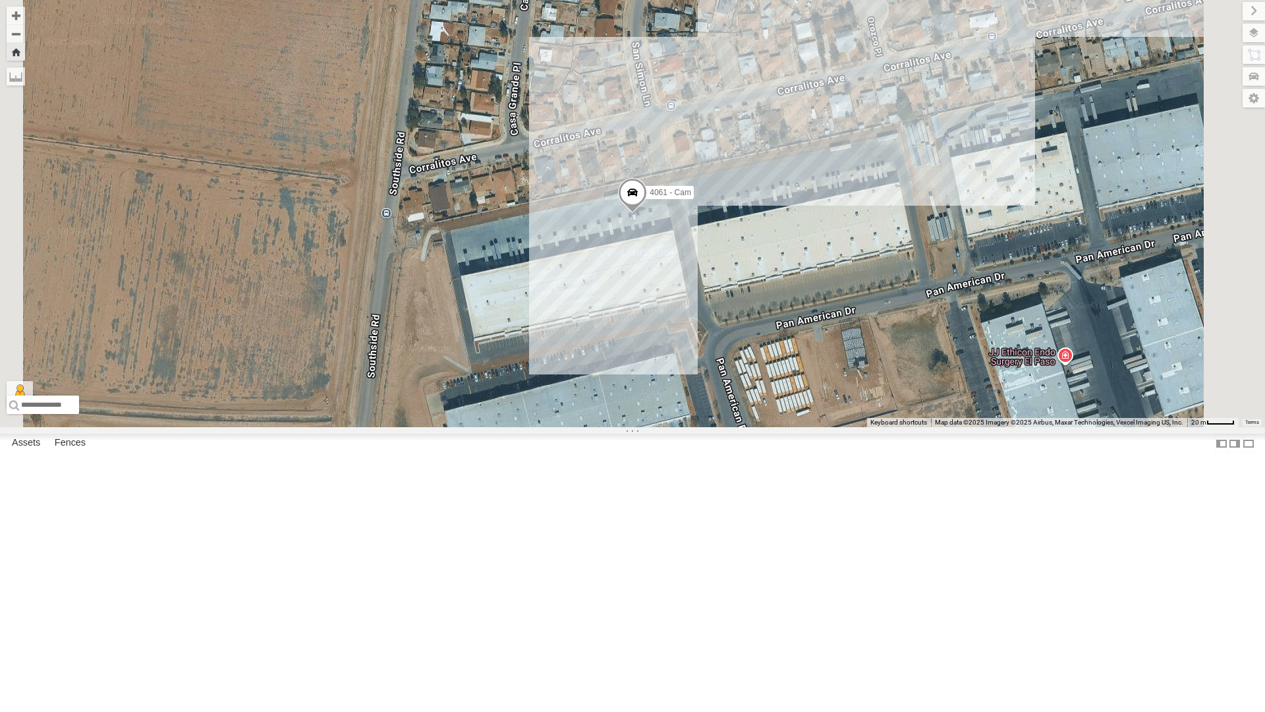
click at [647, 213] on span at bounding box center [632, 196] width 29 height 36
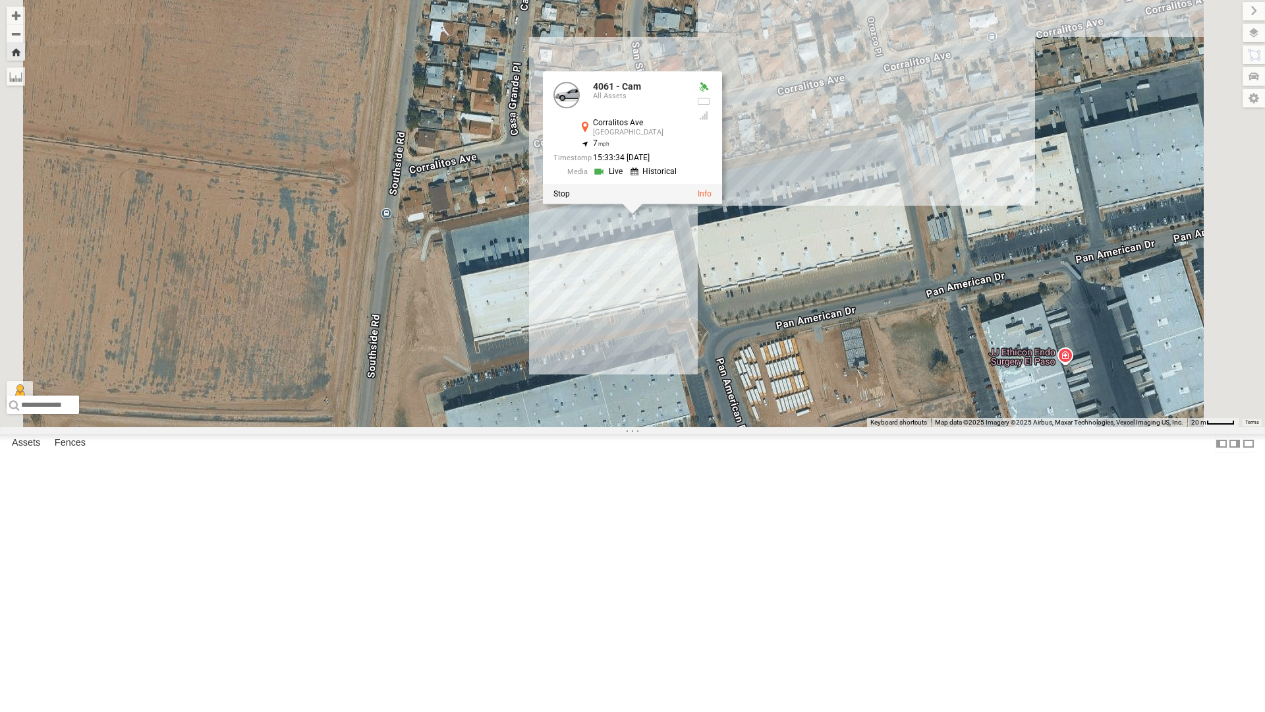
click at [627, 178] on link at bounding box center [610, 171] width 34 height 13
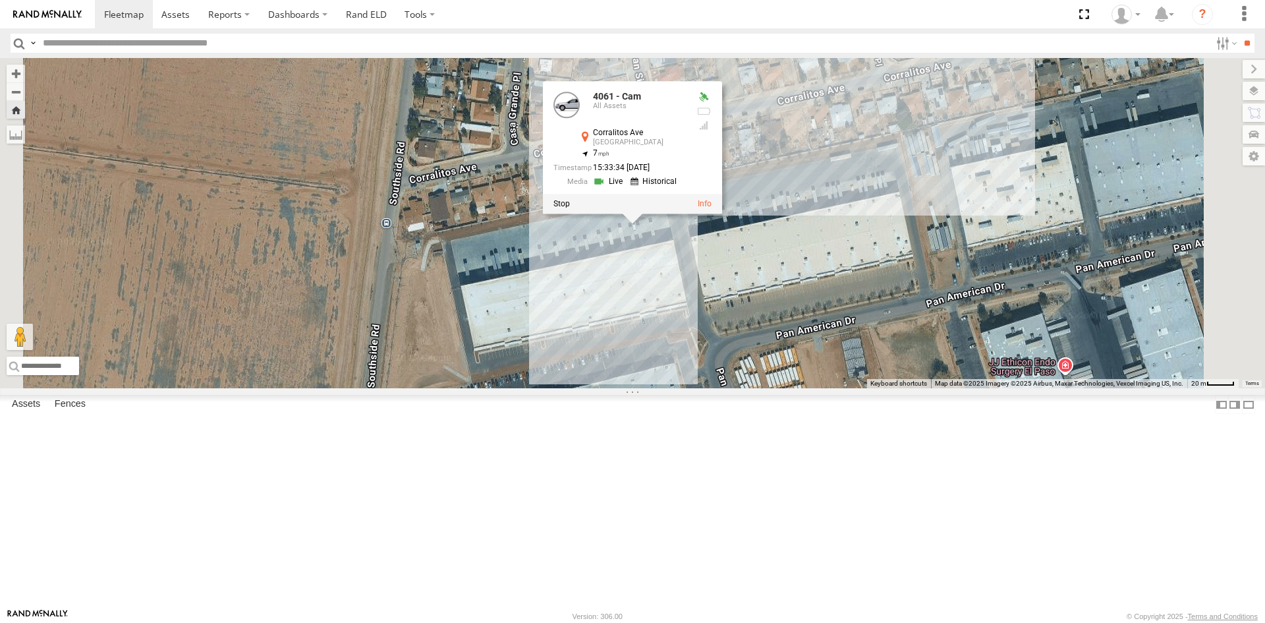
click at [505, 267] on div "4061 - Cam 4061 - Cam All Assets Corralitos Ave South Loop 31.67904 , -106.3248…" at bounding box center [632, 223] width 1265 height 330
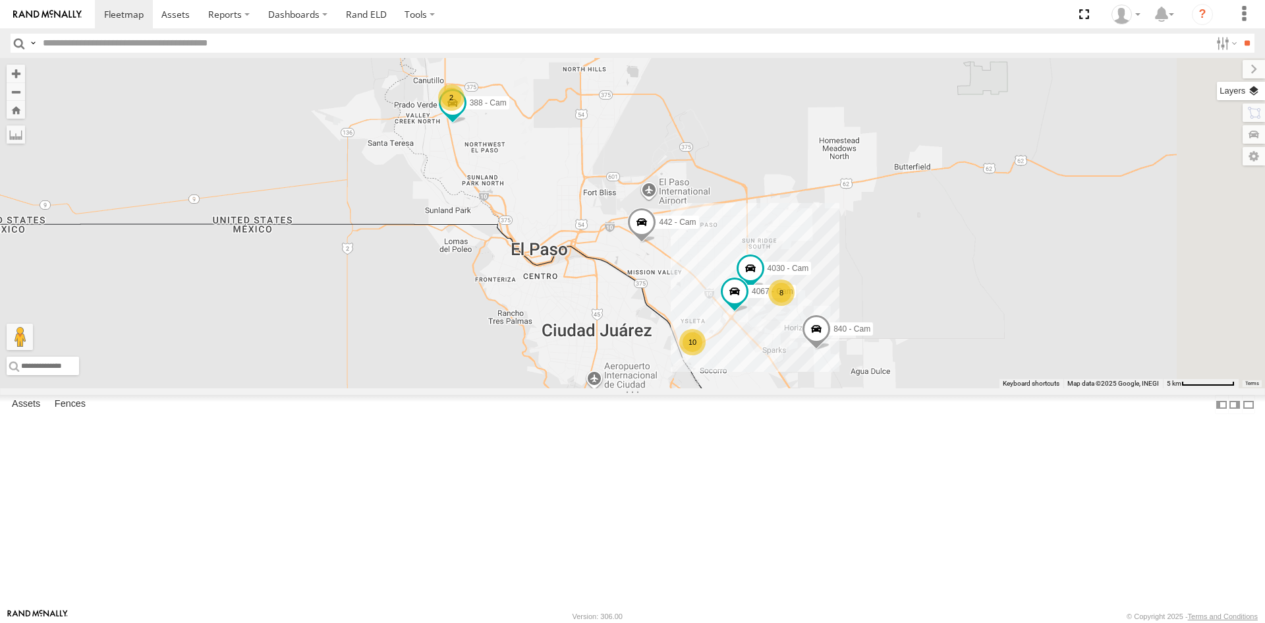
click at [1253, 90] on label at bounding box center [1241, 91] width 48 height 18
click at [0, 0] on span "Basemaps" at bounding box center [0, 0] width 0 height 0
click at [0, 0] on span "Satellite + Roadmap" at bounding box center [0, 0] width 0 height 0
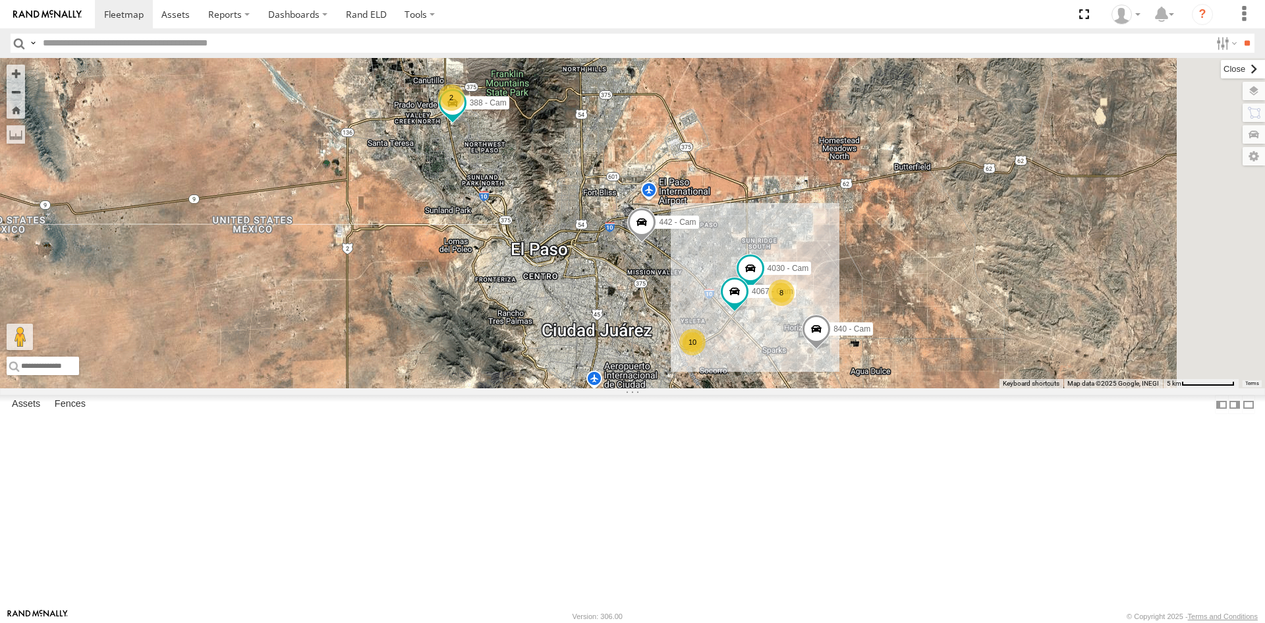
click at [1221, 74] on label at bounding box center [1243, 69] width 44 height 18
click at [1088, 14] on span at bounding box center [1083, 14] width 27 height 28
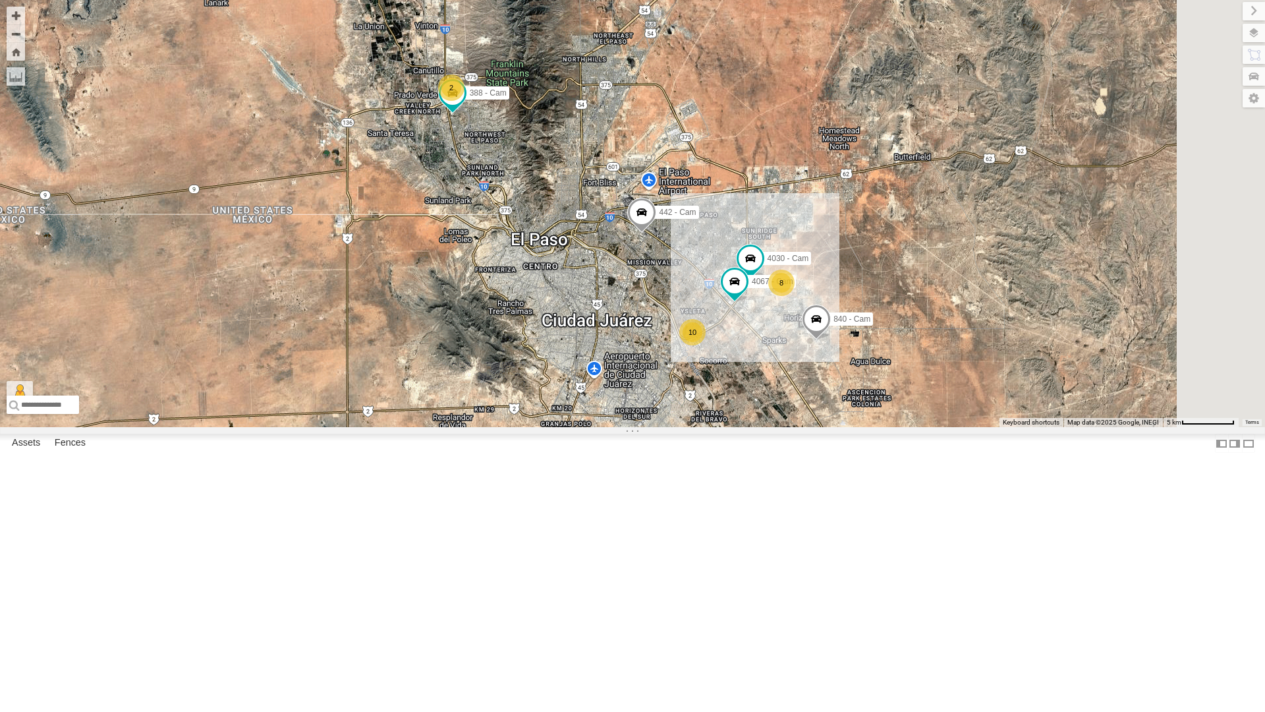
click at [0, 0] on div "4061 - Cam" at bounding box center [0, 0] width 0 height 0
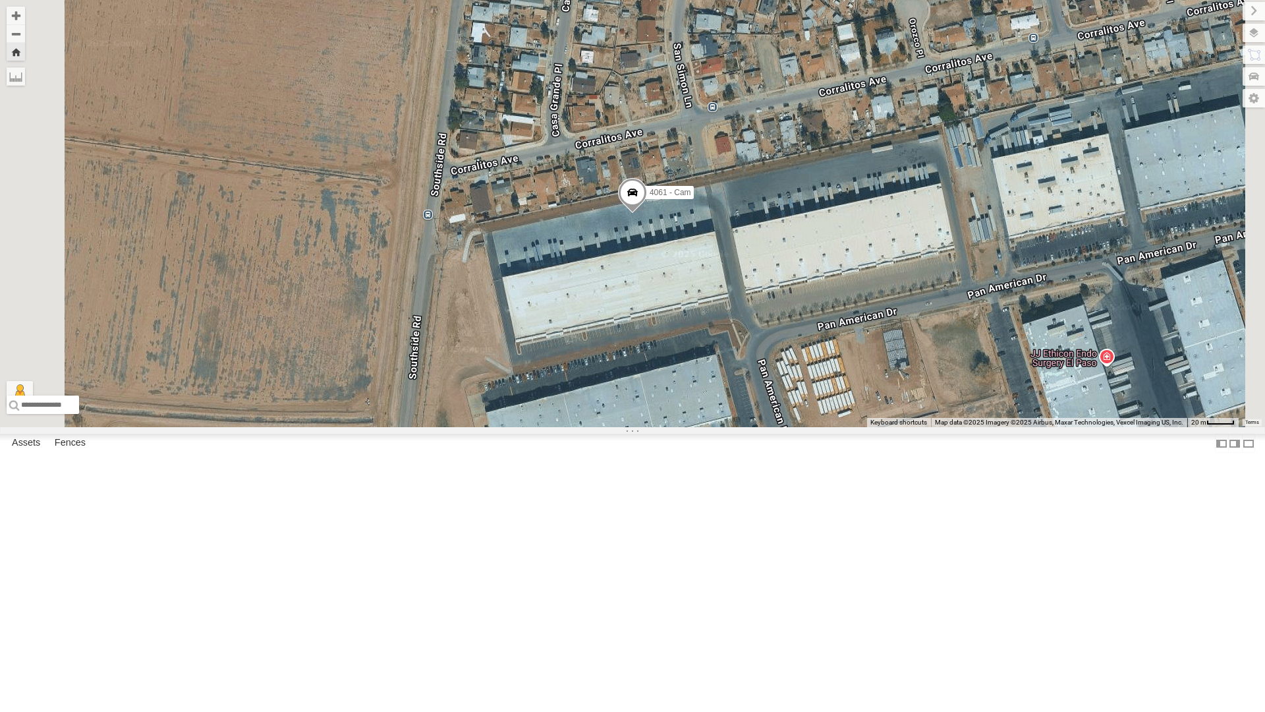
click at [0, 0] on div "4067 - Cam" at bounding box center [0, 0] width 0 height 0
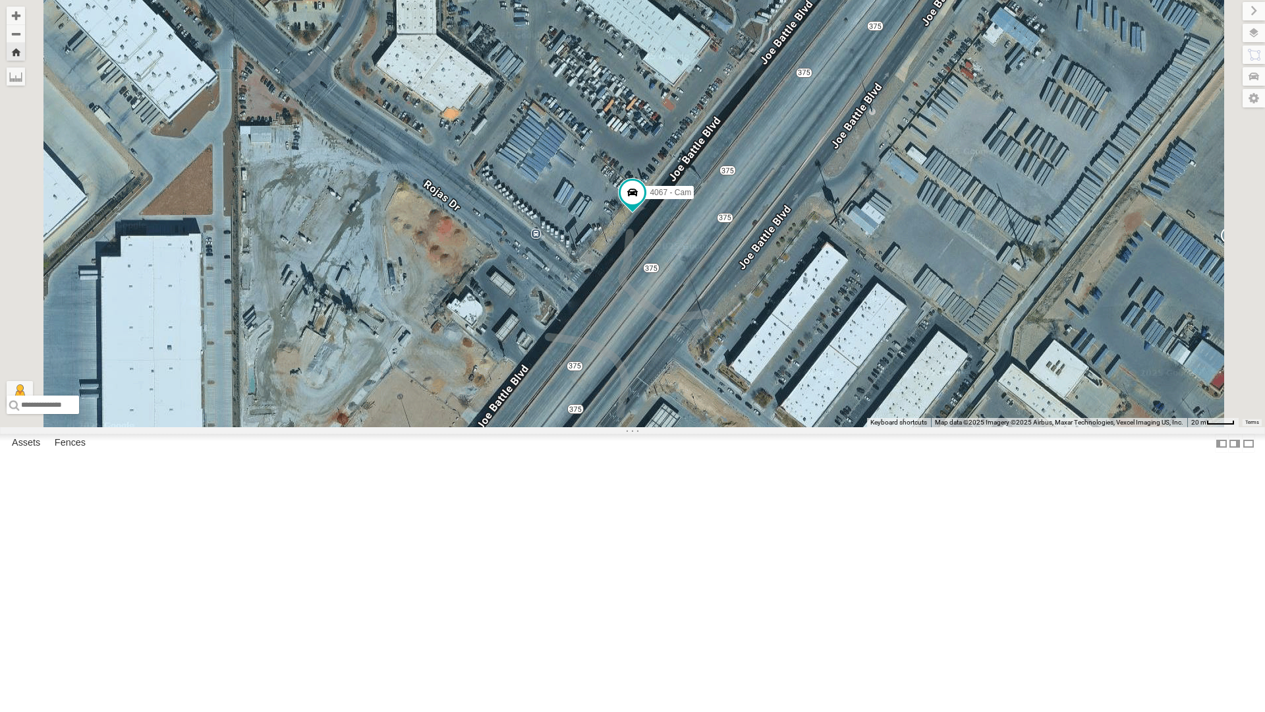
click at [0, 0] on div "4069 - Cam" at bounding box center [0, 0] width 0 height 0
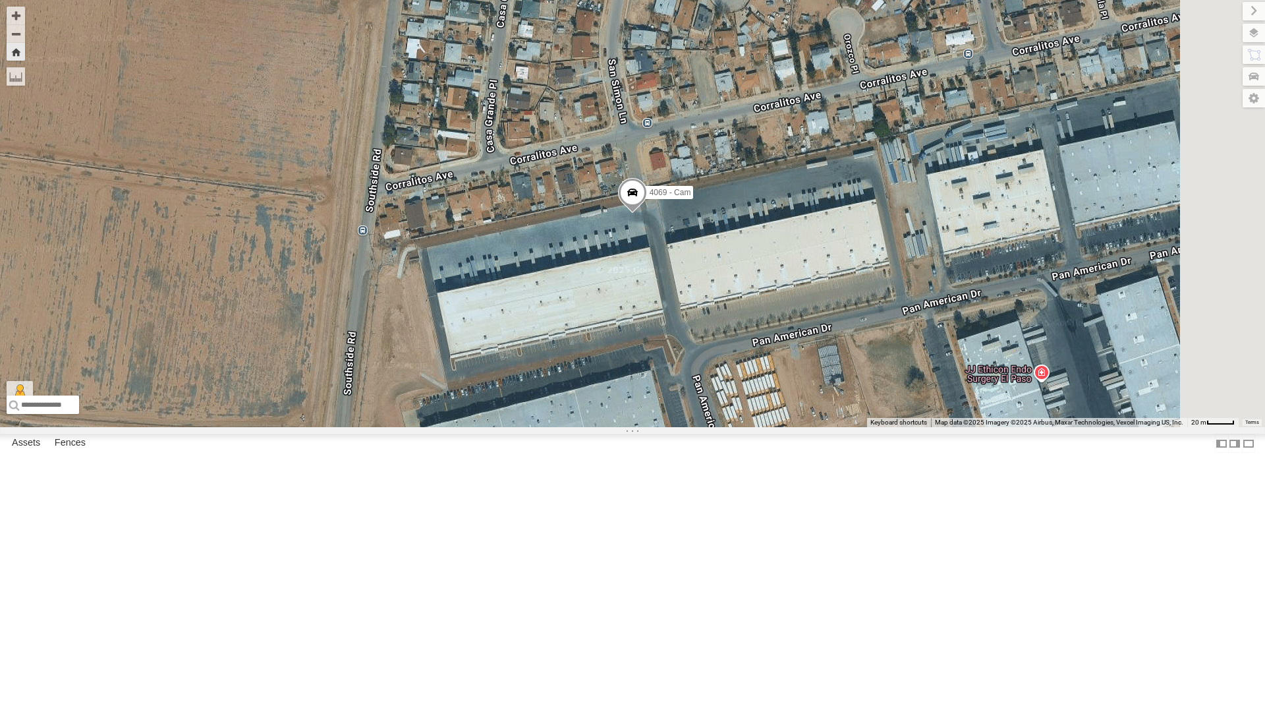
click at [0, 0] on div "4061 - Cam" at bounding box center [0, 0] width 0 height 0
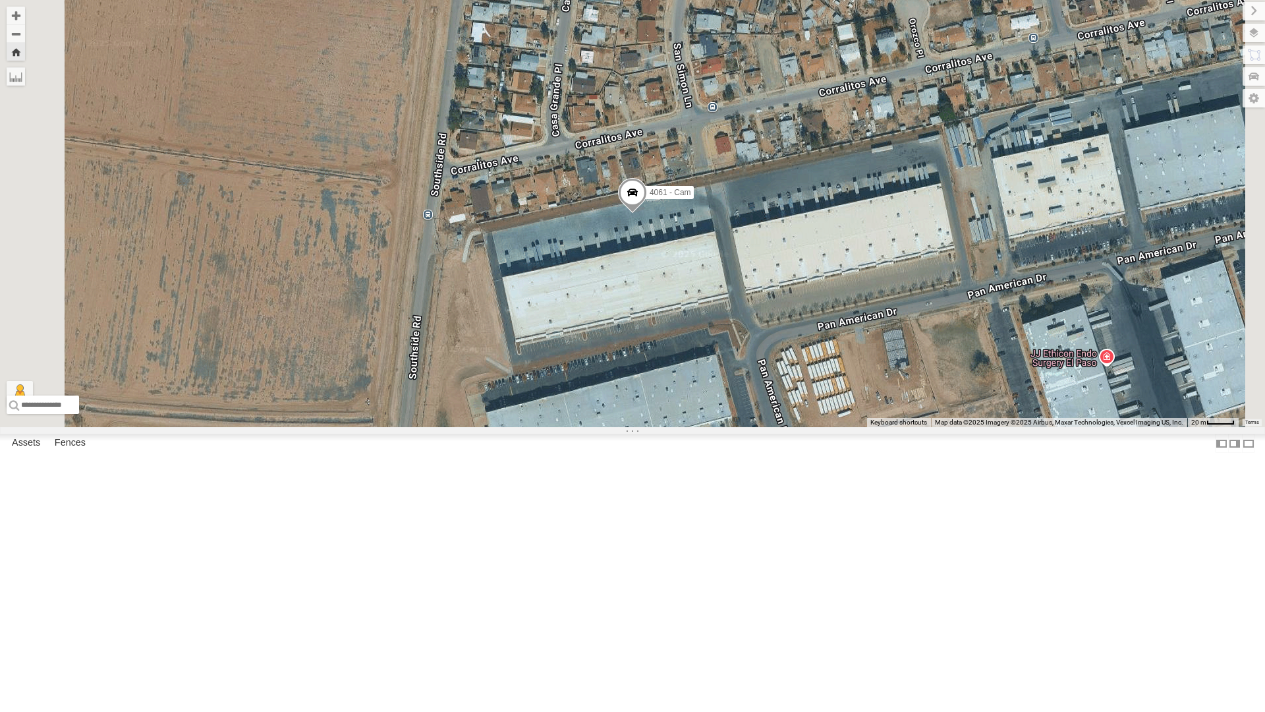
click at [0, 0] on div "4067 - Cam" at bounding box center [0, 0] width 0 height 0
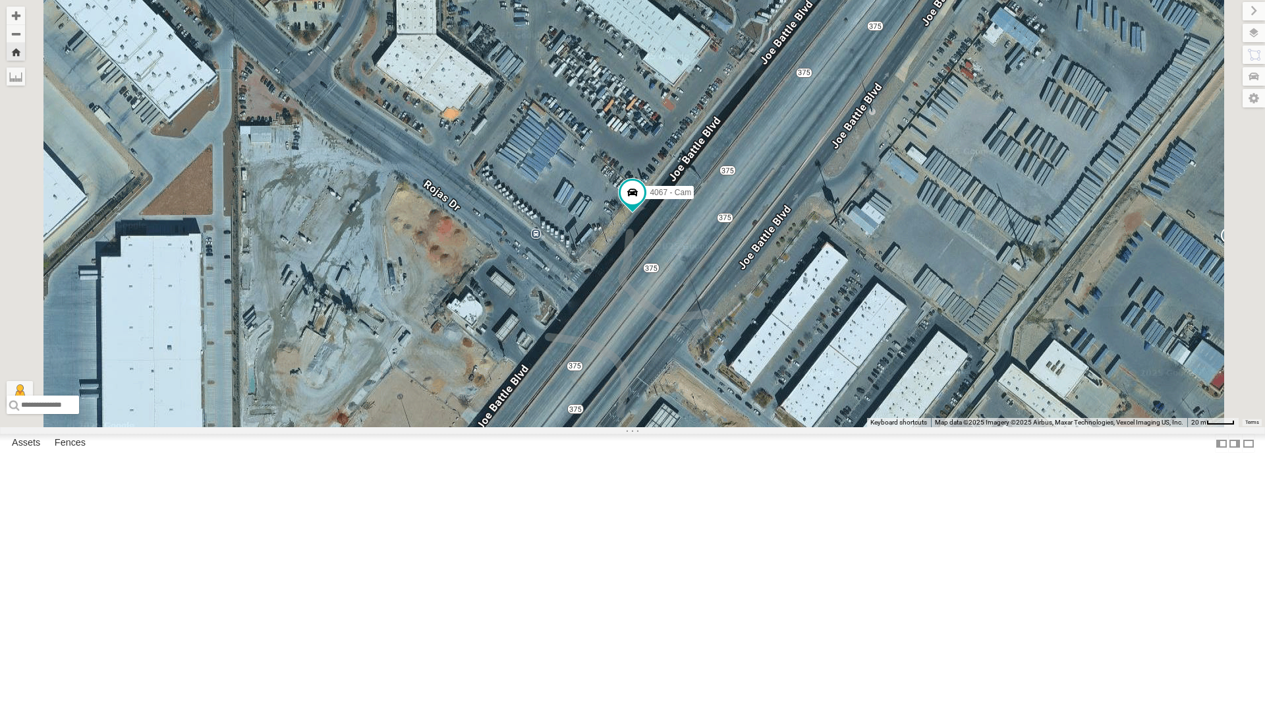
click at [820, 376] on div "4067 - Cam" at bounding box center [632, 213] width 1265 height 427
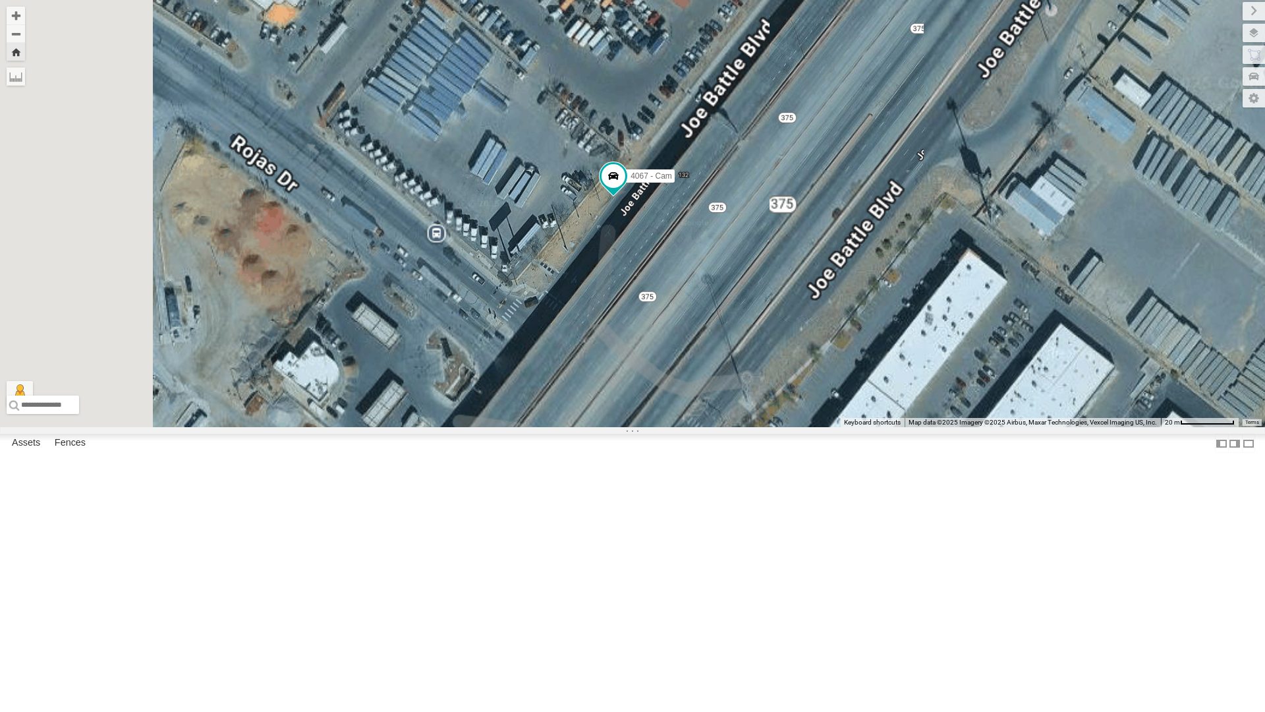
click at [820, 376] on div "4067 - Cam" at bounding box center [632, 213] width 1265 height 427
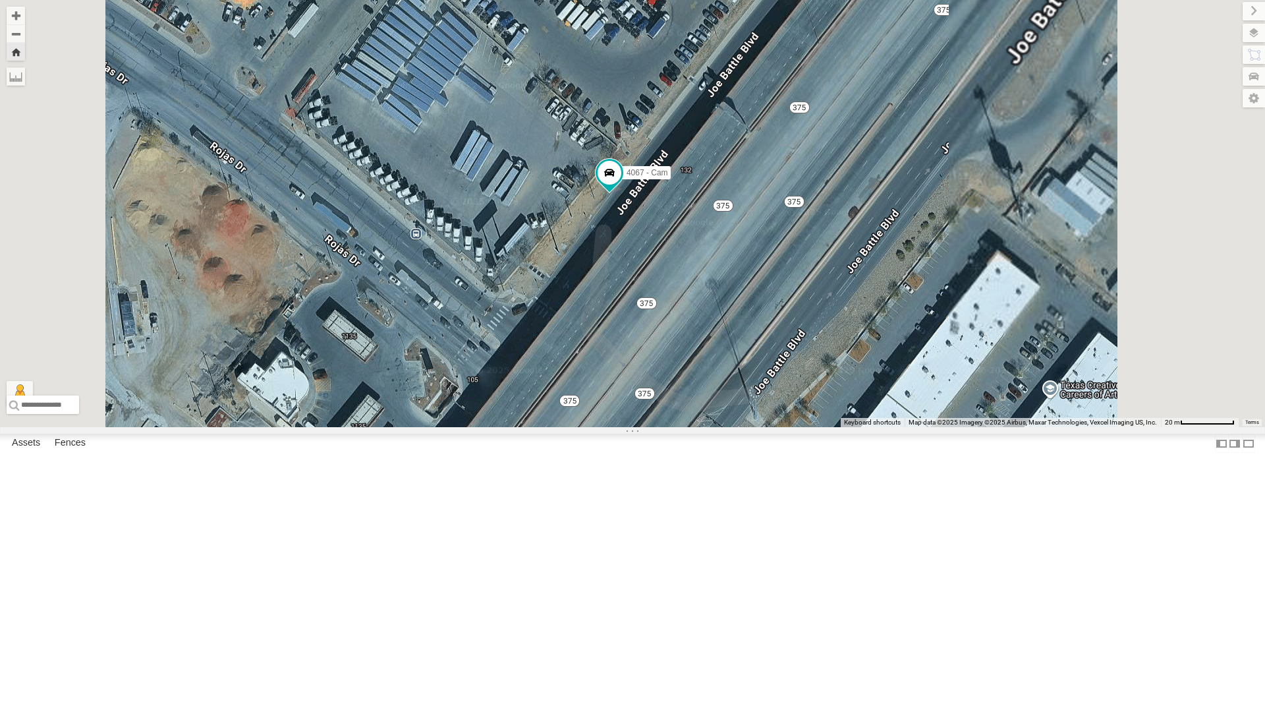
click at [820, 376] on div "4067 - Cam" at bounding box center [632, 213] width 1265 height 427
click at [750, 360] on div "4067 - Cam" at bounding box center [632, 213] width 1265 height 427
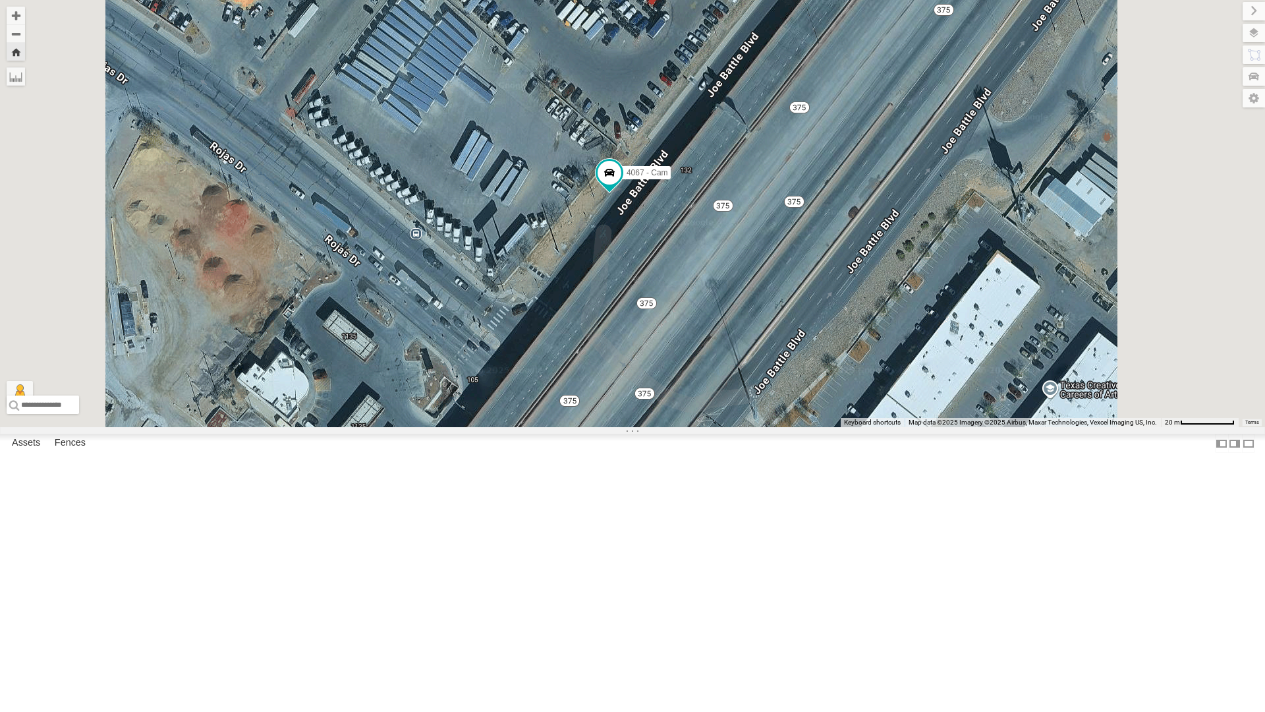
click at [750, 360] on div "4067 - Cam" at bounding box center [632, 213] width 1265 height 427
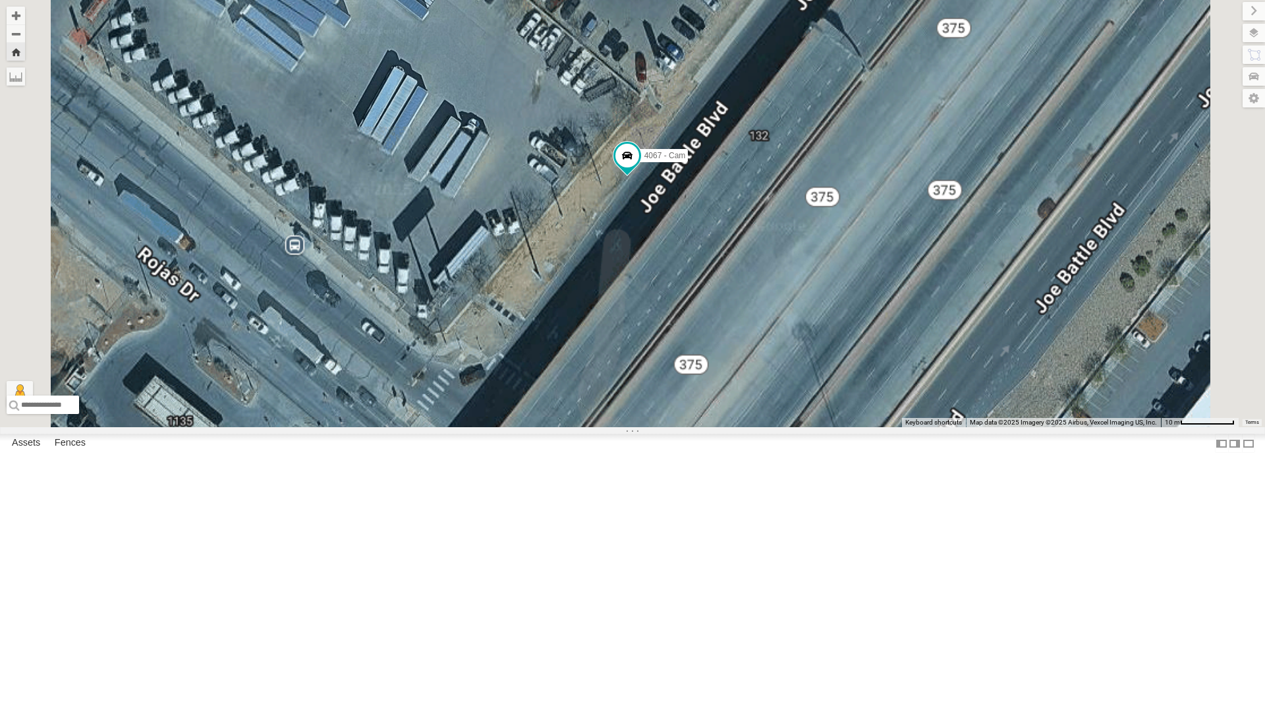
click at [750, 360] on div "4067 - Cam" at bounding box center [632, 213] width 1265 height 427
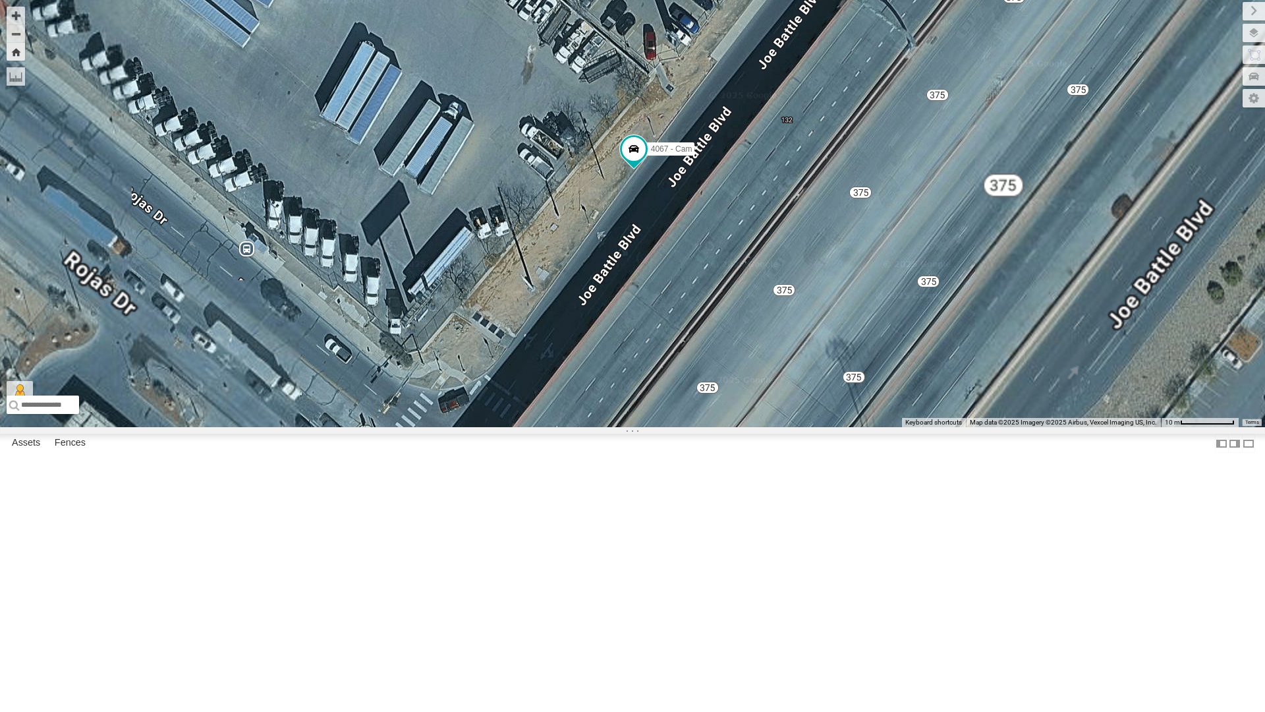
click at [750, 360] on div "4067 - Cam" at bounding box center [632, 213] width 1265 height 427
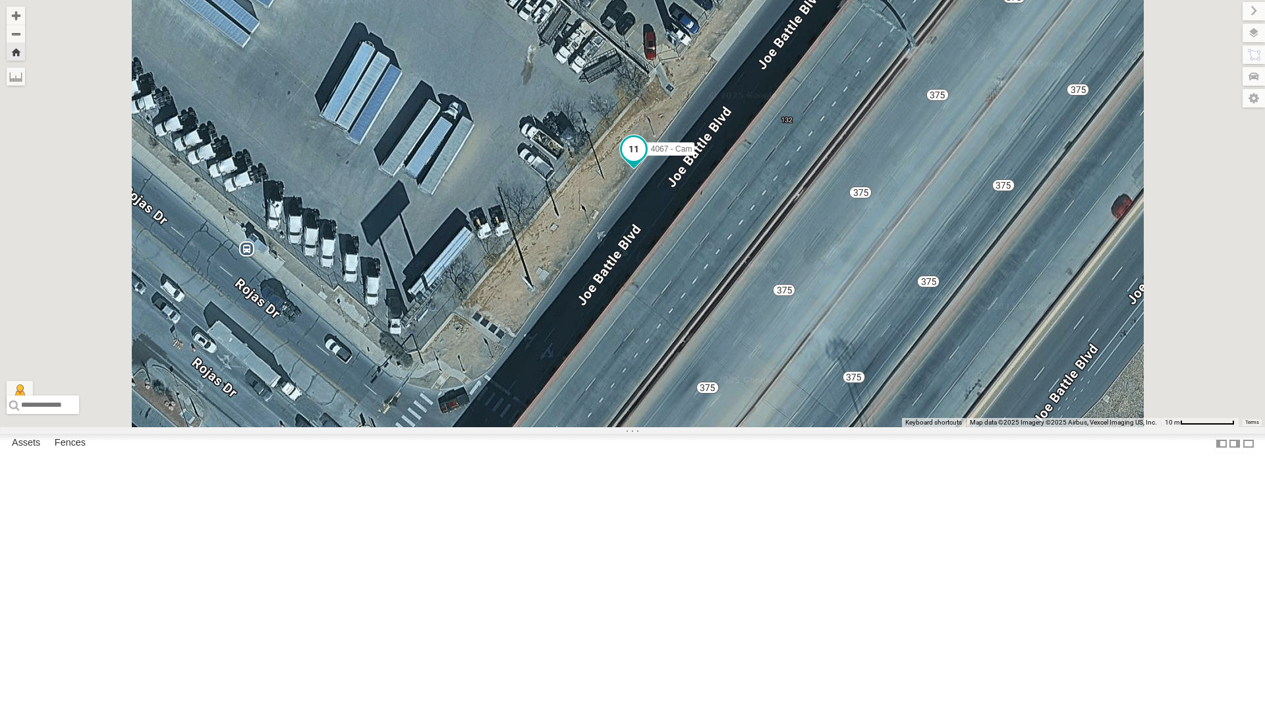
click at [646, 161] on span at bounding box center [634, 149] width 24 height 24
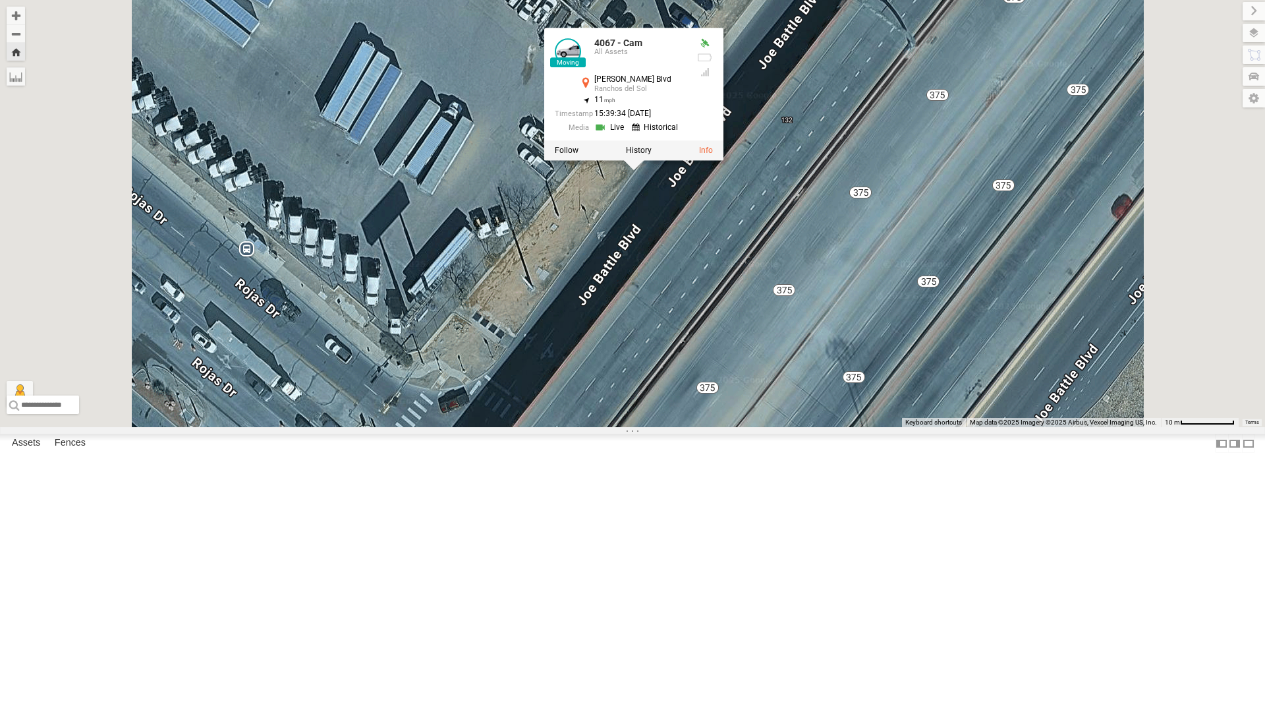
click at [791, 379] on div "4067 - Cam 4067 - Cam All Assets Joe Battle Blvd Ranchos del Sol 31.70587 , -10…" at bounding box center [632, 213] width 1265 height 427
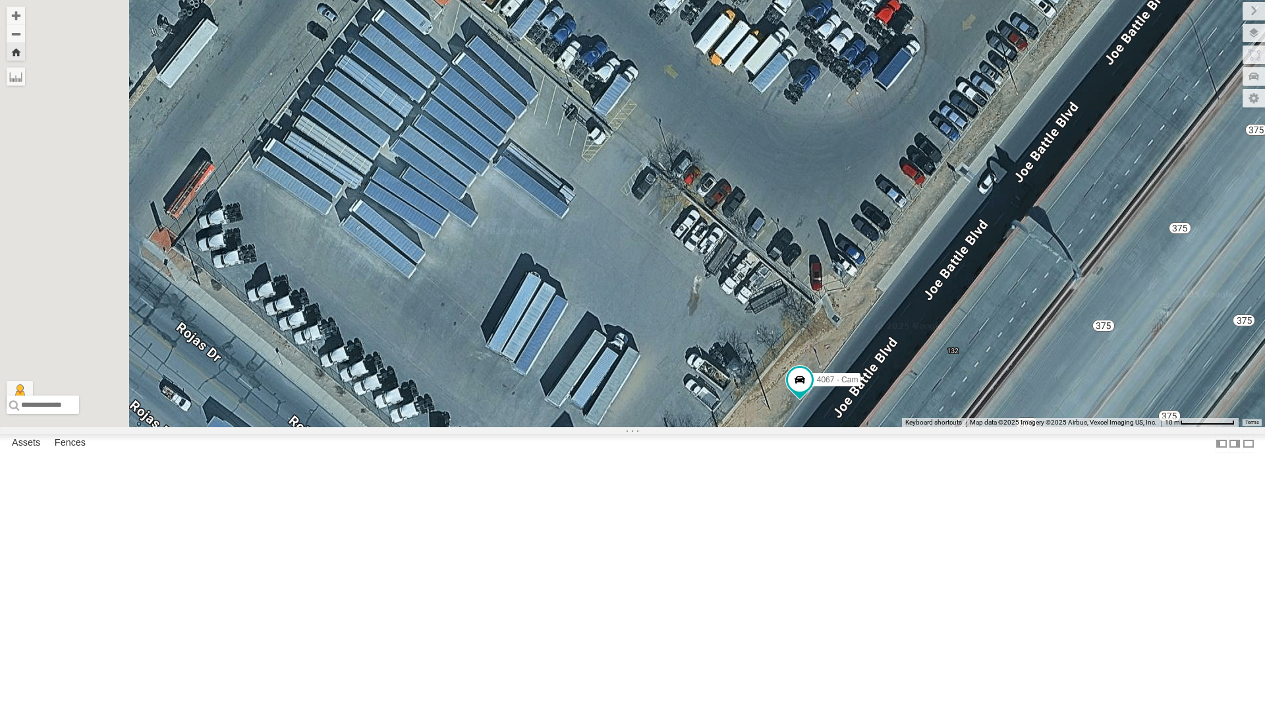
drag, startPoint x: 797, startPoint y: 356, endPoint x: 963, endPoint y: 588, distance: 285.2
click at [963, 427] on div "4067 - Cam" at bounding box center [632, 213] width 1265 height 427
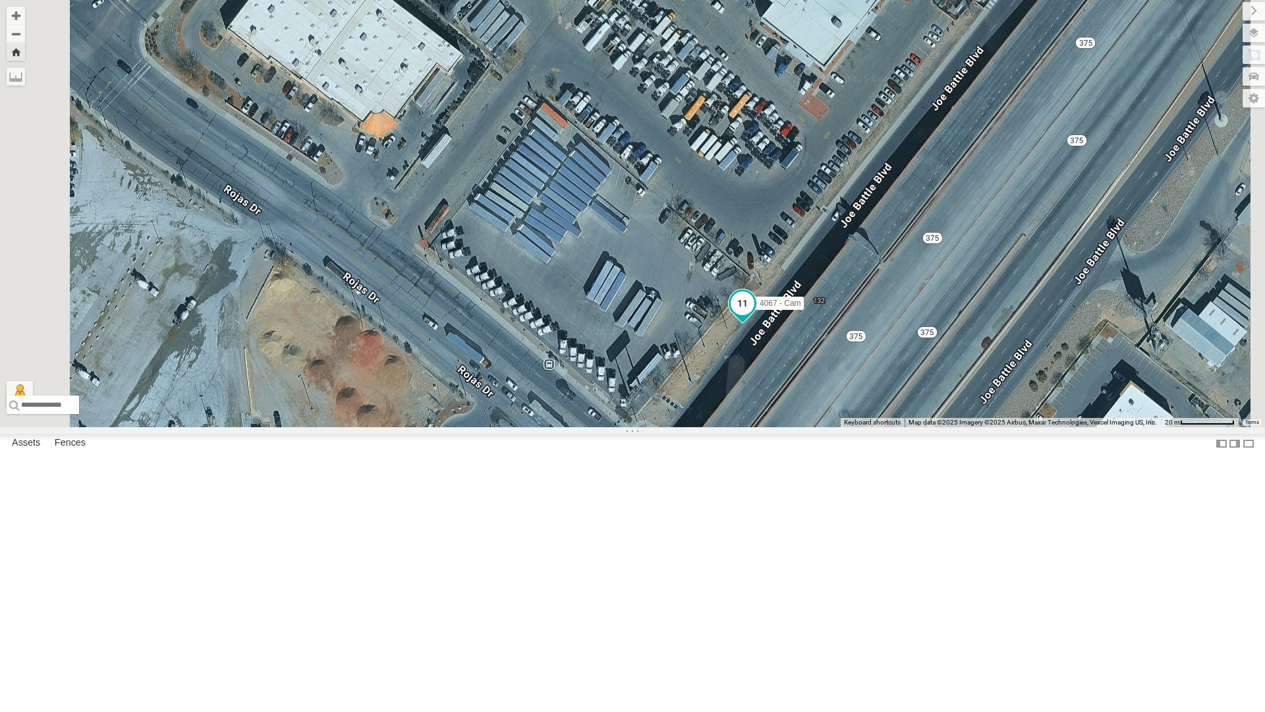
click at [754, 315] on span at bounding box center [743, 303] width 24 height 24
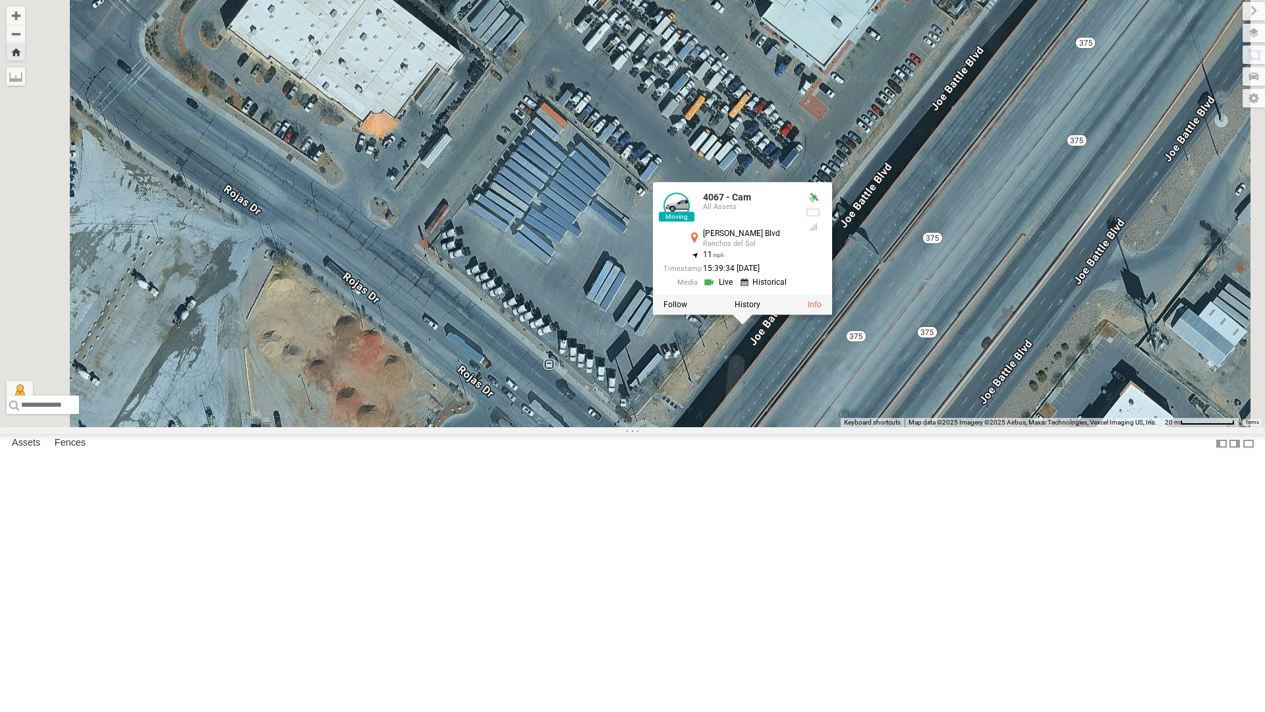
click at [737, 289] on link at bounding box center [720, 282] width 34 height 13
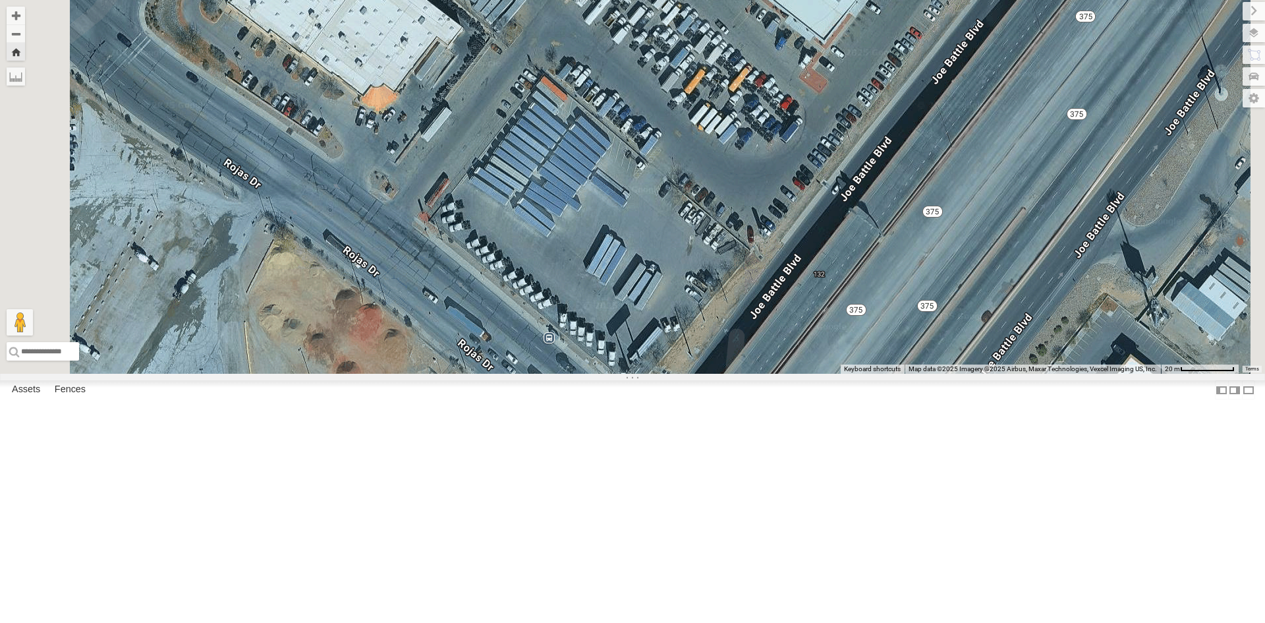
click at [0, 0] on div "4067 - Cam" at bounding box center [0, 0] width 0 height 0
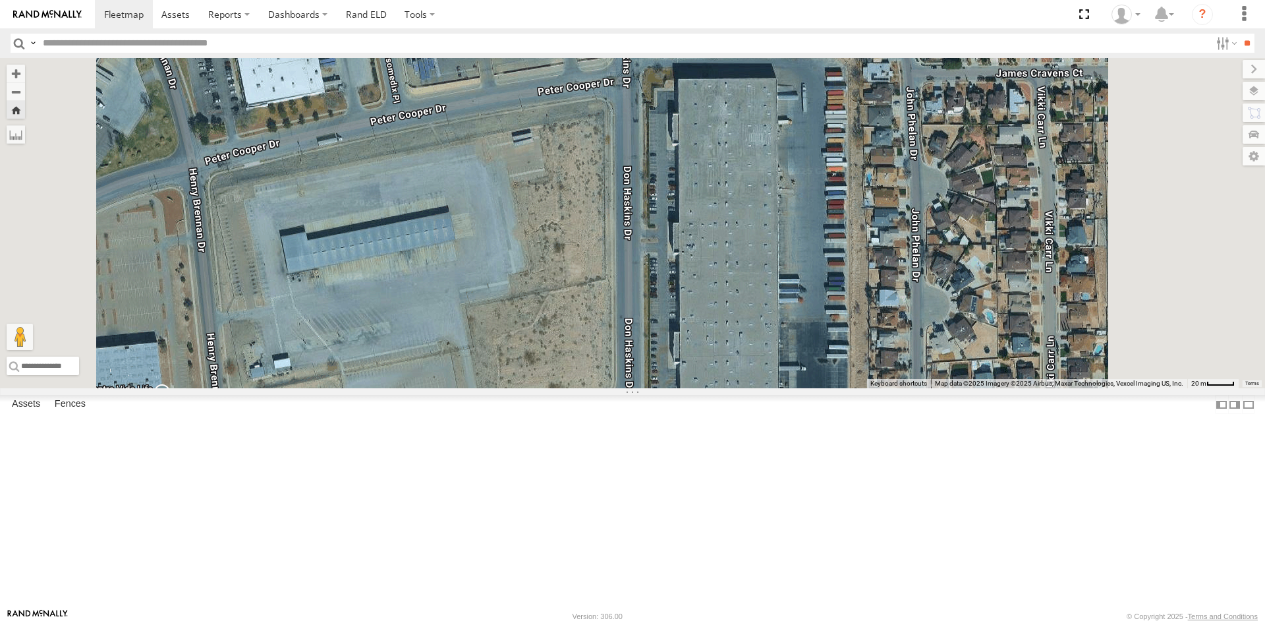
click at [0, 0] on div "4067 - Cam" at bounding box center [0, 0] width 0 height 0
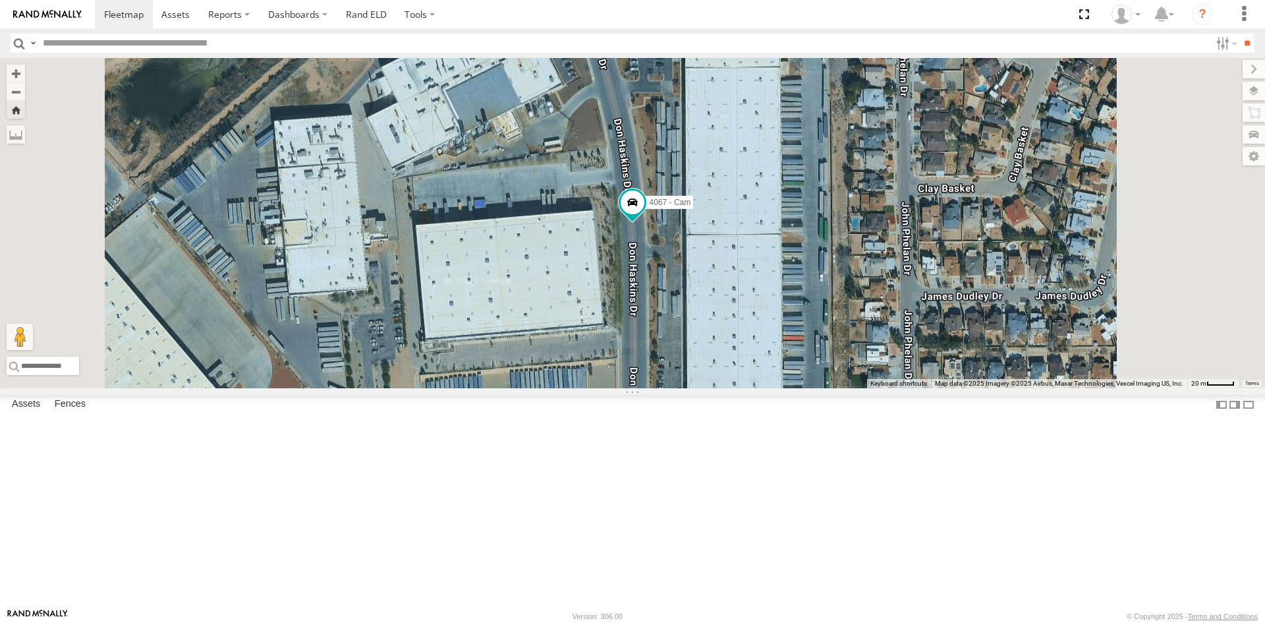
click at [0, 0] on div "4061 - Cam" at bounding box center [0, 0] width 0 height 0
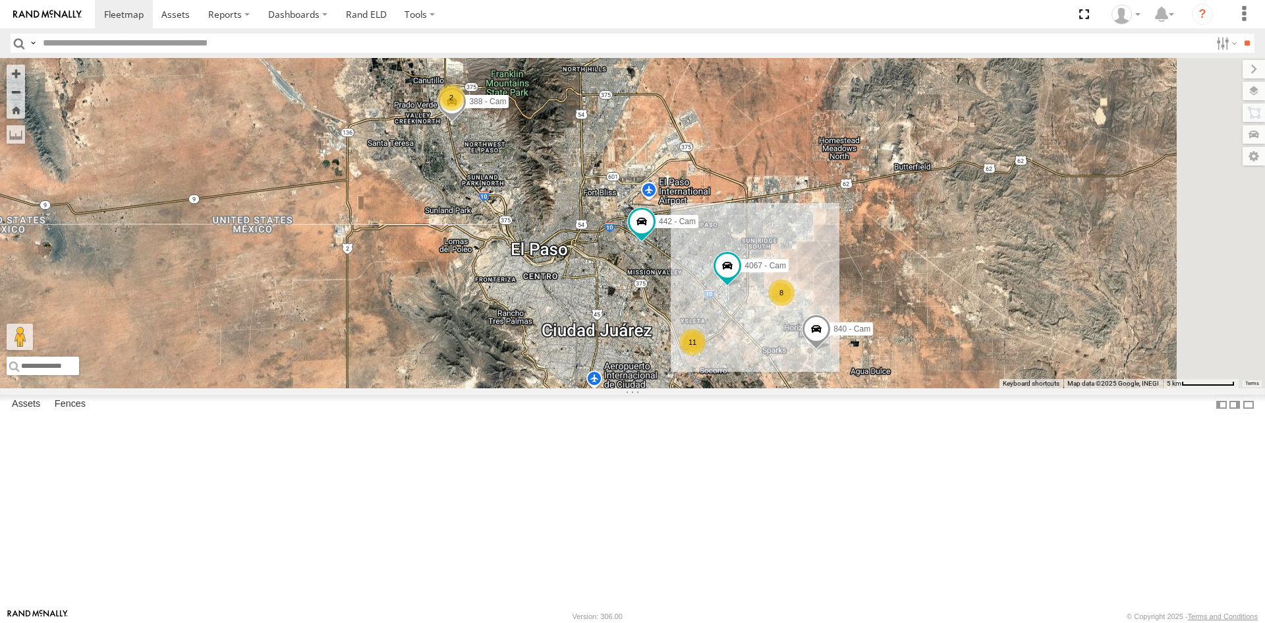
click at [0, 0] on div "4067 - Cam" at bounding box center [0, 0] width 0 height 0
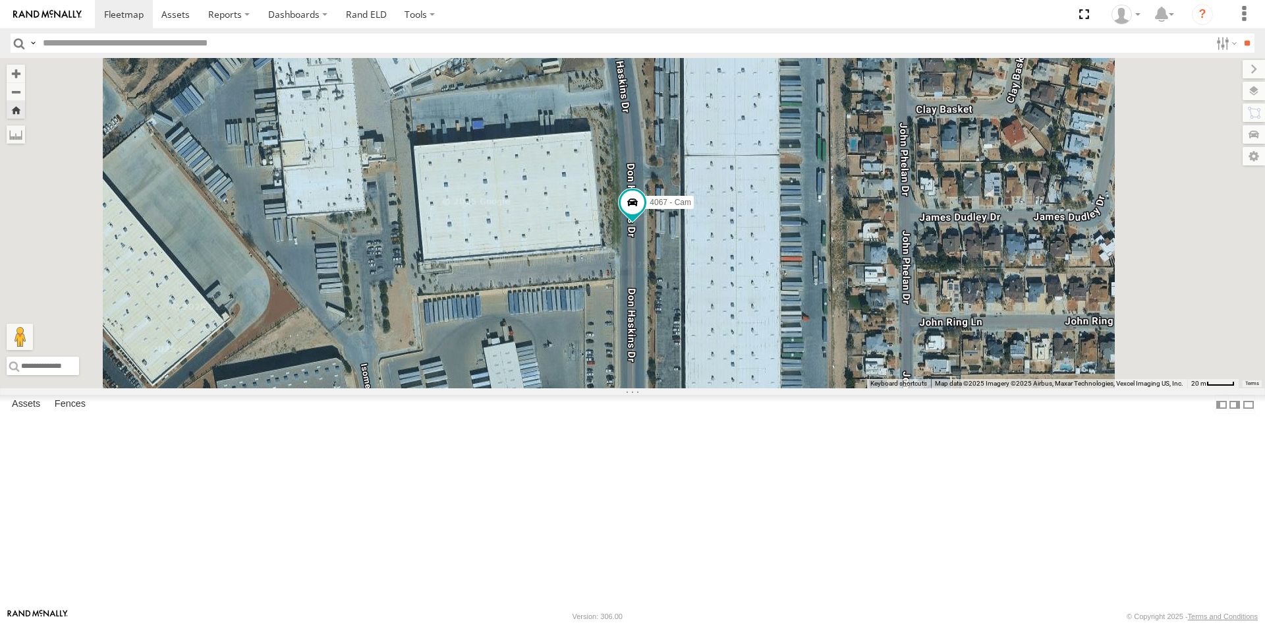
click at [0, 0] on div "4069 - Cam" at bounding box center [0, 0] width 0 height 0
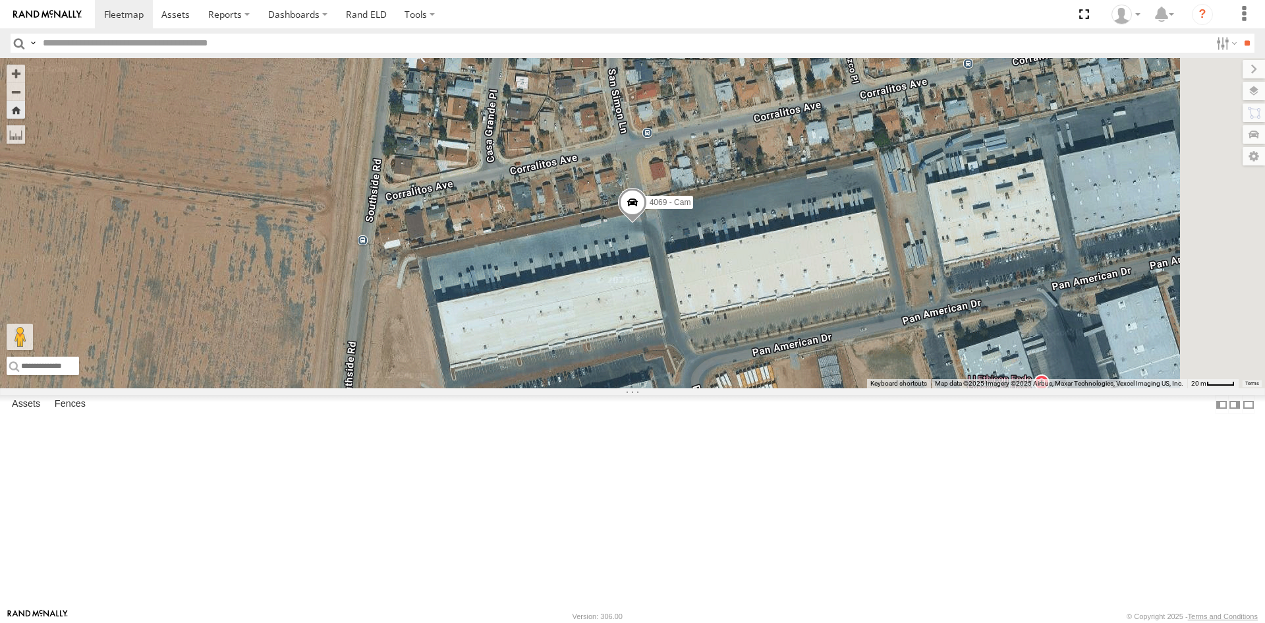
click at [0, 0] on div "4061 - Cam" at bounding box center [0, 0] width 0 height 0
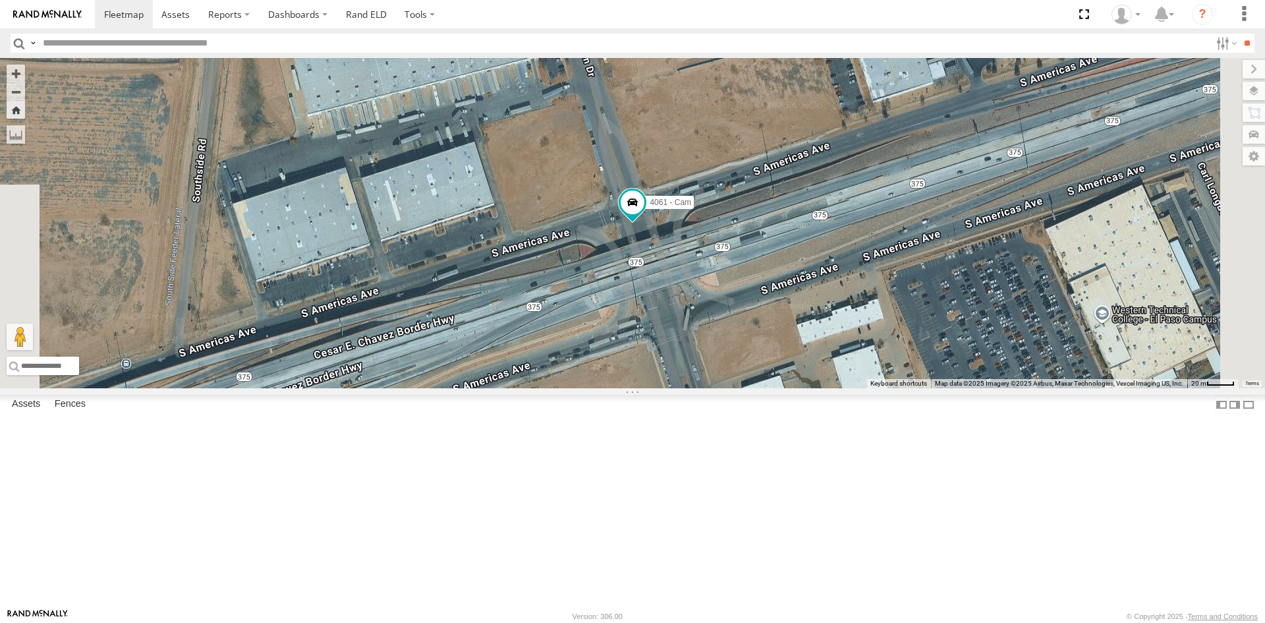
click at [0, 0] on div "4069 - Cam" at bounding box center [0, 0] width 0 height 0
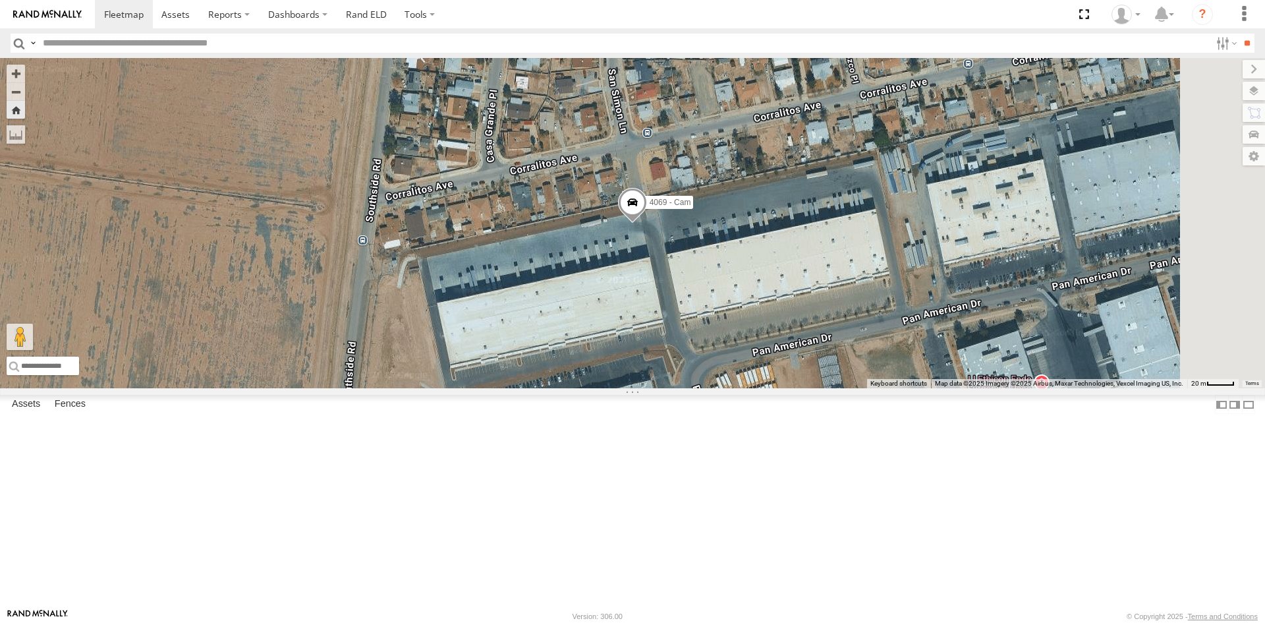
click at [0, 0] on div "4061 - Cam" at bounding box center [0, 0] width 0 height 0
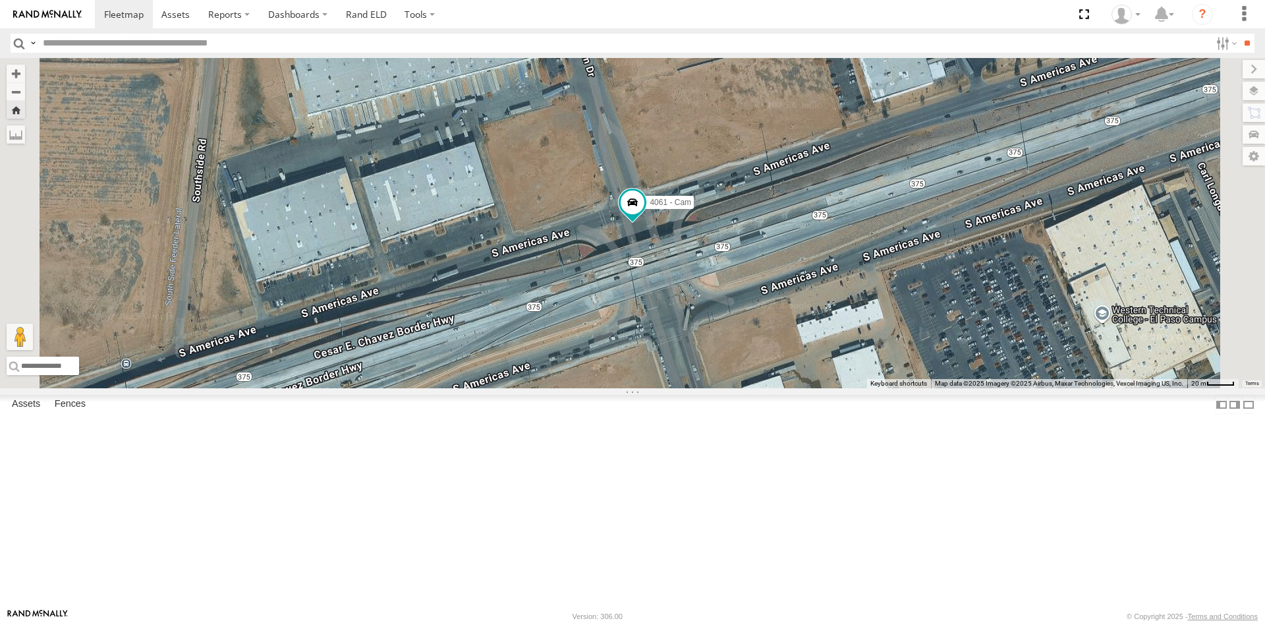
click at [0, 0] on div "4061 - Cam" at bounding box center [0, 0] width 0 height 0
click at [0, 0] on div "4069 - Cam" at bounding box center [0, 0] width 0 height 0
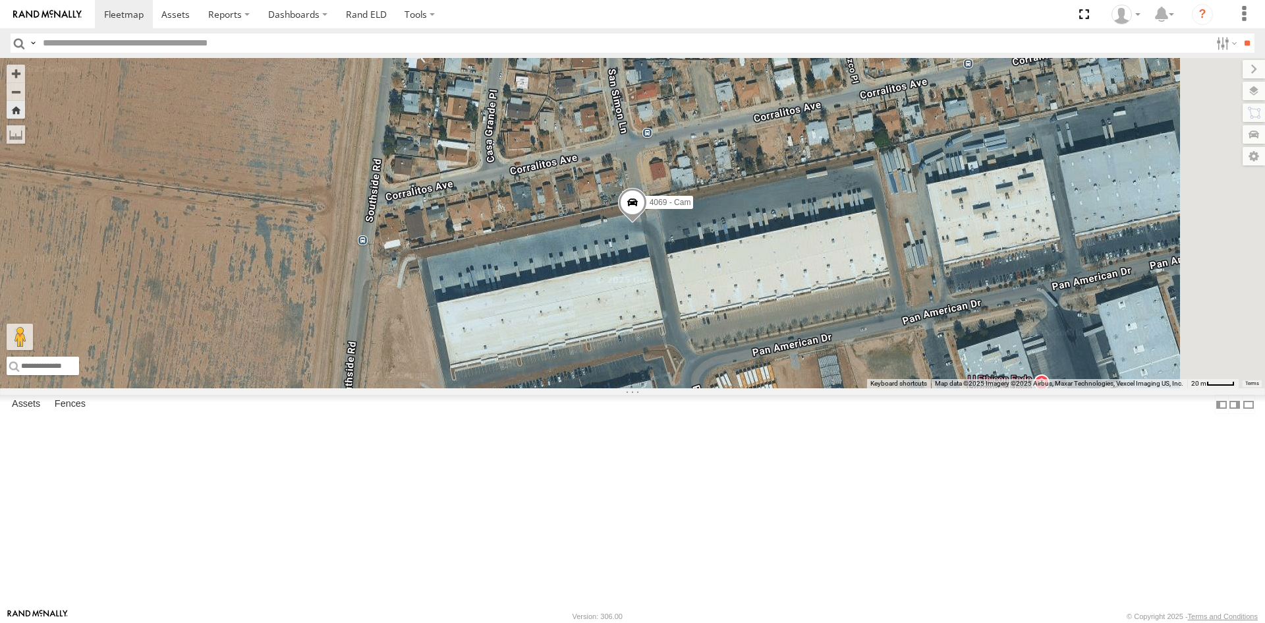
click at [0, 0] on div "4069 - Cam" at bounding box center [0, 0] width 0 height 0
click at [0, 0] on div "4061 - Cam" at bounding box center [0, 0] width 0 height 0
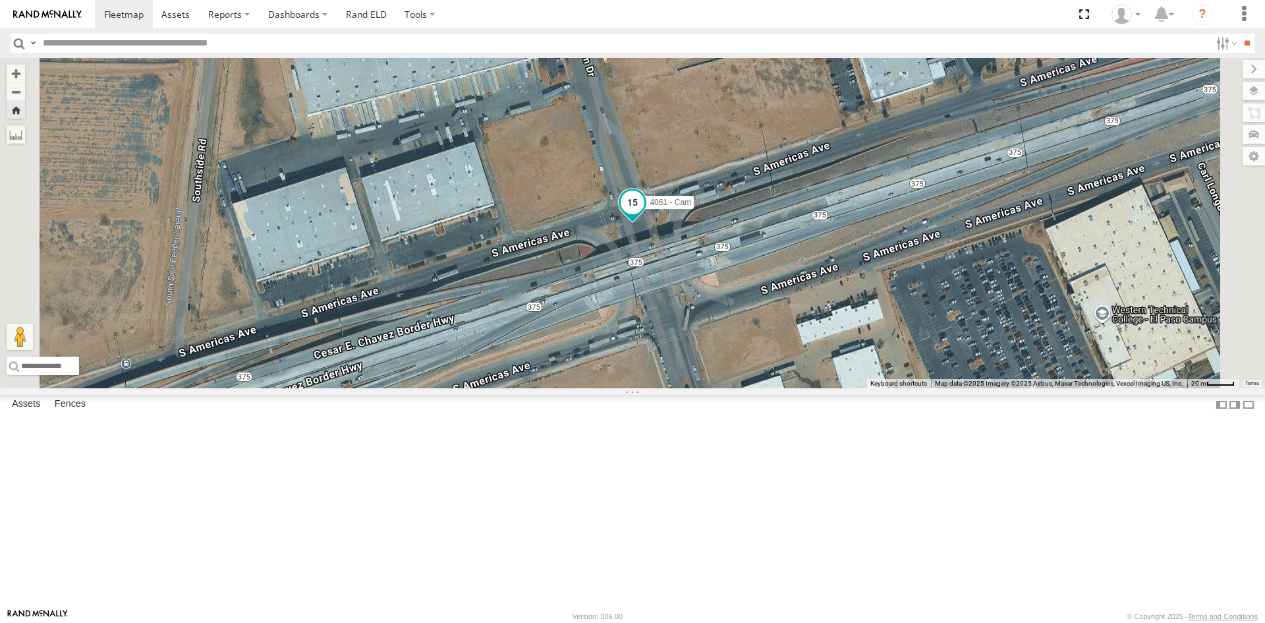
click at [644, 213] on span at bounding box center [633, 202] width 24 height 24
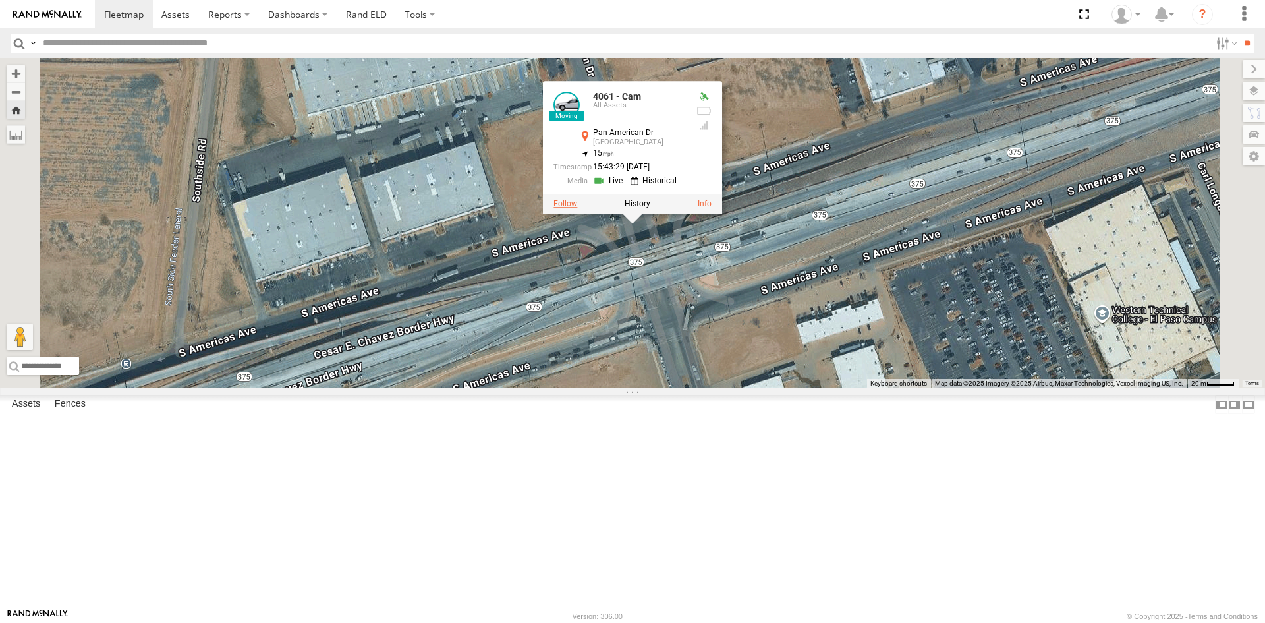
click at [577, 208] on label at bounding box center [565, 202] width 24 height 9
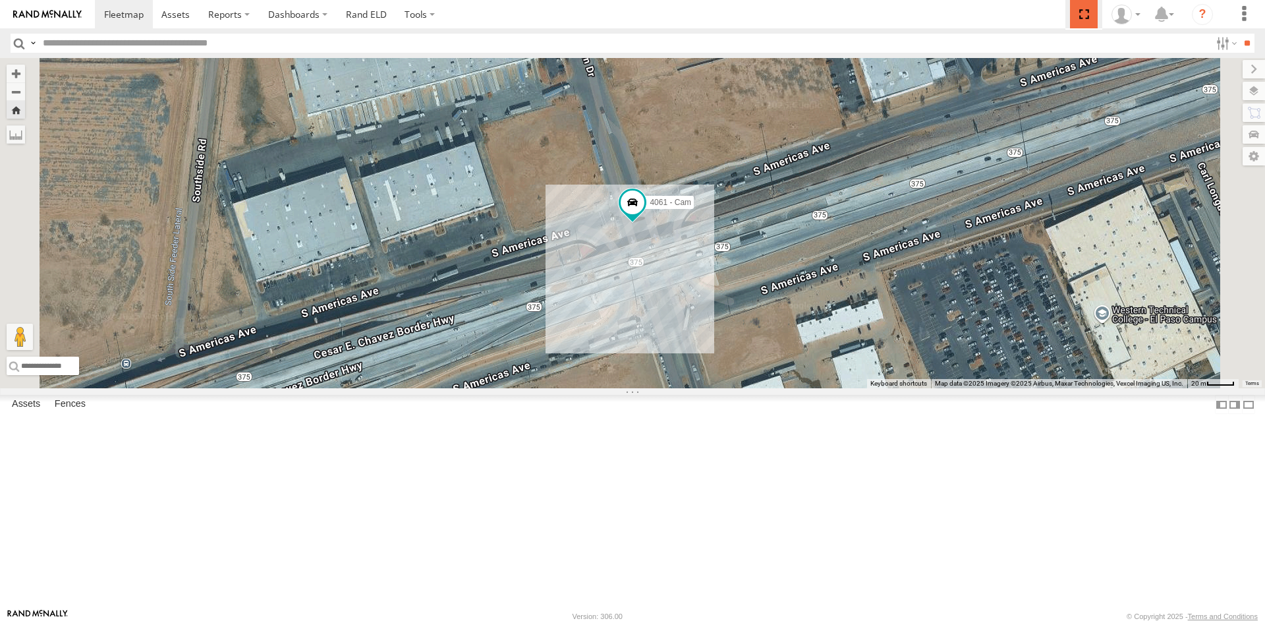
click at [1087, 14] on span at bounding box center [1083, 14] width 27 height 28
click at [1242, 414] on label at bounding box center [1248, 404] width 13 height 19
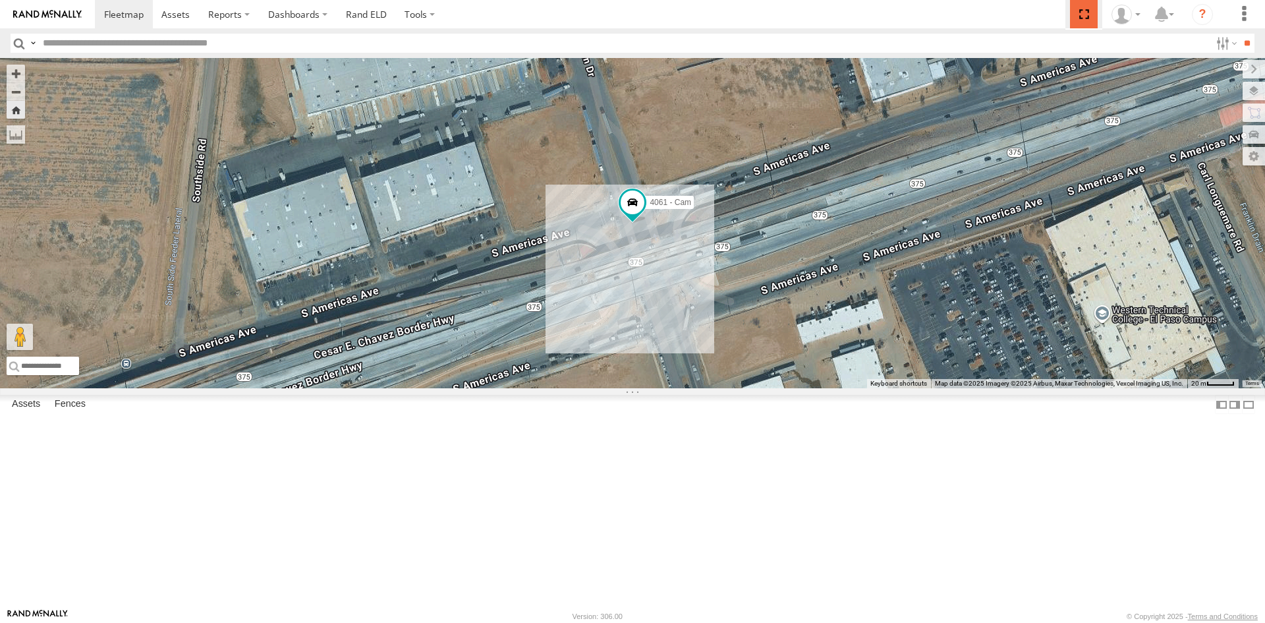
click at [1084, 20] on span at bounding box center [1083, 14] width 27 height 28
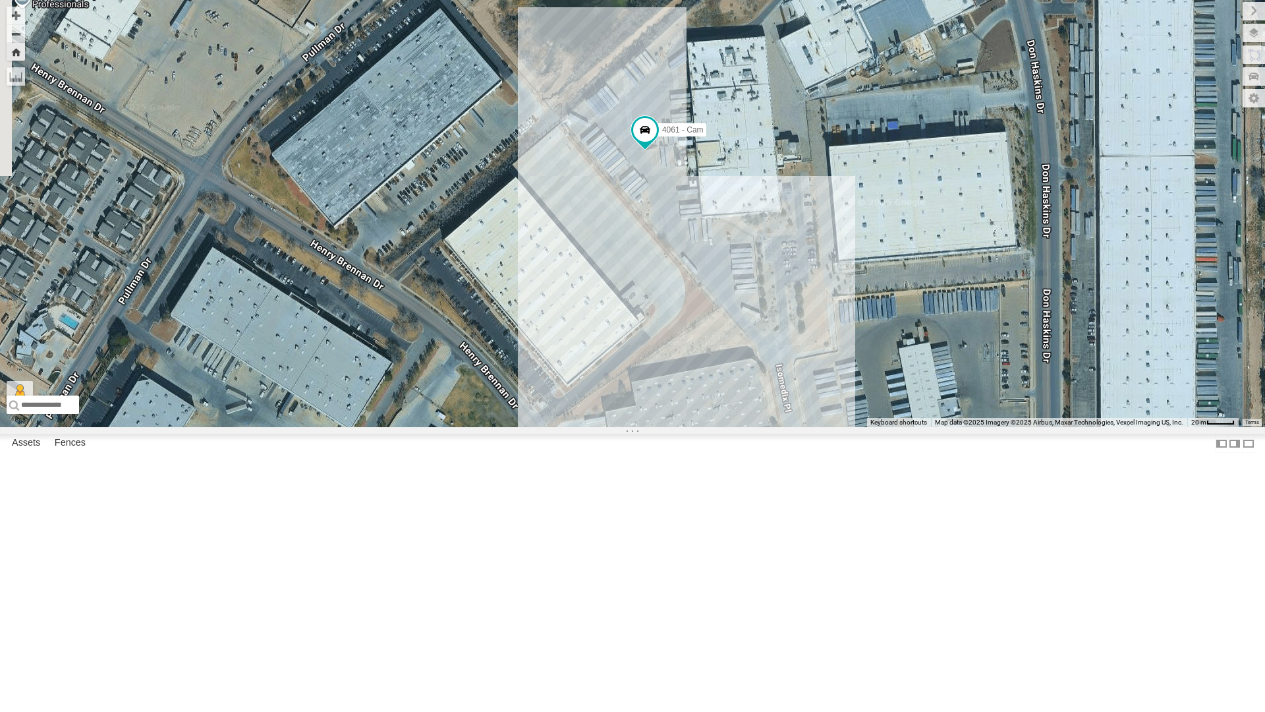
drag, startPoint x: 587, startPoint y: 232, endPoint x: 745, endPoint y: 385, distance: 220.4
click at [745, 385] on div "4061 - Cam" at bounding box center [632, 213] width 1265 height 427
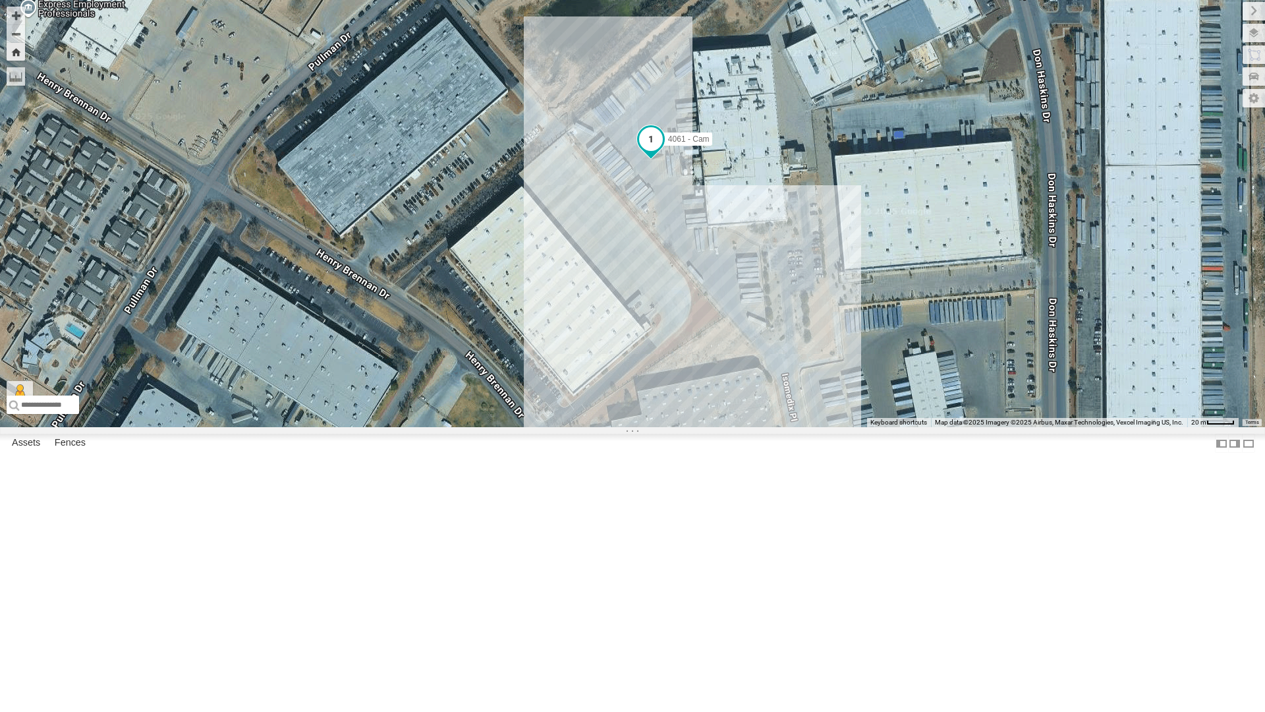
click at [654, 151] on span at bounding box center [651, 139] width 24 height 24
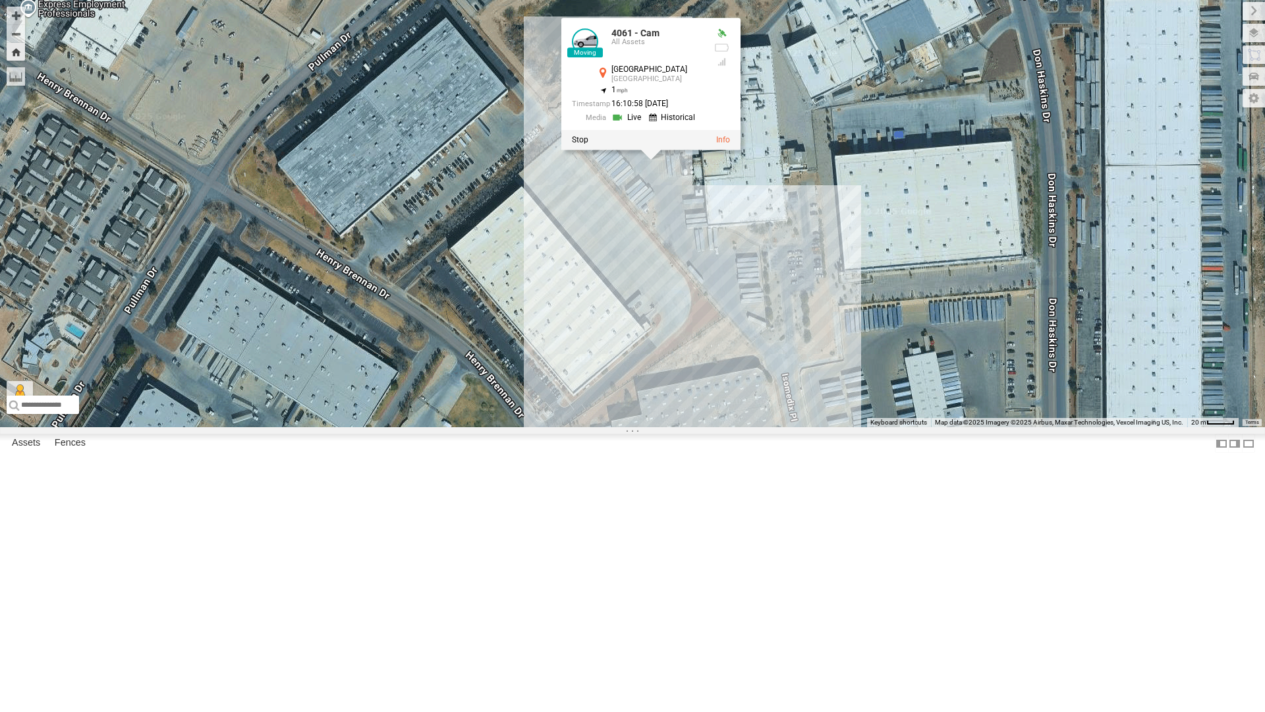
click div "4061 - Cam 4061 - Cam All Assets El Paso El Paso 31.72951 , -106.29169 1 16:10:…"
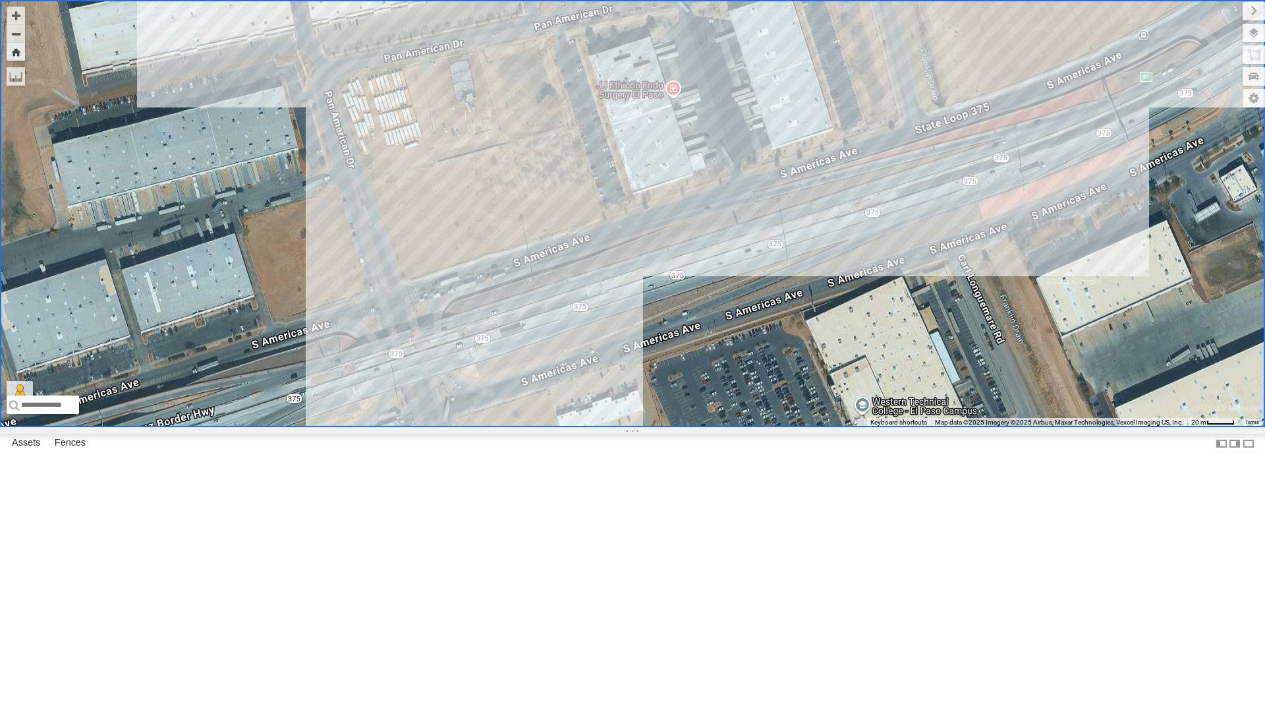
click div "4061 - Cam"
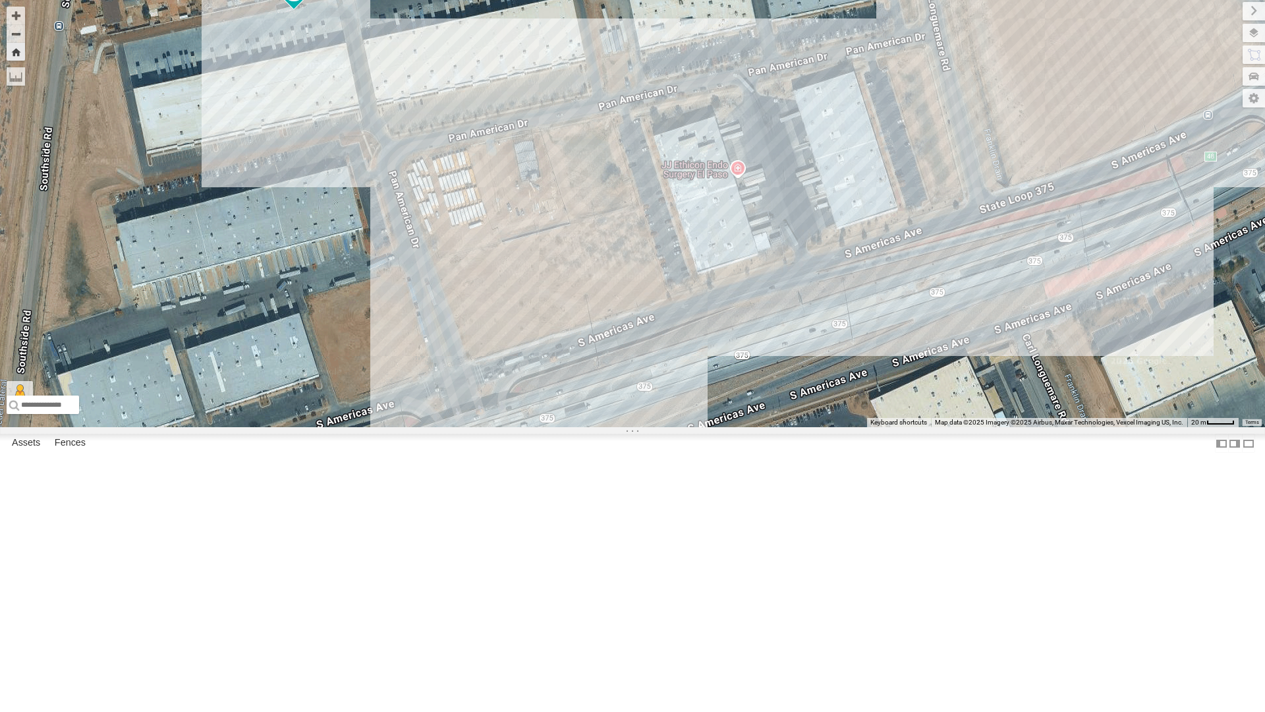
click div "4061 - Cam"
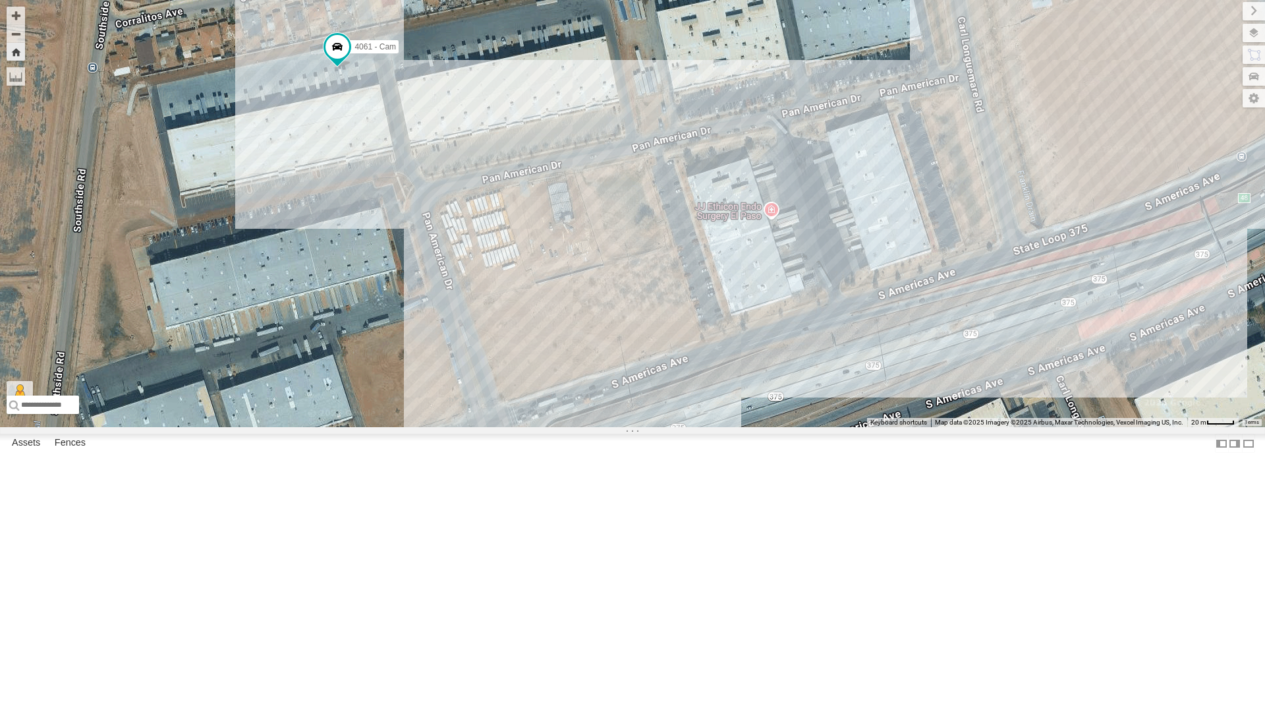
click div "4061 - Cam"
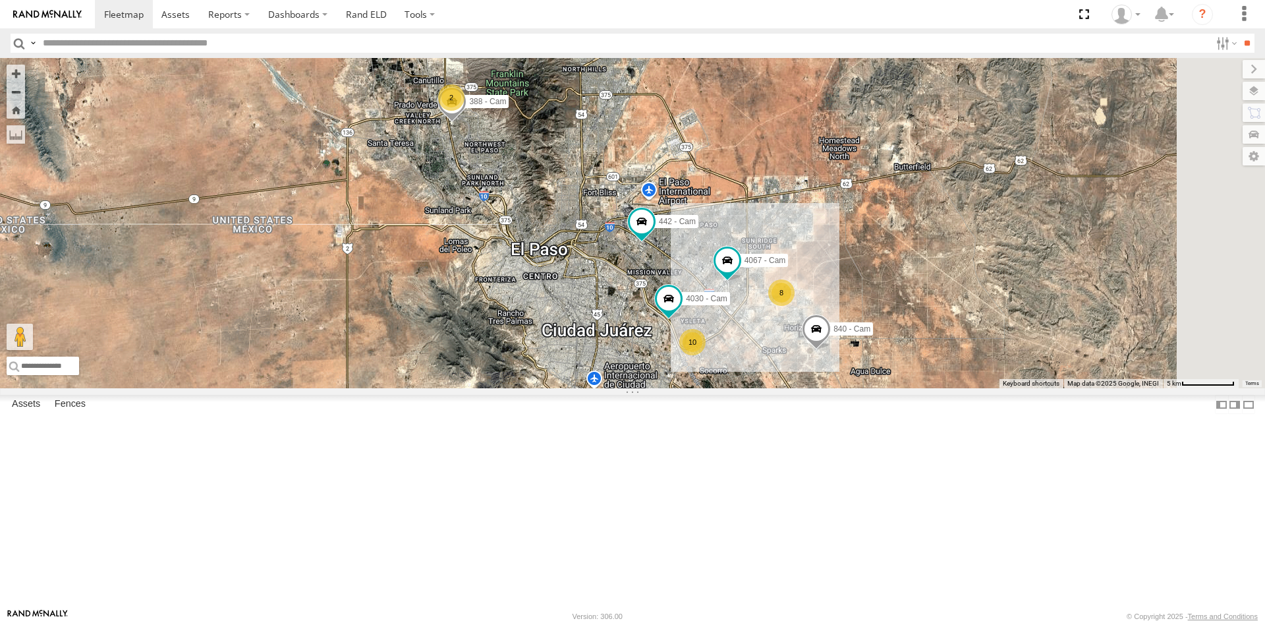
click at [0, 0] on div "4069 - Cam" at bounding box center [0, 0] width 0 height 0
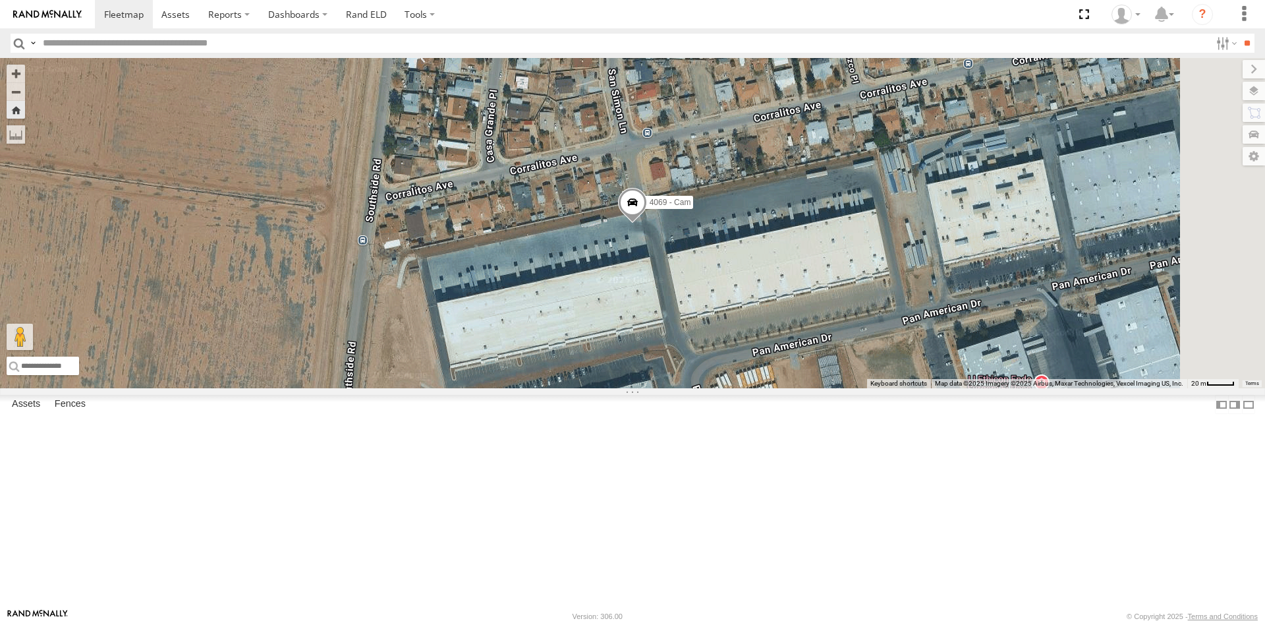
click at [647, 223] on span at bounding box center [632, 206] width 29 height 36
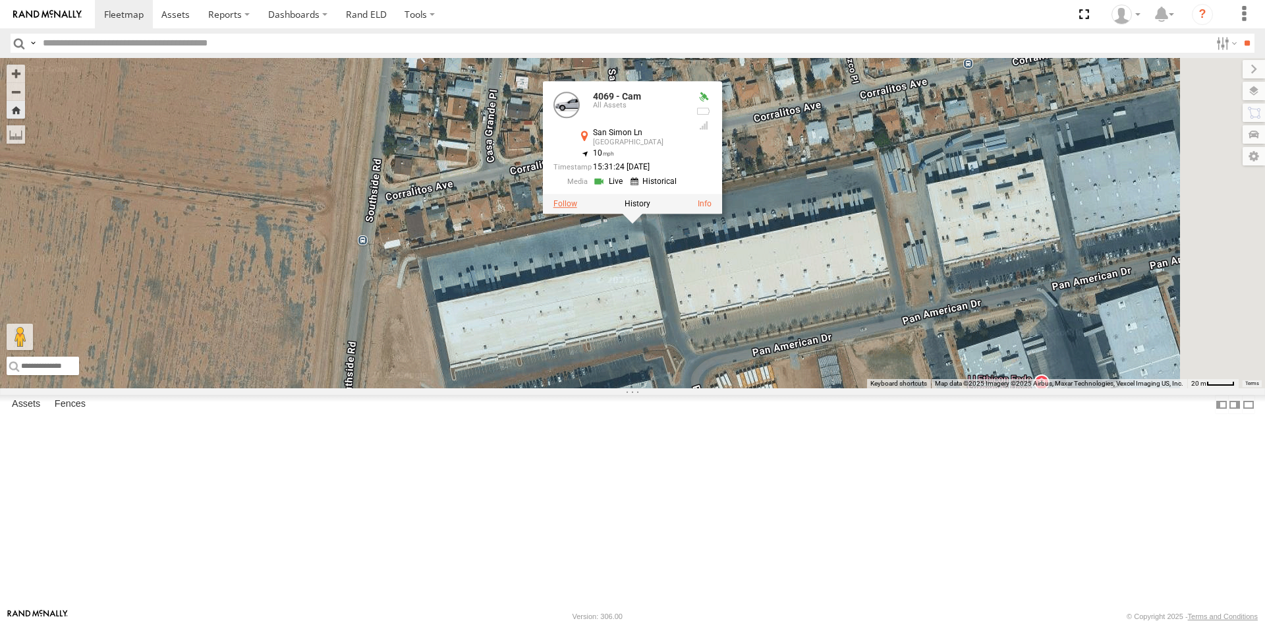
click at [577, 208] on label at bounding box center [565, 203] width 24 height 9
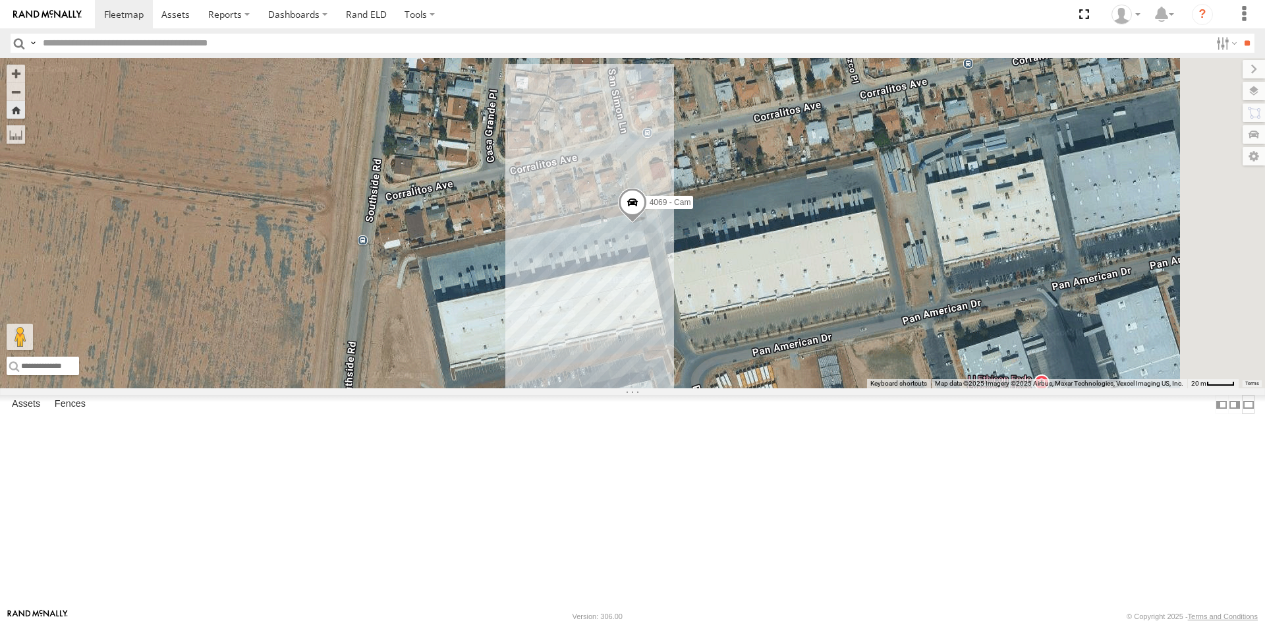
click at [1242, 414] on label at bounding box center [1248, 404] width 13 height 19
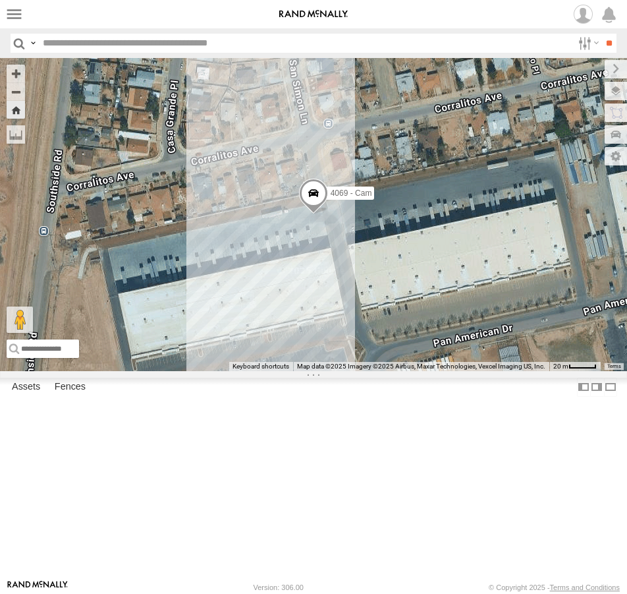
drag, startPoint x: 463, startPoint y: 14, endPoint x: 579, endPoint y: 127, distance: 162.1
click at [0, 0] on span at bounding box center [0, 0] width 0 height 0
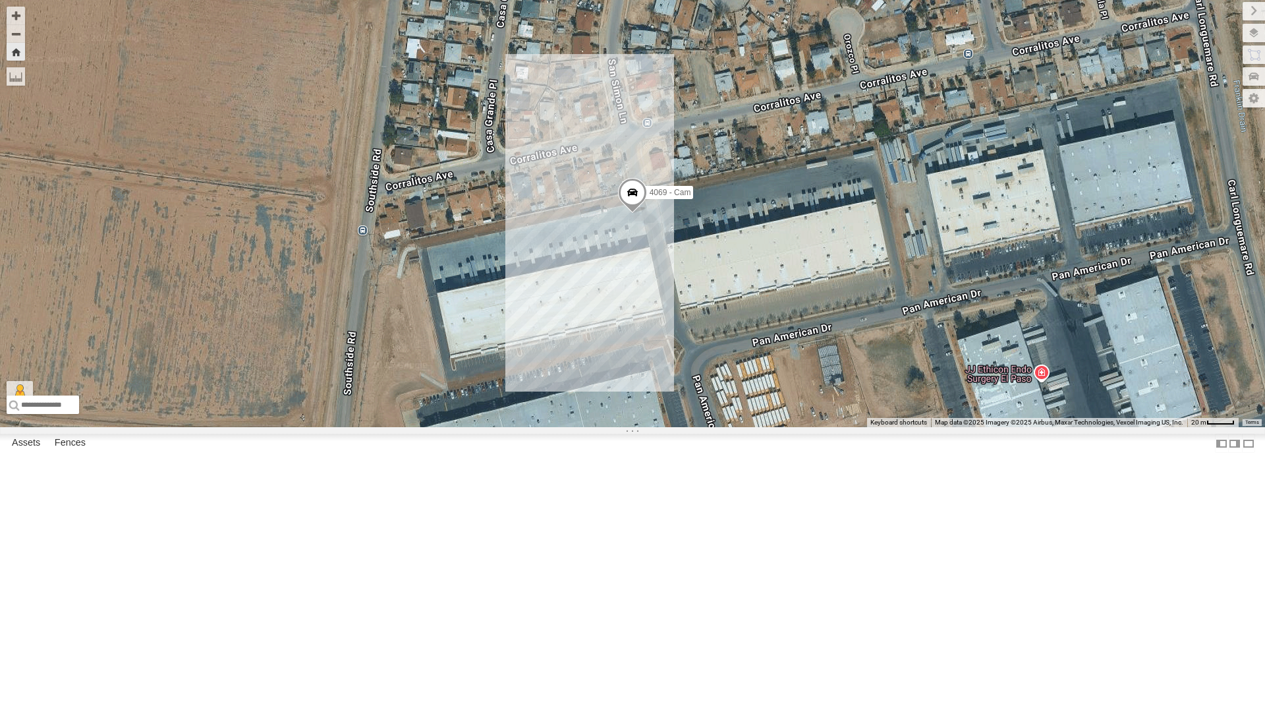
click at [632, 213] on span at bounding box center [632, 196] width 29 height 36
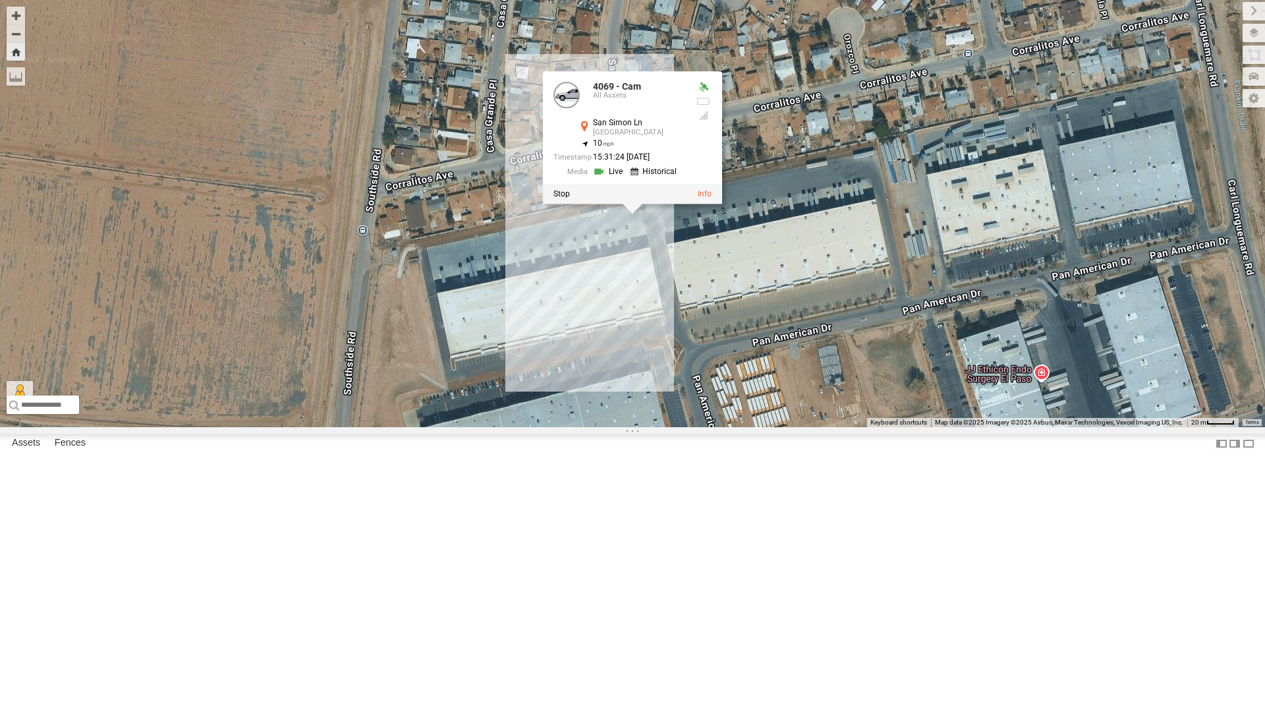
click at [767, 406] on div "4069 - Cam 4069 - Cam All Assets San Simon Ln El Paso 31.67916 , -106.32465 10 …" at bounding box center [632, 213] width 1265 height 427
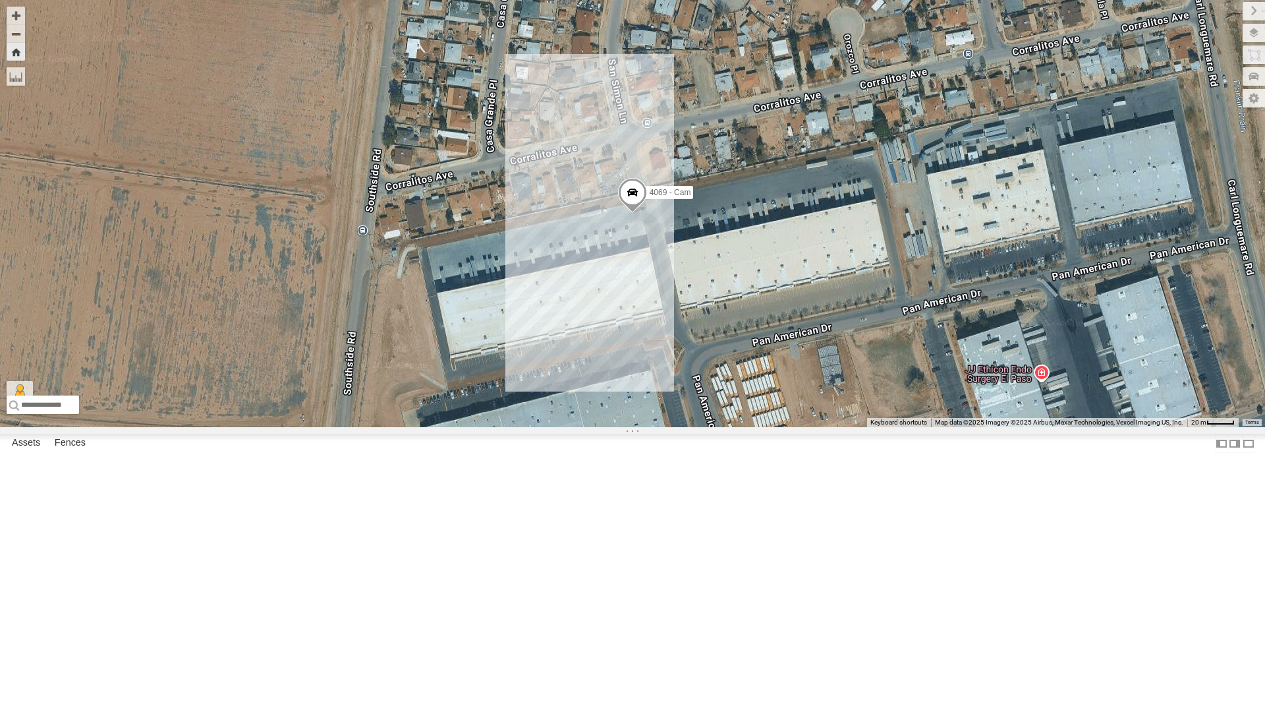
click at [638, 213] on span at bounding box center [632, 196] width 29 height 36
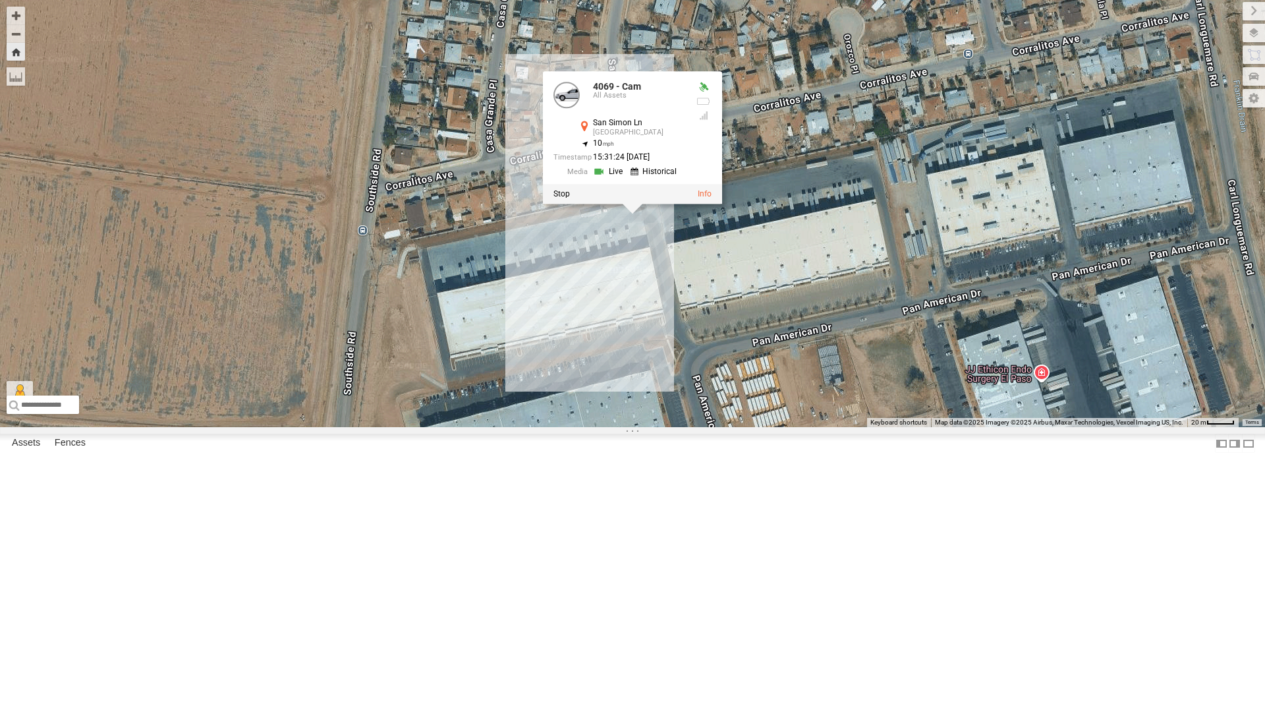
click at [615, 177] on link at bounding box center [610, 171] width 34 height 13
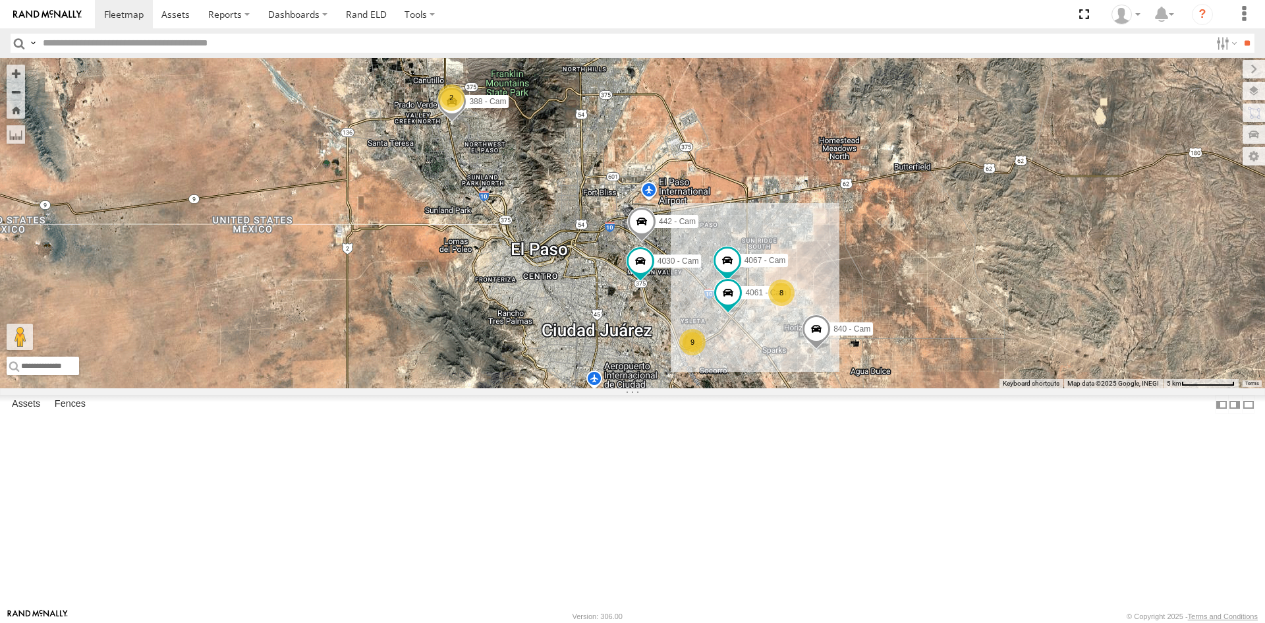
click at [690, 355] on div "9" at bounding box center [692, 342] width 26 height 26
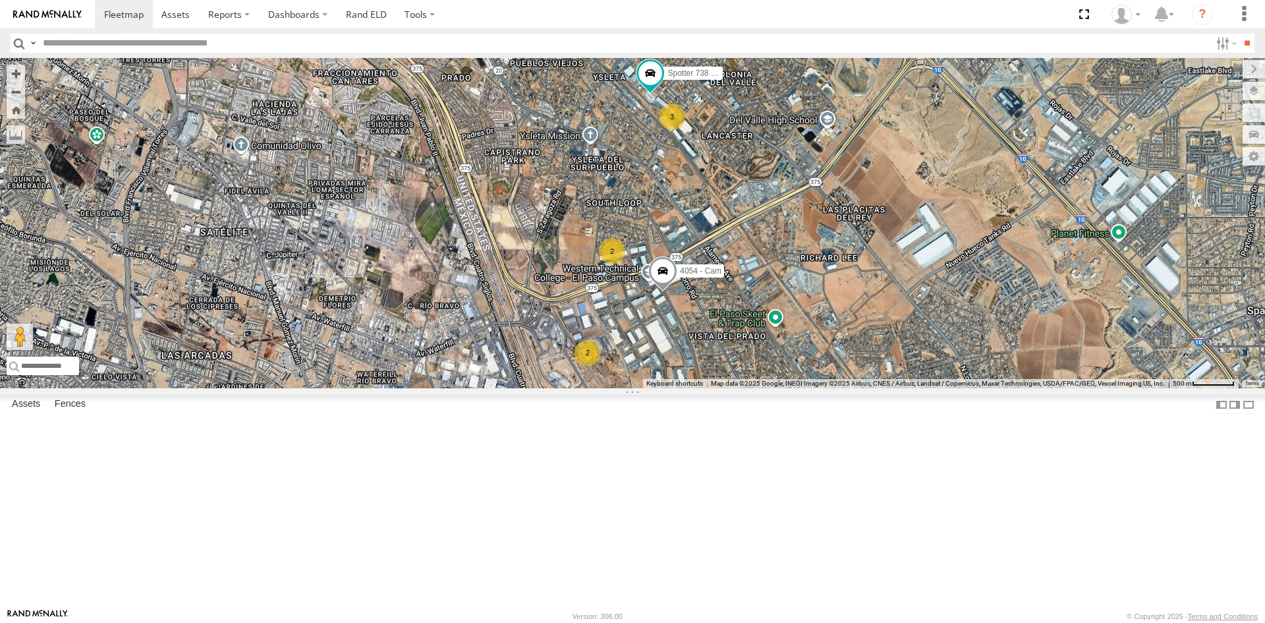
click at [615, 264] on div "2" at bounding box center [612, 251] width 26 height 26
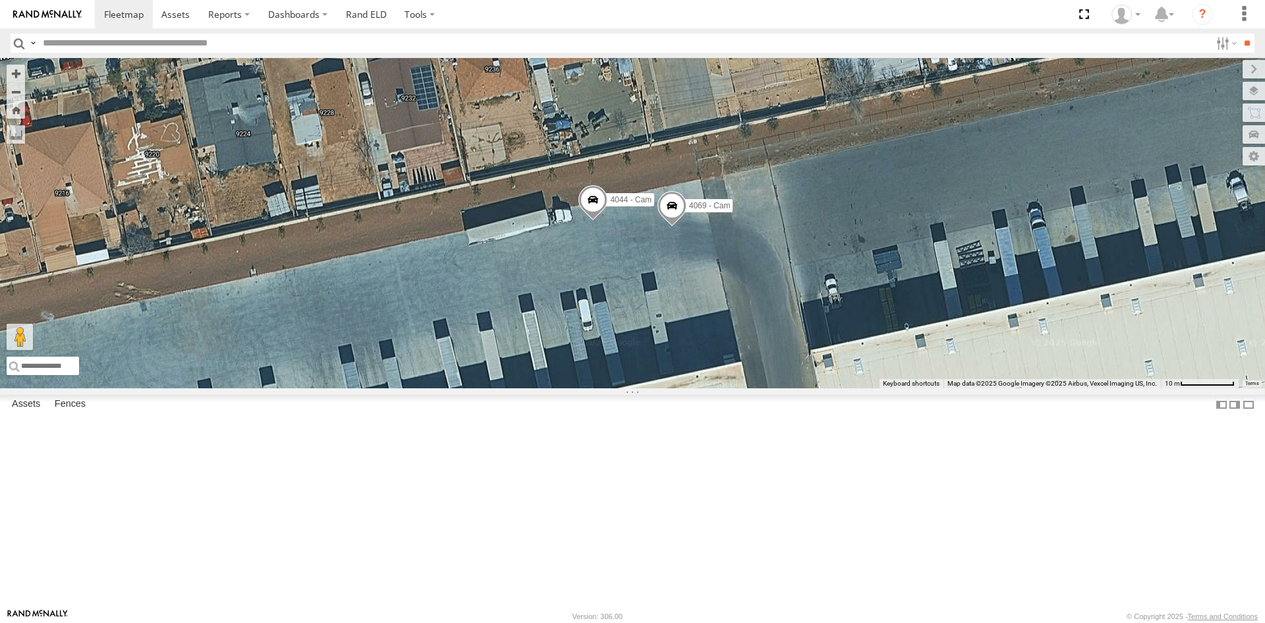
click at [677, 226] on span at bounding box center [672, 208] width 29 height 36
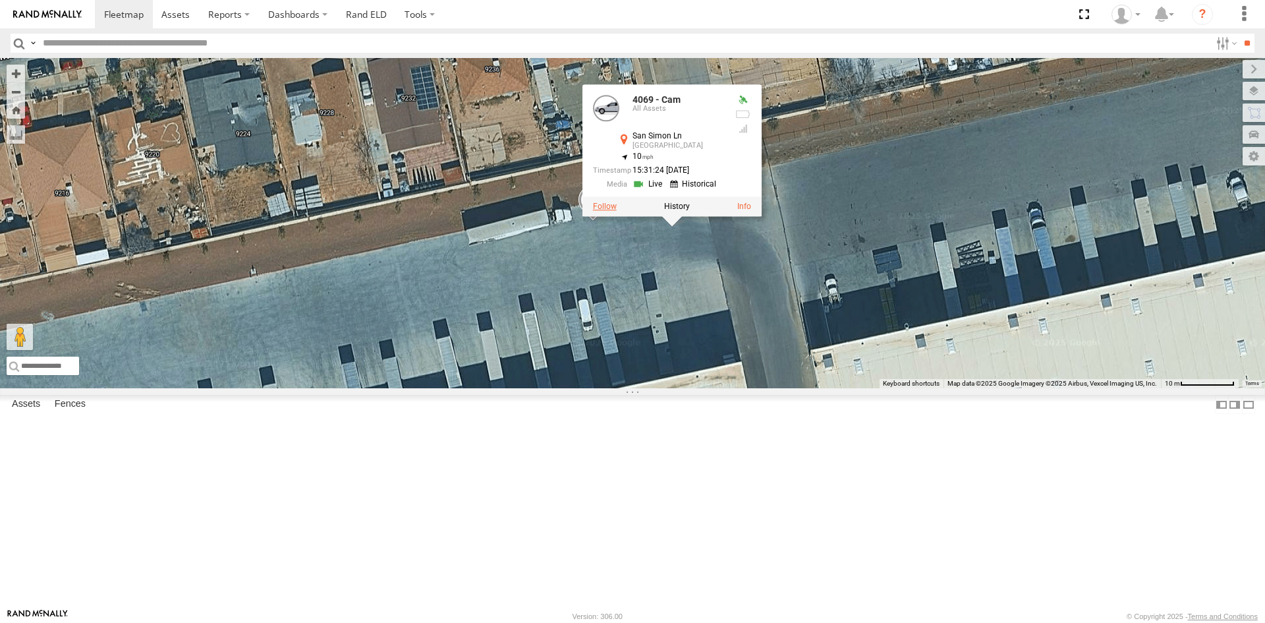
click at [606, 211] on label at bounding box center [605, 206] width 24 height 9
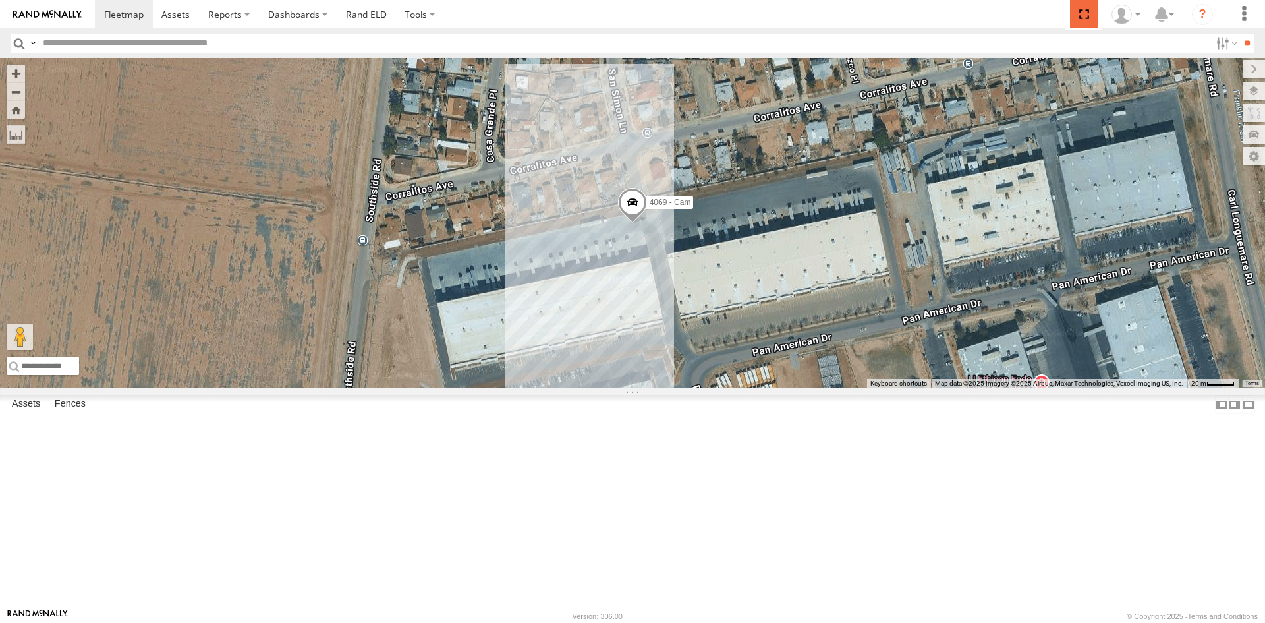
drag, startPoint x: 1077, startPoint y: 14, endPoint x: 1078, endPoint y: 71, distance: 56.7
click at [1078, 14] on span at bounding box center [1083, 14] width 27 height 28
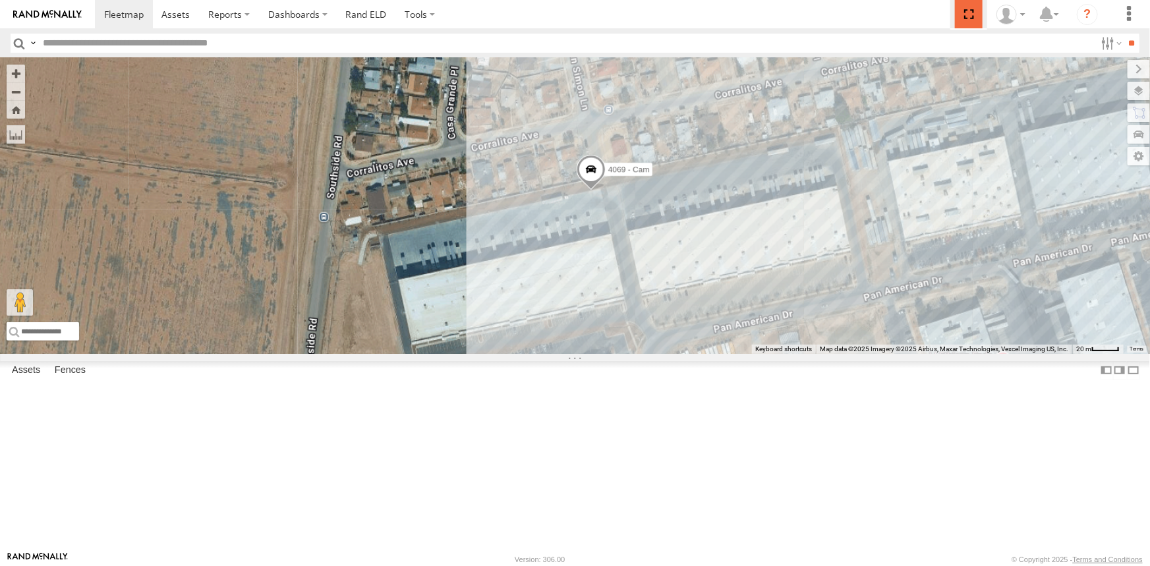
click at [966, 15] on span at bounding box center [968, 14] width 27 height 28
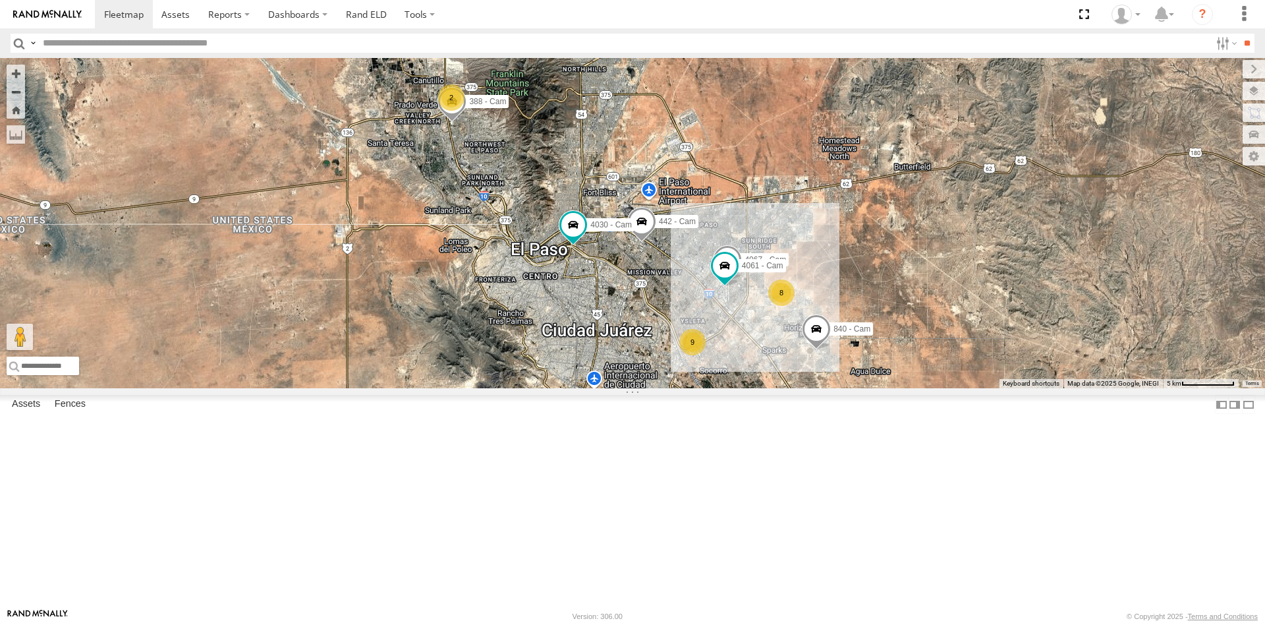
click at [650, 242] on span at bounding box center [641, 225] width 29 height 36
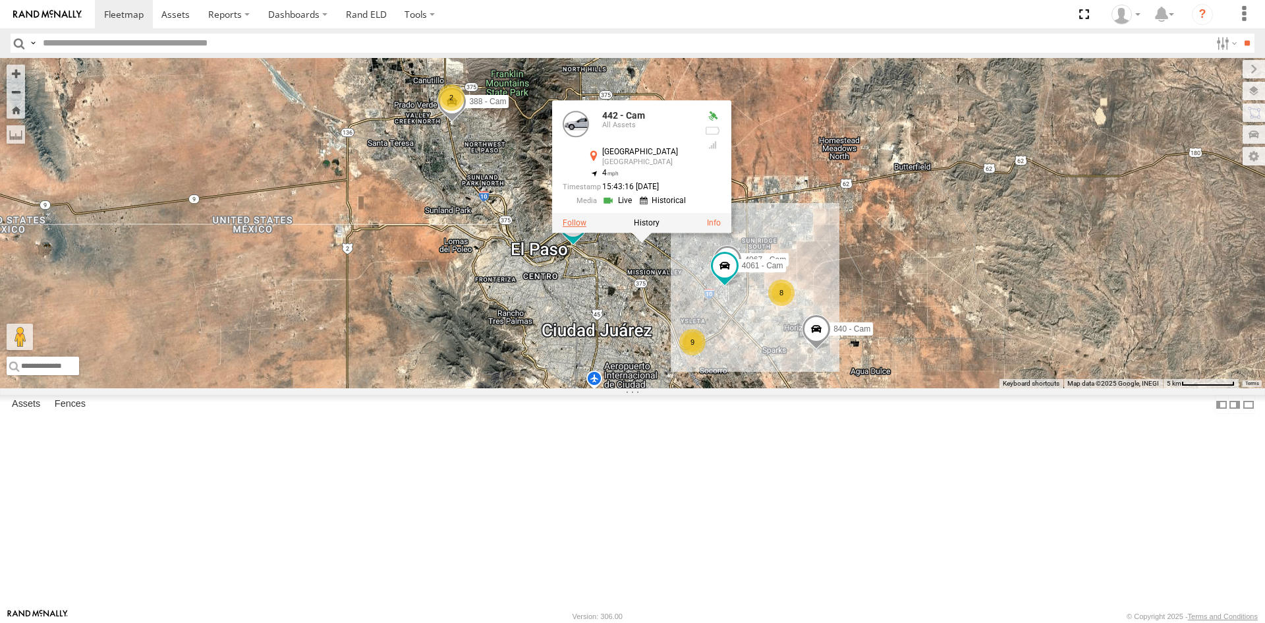
click at [580, 227] on label at bounding box center [575, 222] width 24 height 9
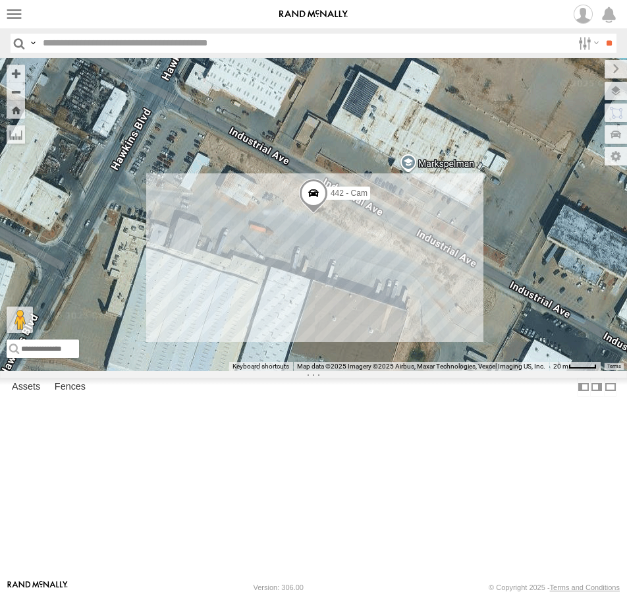
drag, startPoint x: 461, startPoint y: 16, endPoint x: 739, endPoint y: 105, distance: 291.3
click at [0, 0] on span at bounding box center [0, 0] width 0 height 0
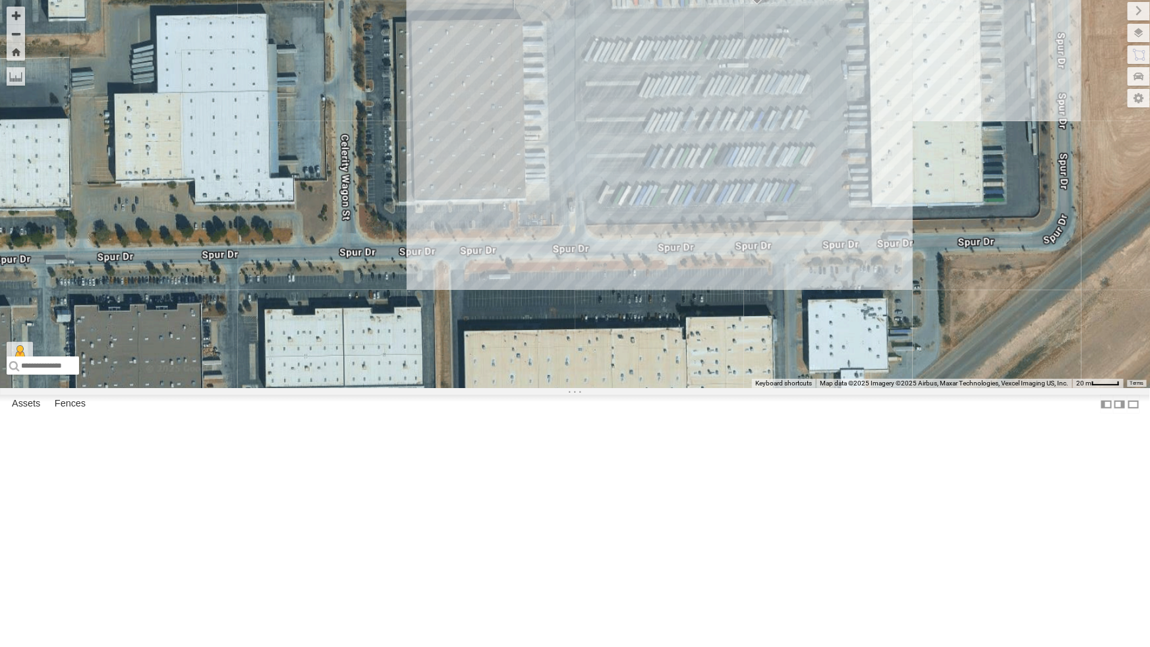
click at [594, 300] on div "442 - Cam" at bounding box center [575, 194] width 1150 height 388
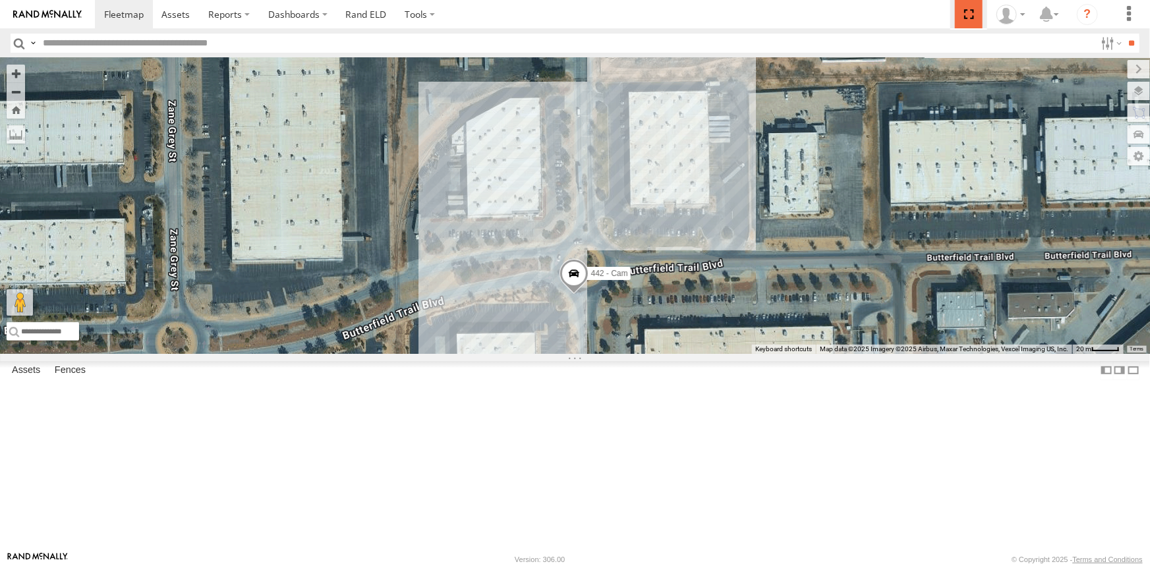
click at [976, 18] on span at bounding box center [968, 14] width 27 height 28
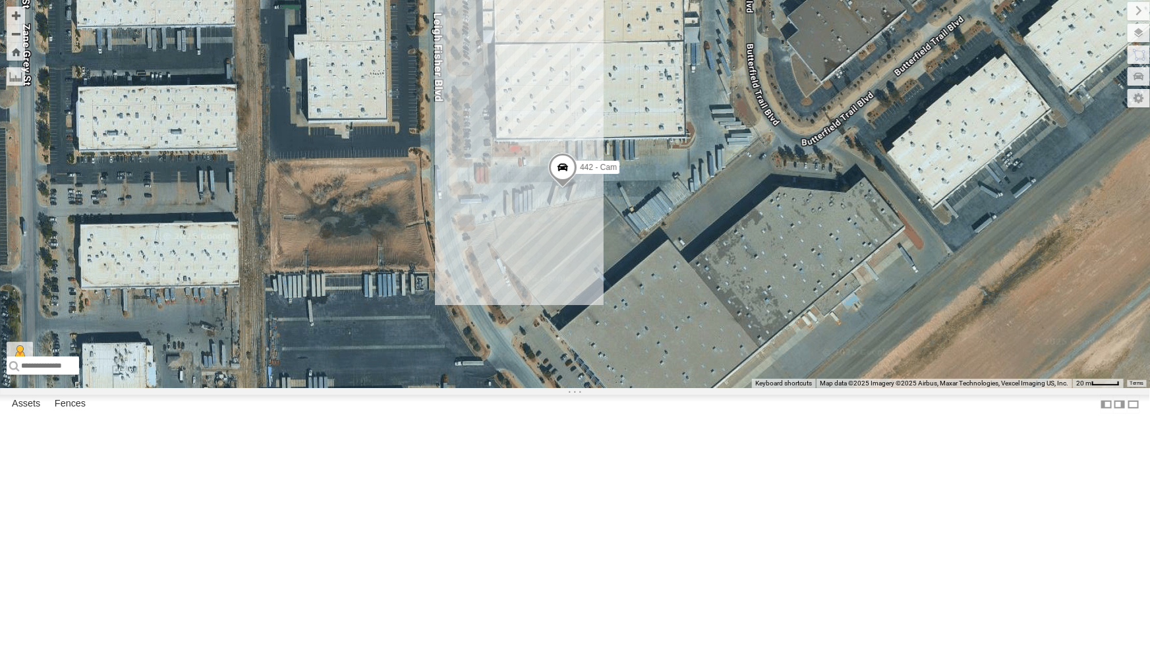
click at [559, 388] on div "442 - Cam" at bounding box center [575, 194] width 1150 height 388
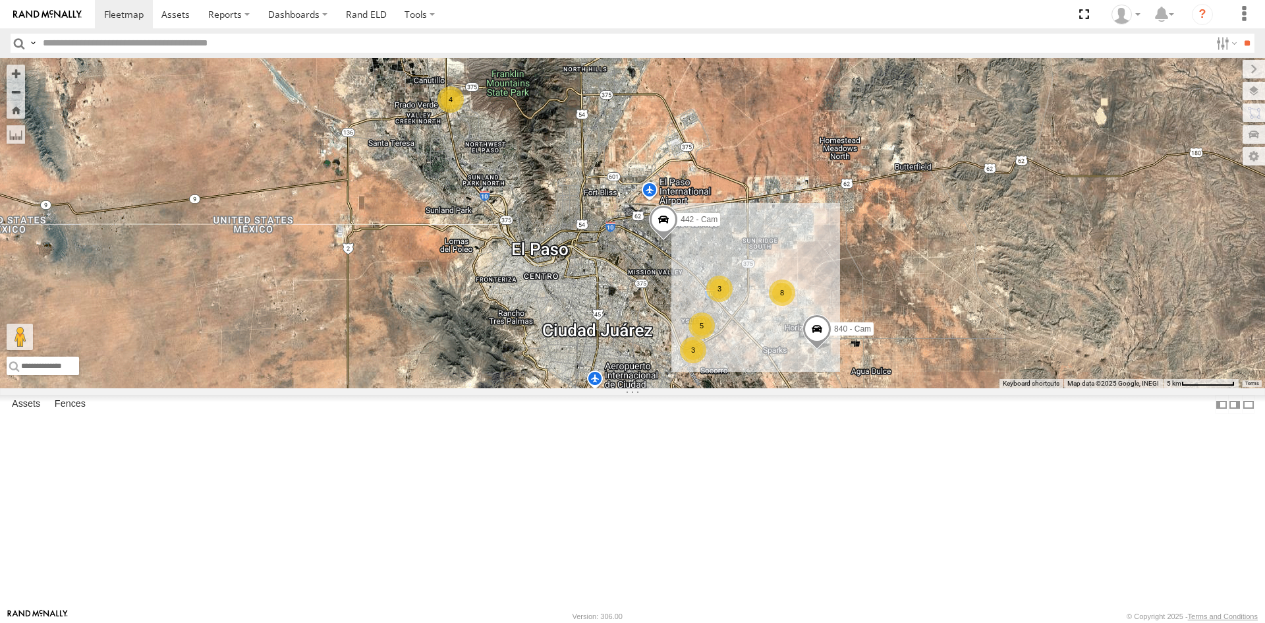
click at [721, 302] on div "3" at bounding box center [719, 288] width 26 height 26
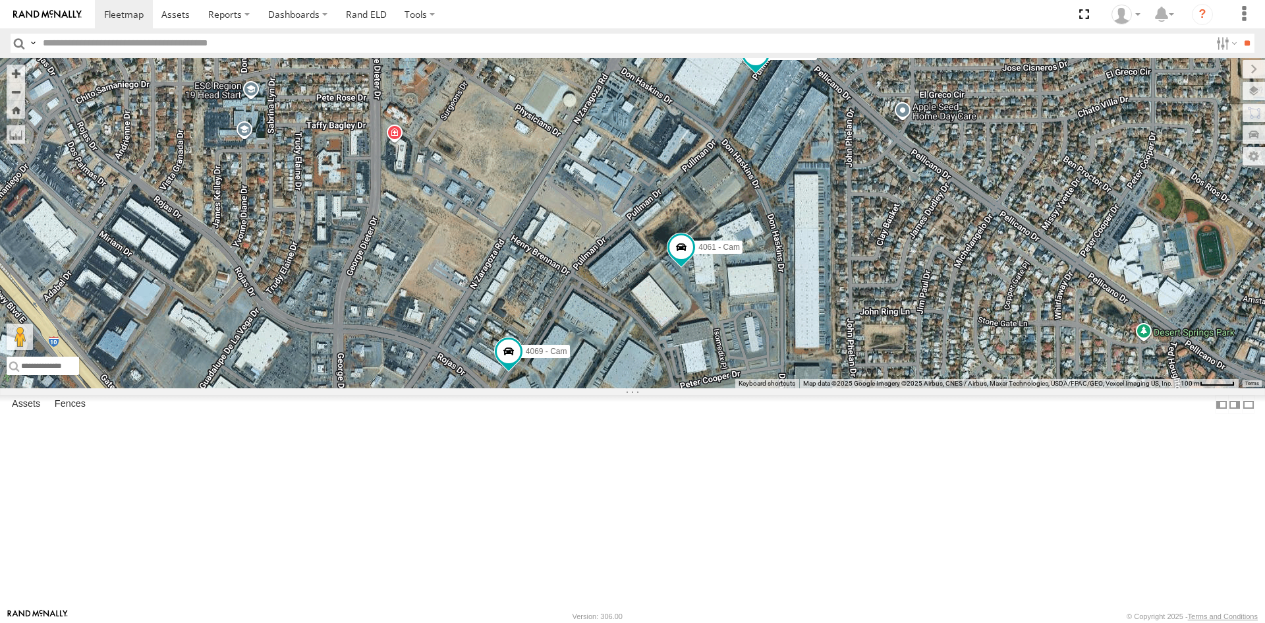
click at [760, 65] on span at bounding box center [756, 54] width 24 height 24
click at [692, 59] on label at bounding box center [689, 54] width 24 height 9
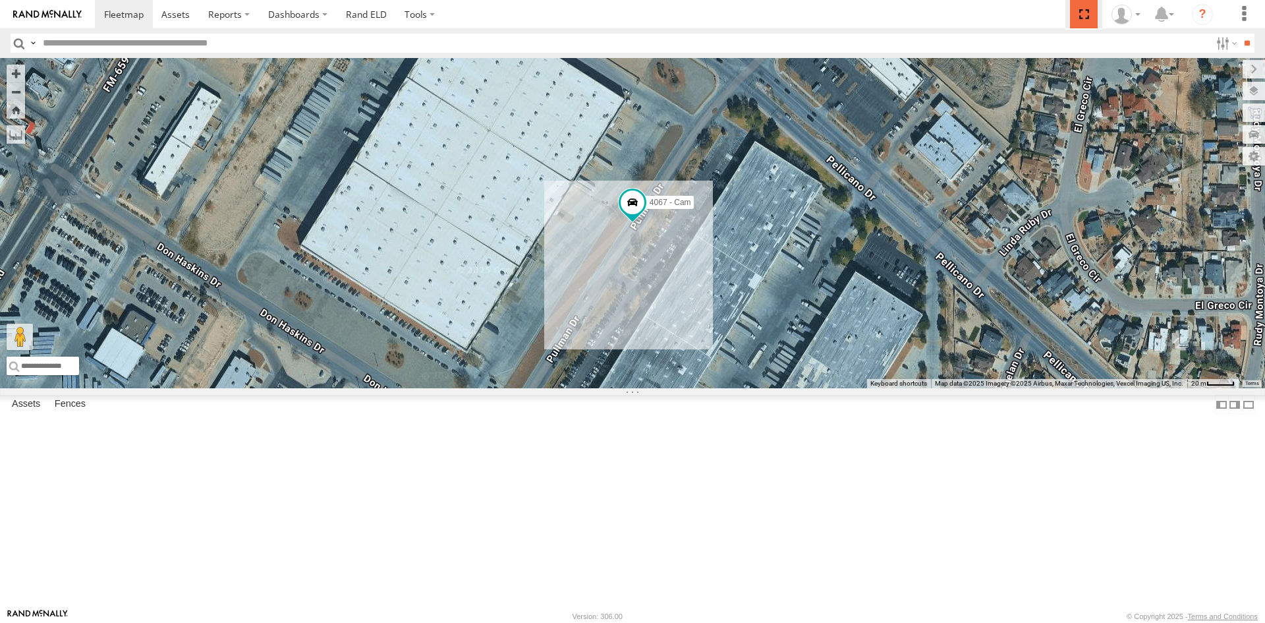
click at [1080, 14] on span at bounding box center [1083, 14] width 27 height 28
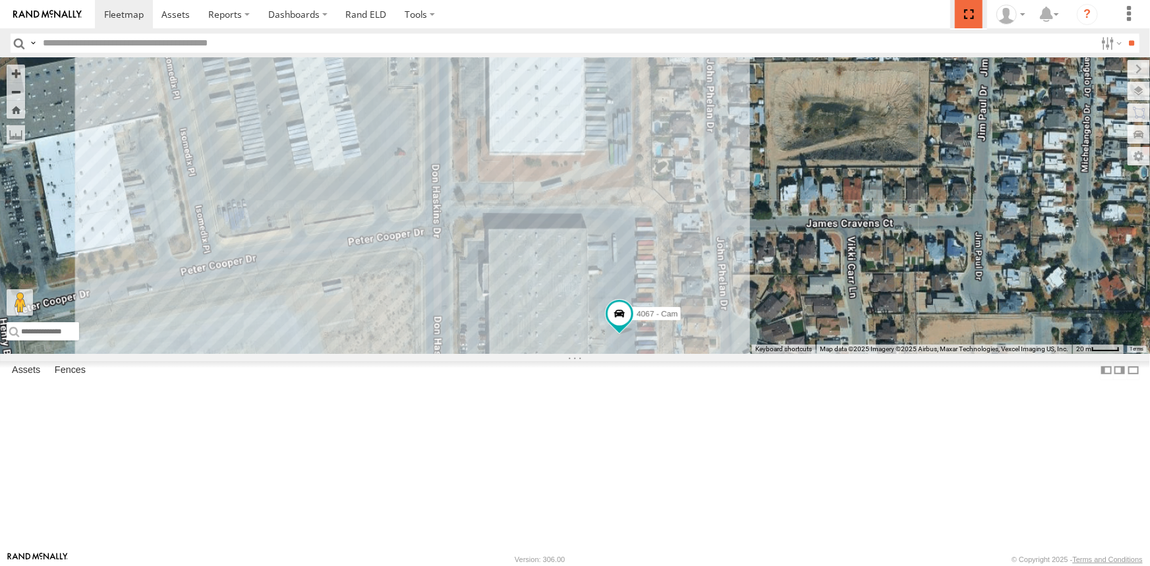
click at [969, 14] on span at bounding box center [968, 14] width 27 height 28
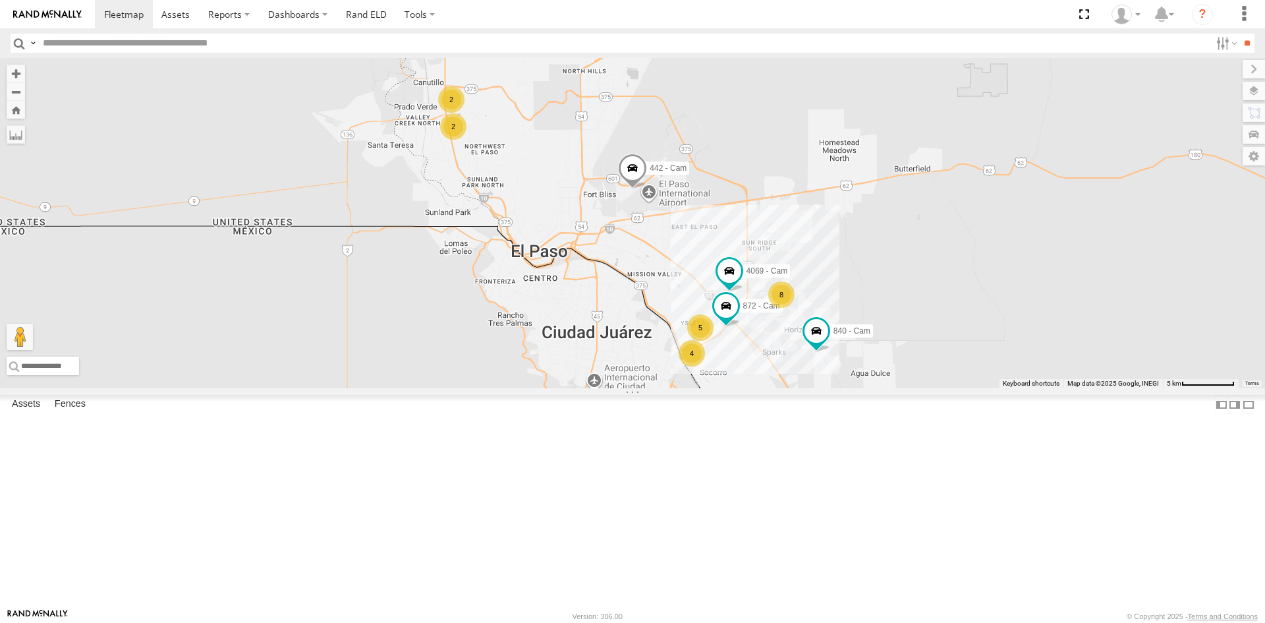
click at [696, 341] on div "5" at bounding box center [700, 327] width 26 height 26
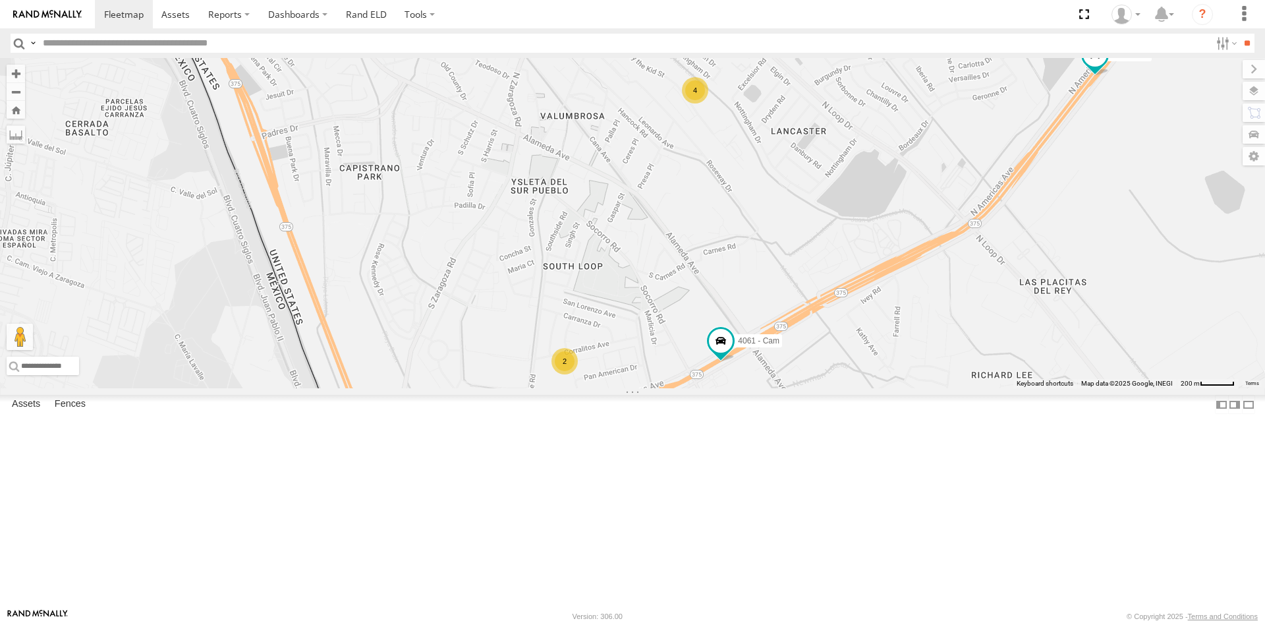
click at [564, 374] on div "2" at bounding box center [564, 361] width 26 height 26
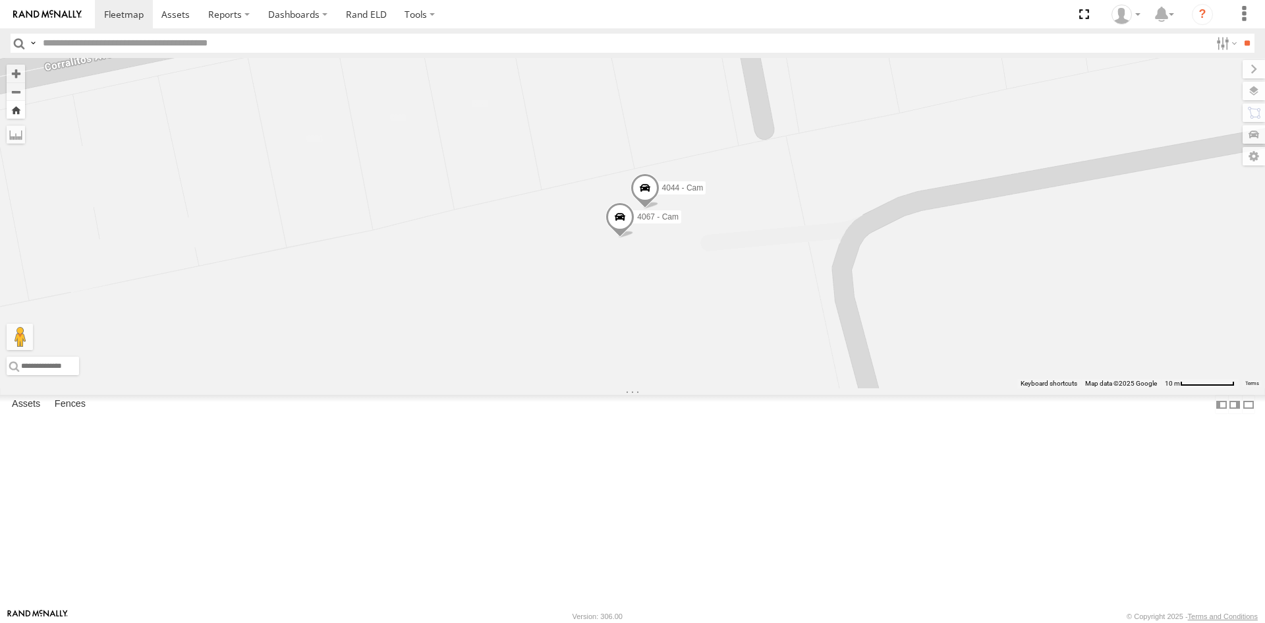
click at [18, 108] on button "Zoom Home" at bounding box center [16, 110] width 18 height 18
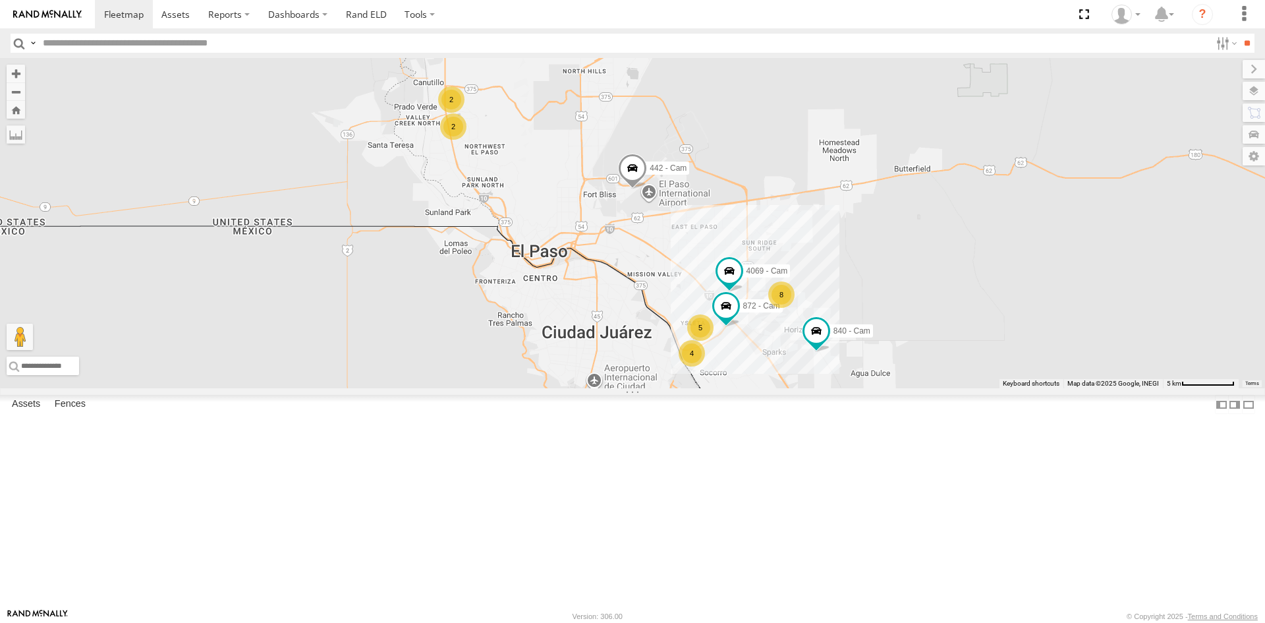
click at [705, 341] on div "5" at bounding box center [700, 327] width 26 height 26
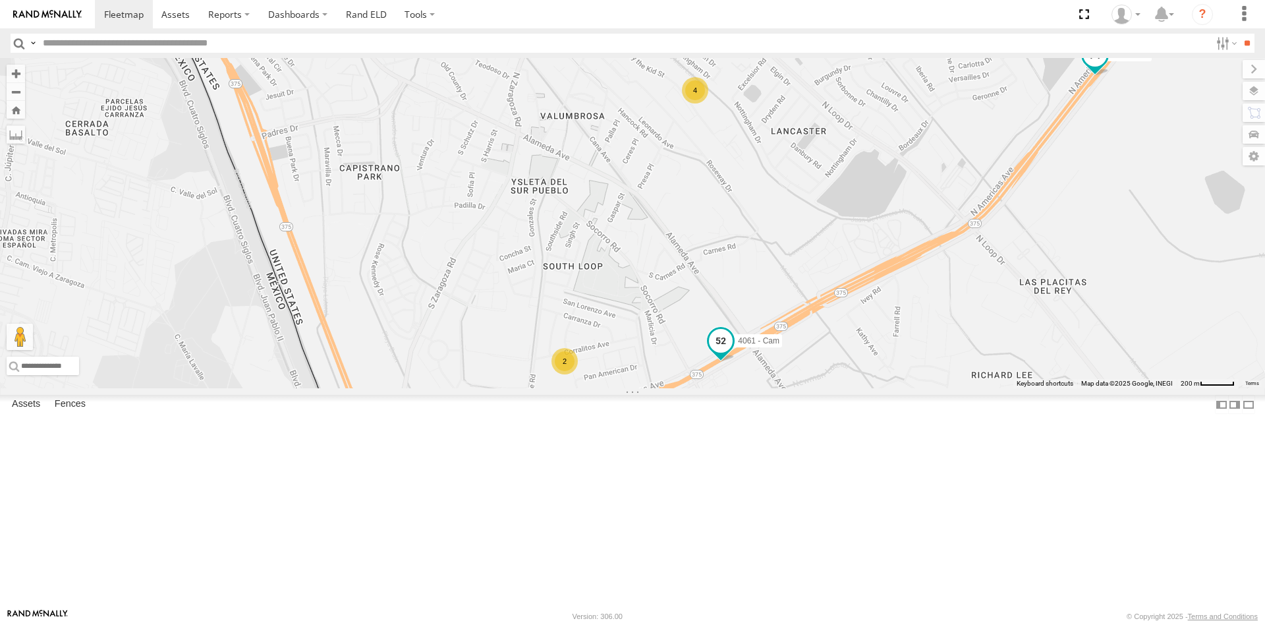
click at [721, 352] on span at bounding box center [721, 340] width 24 height 24
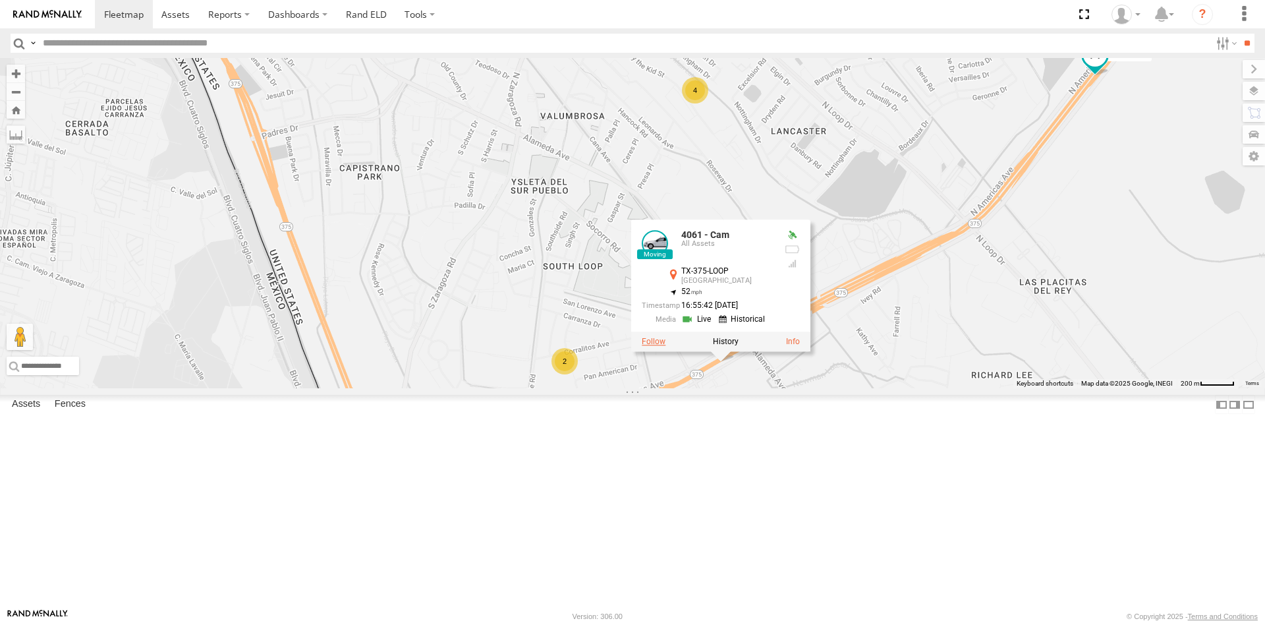
click at [656, 346] on label at bounding box center [654, 341] width 24 height 9
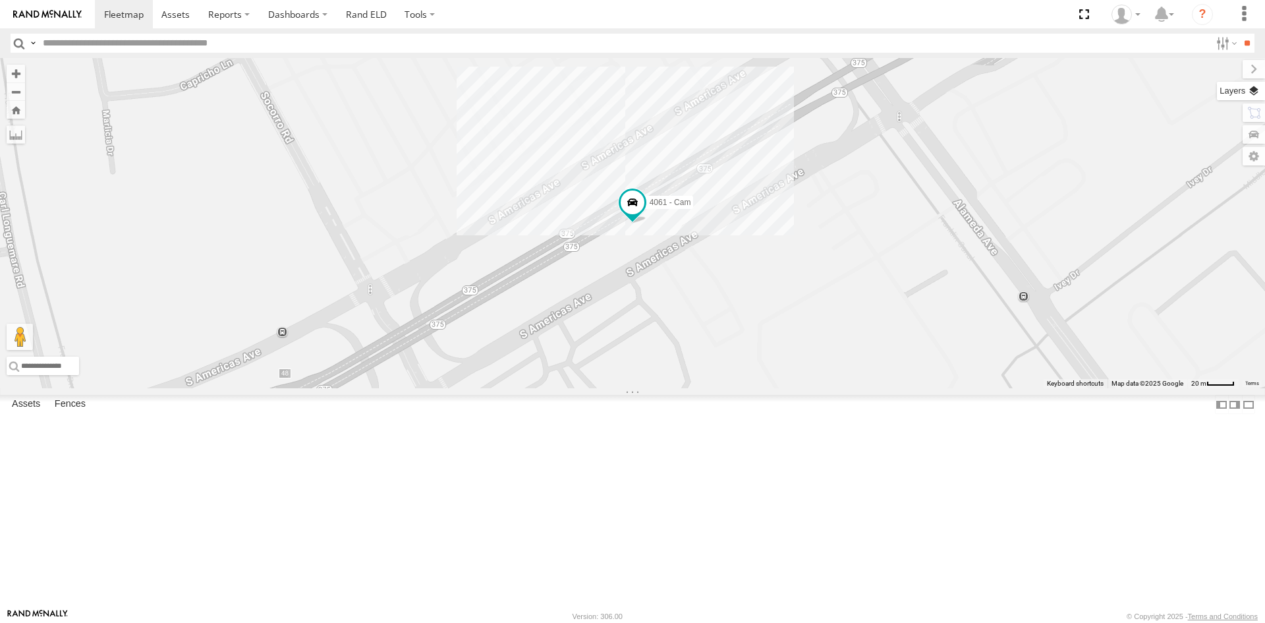
click at [1249, 86] on label at bounding box center [1241, 91] width 48 height 18
click at [0, 0] on span "Basemaps" at bounding box center [0, 0] width 0 height 0
click at [0, 0] on span "Satellite + Roadmap" at bounding box center [0, 0] width 0 height 0
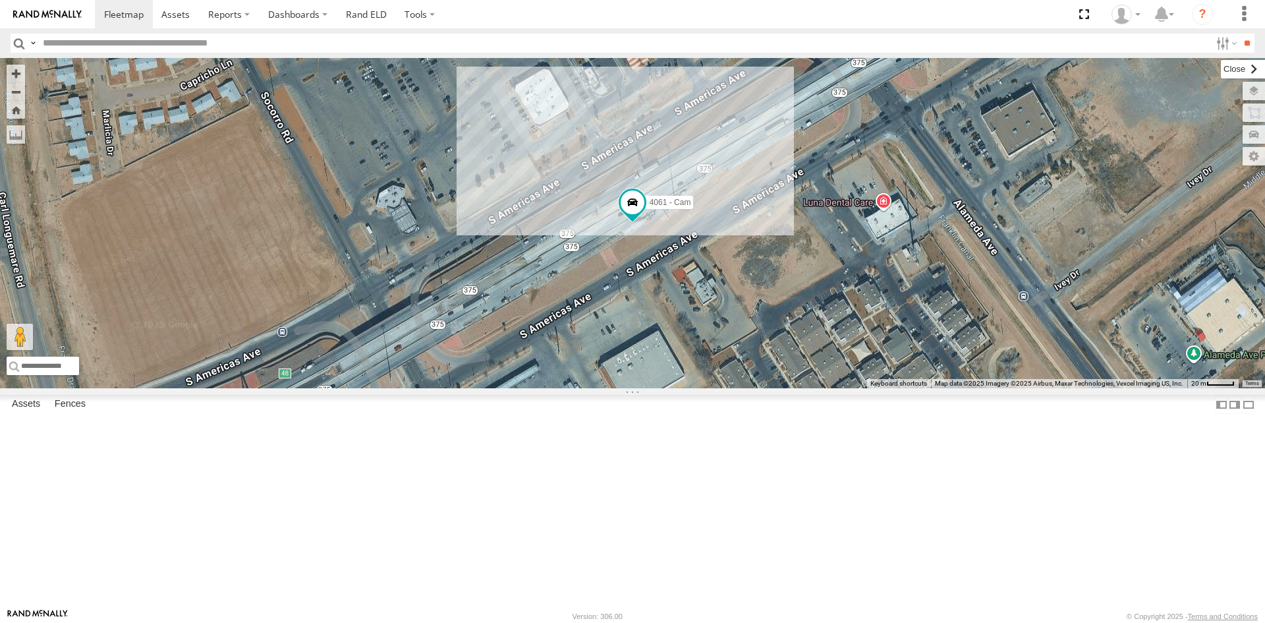
click at [1221, 74] on label at bounding box center [1243, 69] width 44 height 18
click at [1091, 16] on span at bounding box center [1083, 14] width 27 height 28
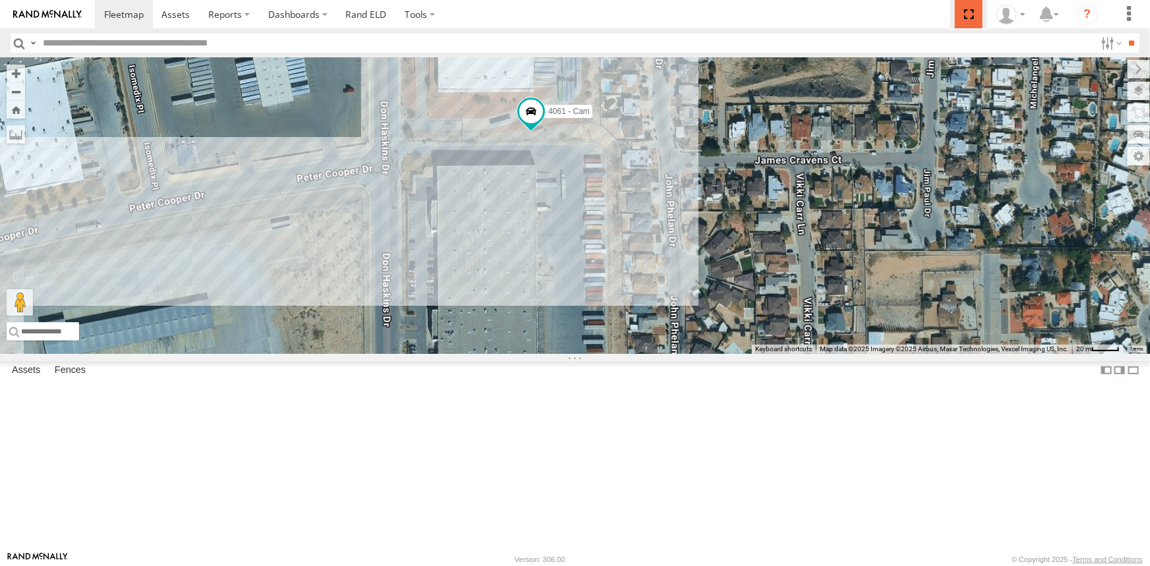
click at [968, 13] on span at bounding box center [968, 14] width 27 height 28
